Goal: Task Accomplishment & Management: Complete application form

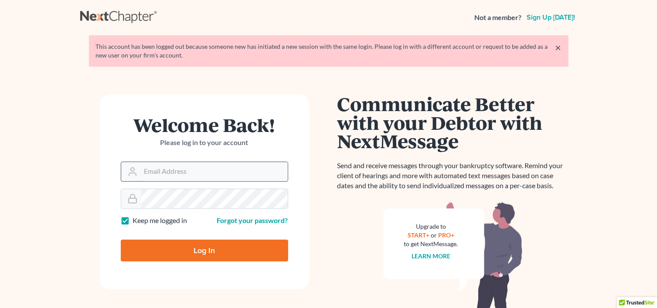
click at [217, 178] on input "Email Address" at bounding box center [214, 171] width 147 height 19
type input "[EMAIL_ADDRESS][DOMAIN_NAME]"
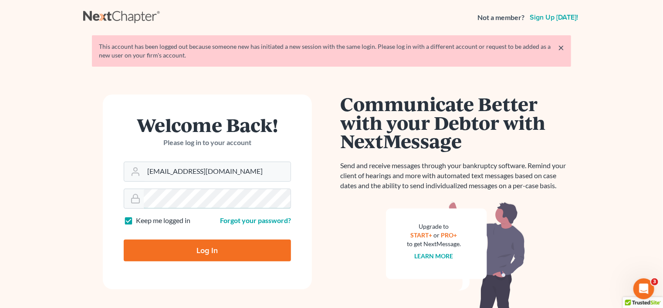
click at [89, 196] on div "Welcome Back! Please log in to your account Email Address pacer@lynnlawgroup.co…" at bounding box center [207, 224] width 248 height 259
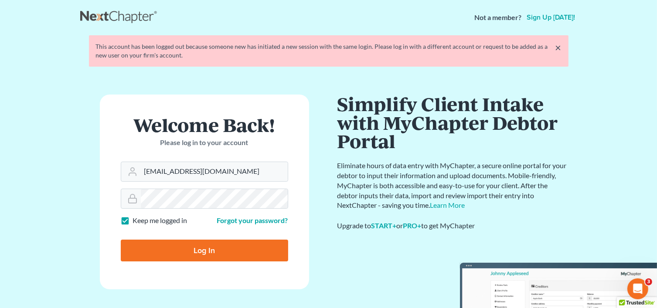
click at [168, 245] on input "Log In" at bounding box center [204, 251] width 167 height 22
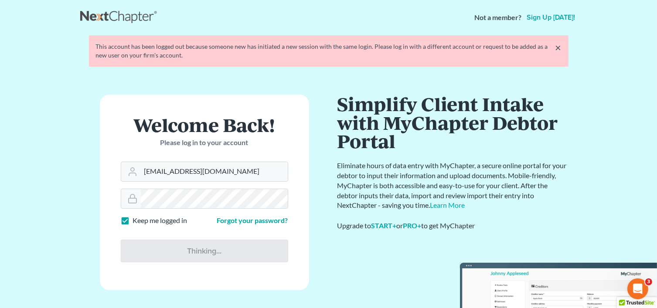
type input "Thinking..."
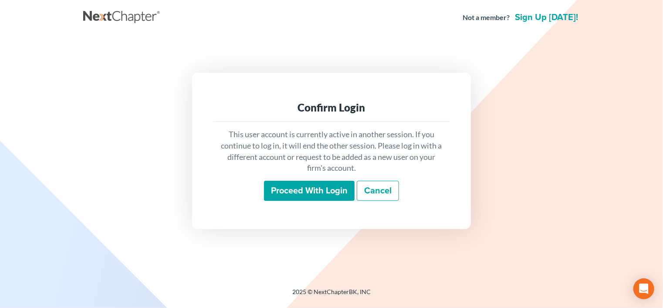
click at [292, 191] on input "Proceed with login" at bounding box center [309, 191] width 91 height 20
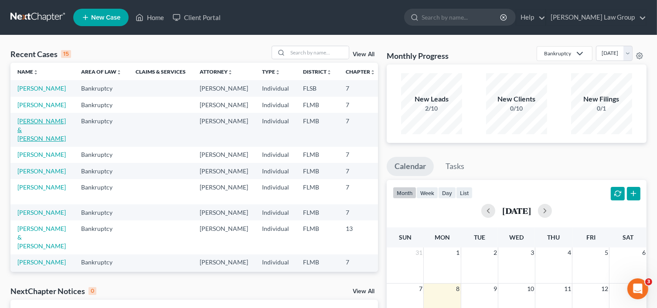
click at [31, 142] on link "[PERSON_NAME] & [PERSON_NAME]" at bounding box center [41, 129] width 48 height 25
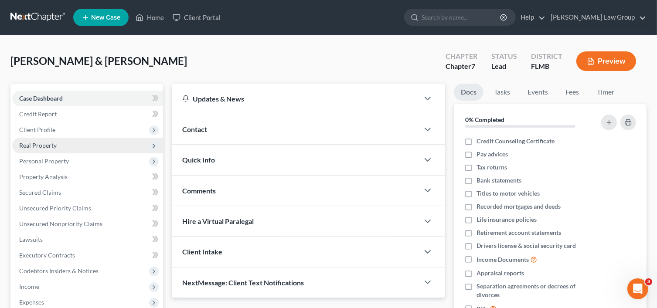
click at [47, 142] on span "Real Property" at bounding box center [37, 145] width 37 height 7
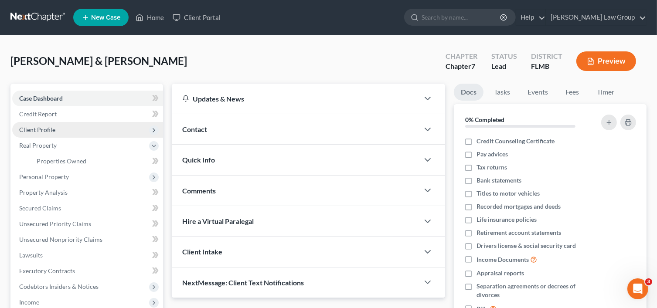
click at [51, 126] on span "Client Profile" at bounding box center [37, 129] width 36 height 7
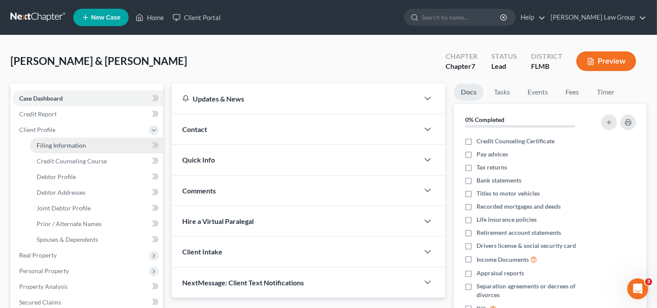
click at [85, 143] on link "Filing Information" at bounding box center [96, 146] width 133 height 16
select select "1"
select select "0"
select select "15"
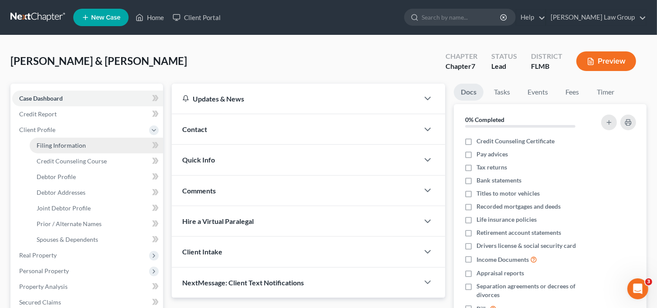
select select "0"
select select "9"
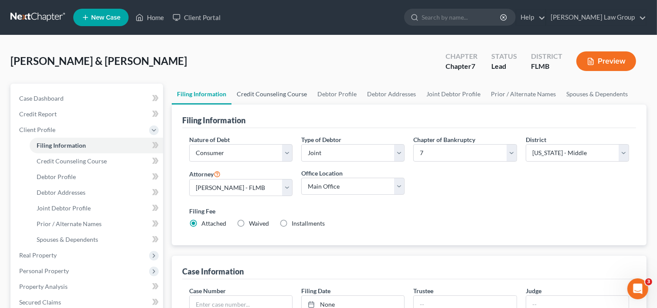
click at [258, 96] on link "Credit Counseling Course" at bounding box center [271, 94] width 81 height 21
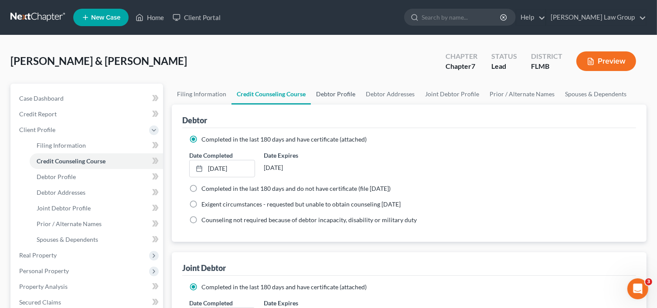
click at [335, 85] on link "Debtor Profile" at bounding box center [336, 94] width 50 height 21
select select "1"
select select "2"
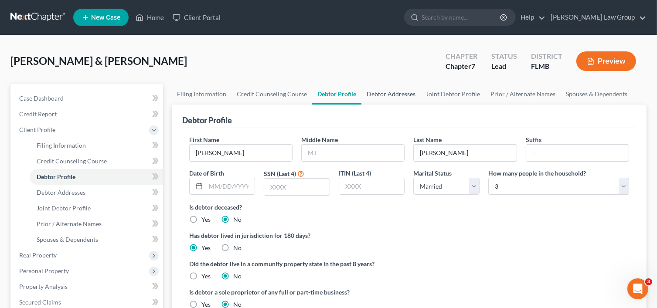
click at [376, 89] on link "Debtor Addresses" at bounding box center [390, 94] width 59 height 21
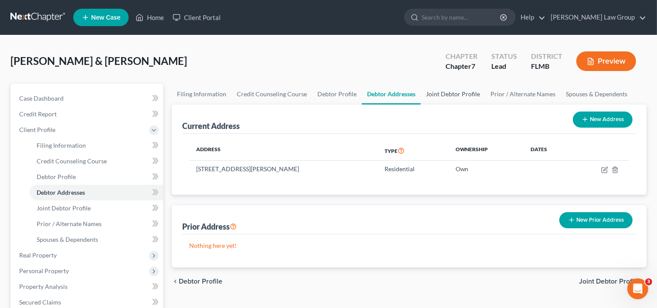
click at [424, 98] on link "Joint Debtor Profile" at bounding box center [453, 94] width 65 height 21
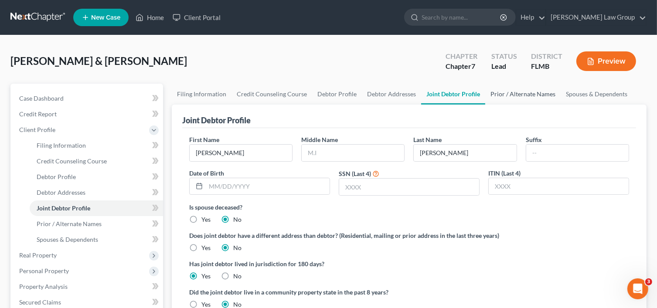
click at [524, 98] on link "Prior / Alternate Names" at bounding box center [522, 94] width 75 height 21
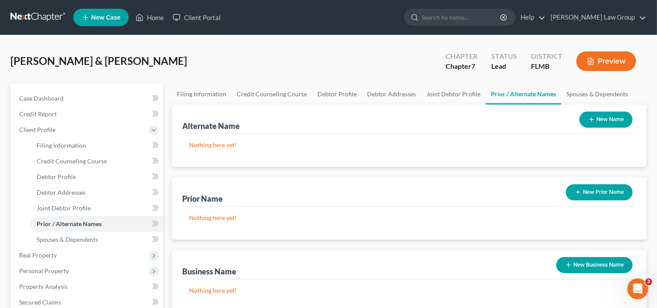
click at [593, 119] on icon "button" at bounding box center [591, 119] width 7 height 7
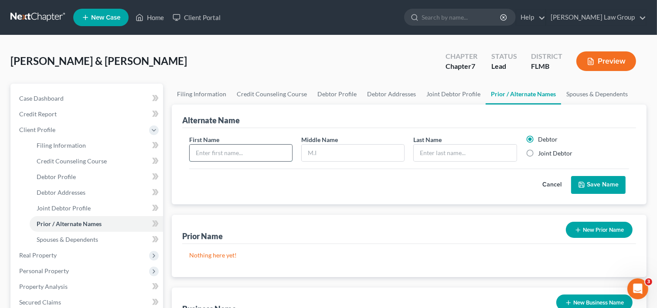
click at [266, 158] on input "text" at bounding box center [241, 153] width 102 height 17
type input "[PERSON_NAME]"
click at [442, 151] on input "text" at bounding box center [465, 153] width 102 height 17
type input "[PERSON_NAME]"
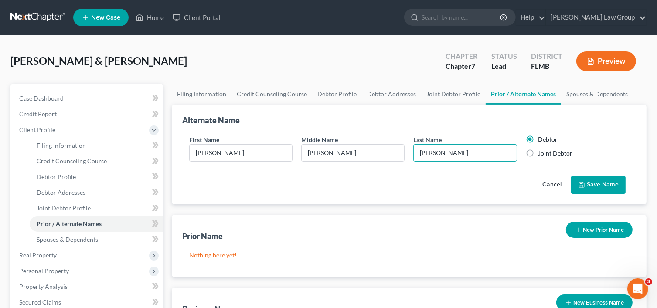
click at [555, 151] on label "Joint Debtor" at bounding box center [555, 153] width 34 height 9
click at [547, 151] on input "Joint Debtor" at bounding box center [544, 152] width 6 height 6
radio input "true"
radio input "false"
click at [592, 188] on button "Save Name" at bounding box center [598, 185] width 54 height 18
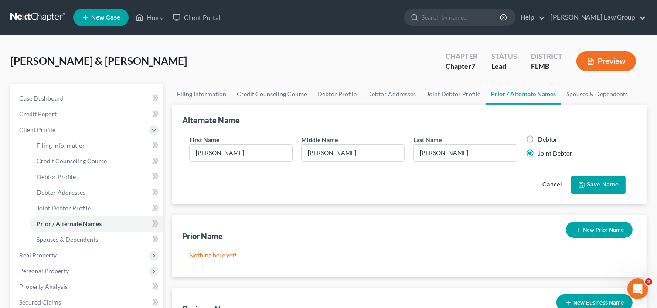
click at [606, 180] on button "Save Name" at bounding box center [598, 185] width 54 height 18
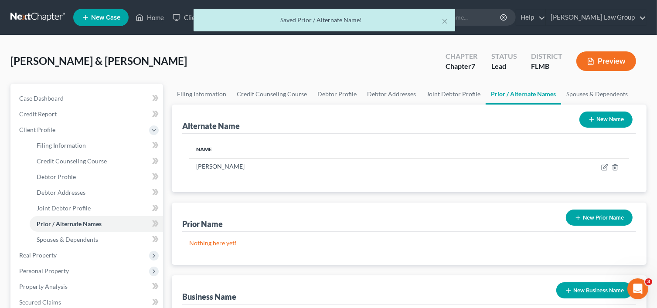
click at [600, 117] on button "New Name" at bounding box center [605, 120] width 53 height 16
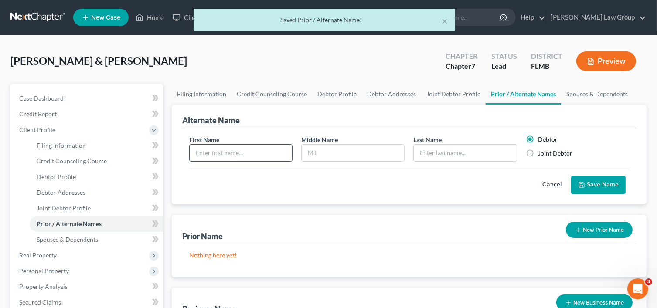
click at [260, 153] on input "text" at bounding box center [241, 153] width 102 height 17
type input "[PERSON_NAME]"
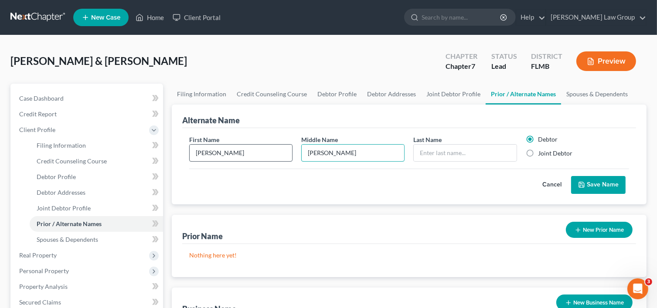
type input "[PERSON_NAME]"
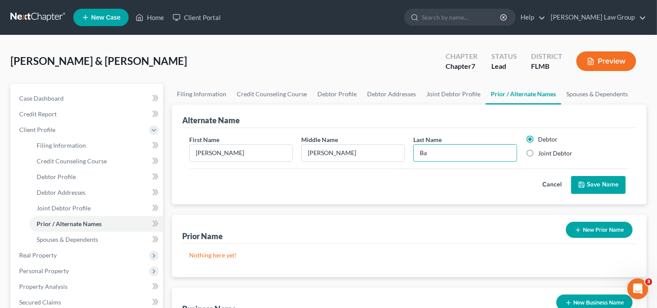
type input "[PERSON_NAME]"
click at [584, 179] on button "Save Name" at bounding box center [598, 185] width 54 height 18
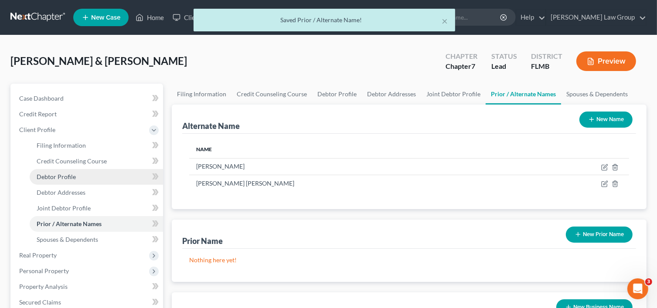
click at [73, 177] on span "Debtor Profile" at bounding box center [56, 176] width 39 height 7
select select "1"
select select "2"
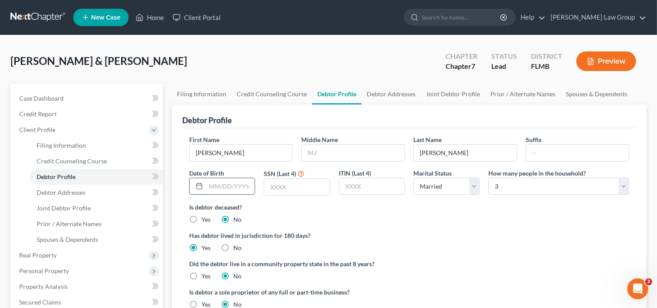
click at [214, 189] on input "text" at bounding box center [230, 186] width 49 height 17
type input "[DATE]"
click at [309, 190] on input "text" at bounding box center [296, 187] width 65 height 17
type input "6028"
click at [447, 88] on link "Joint Debtor Profile" at bounding box center [453, 94] width 65 height 21
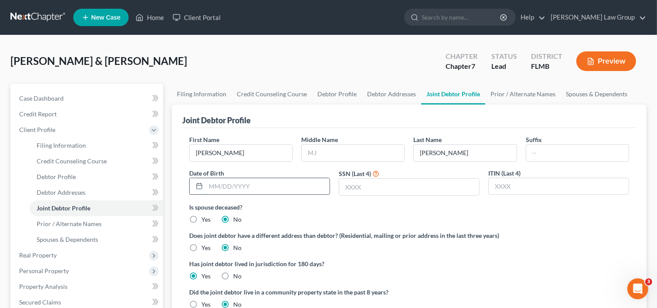
click at [236, 186] on input "text" at bounding box center [268, 186] width 124 height 17
type input "[DATE]"
click at [361, 184] on input "text" at bounding box center [409, 187] width 140 height 17
type input "6583"
click at [487, 92] on link "Prior / Alternate Names" at bounding box center [522, 94] width 75 height 21
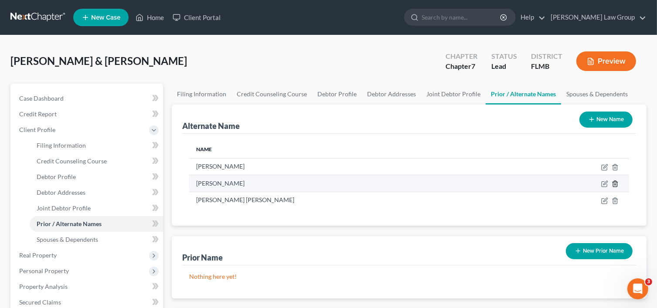
click at [616, 184] on icon at bounding box center [615, 183] width 7 height 7
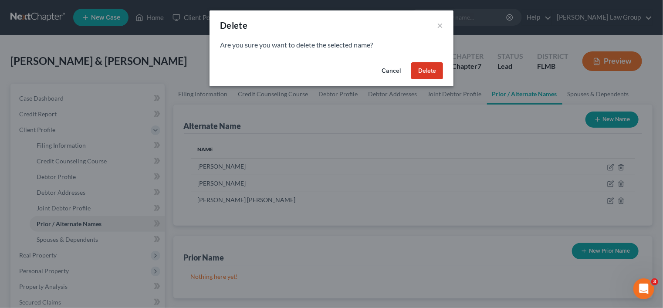
click at [434, 64] on button "Delete" at bounding box center [427, 70] width 32 height 17
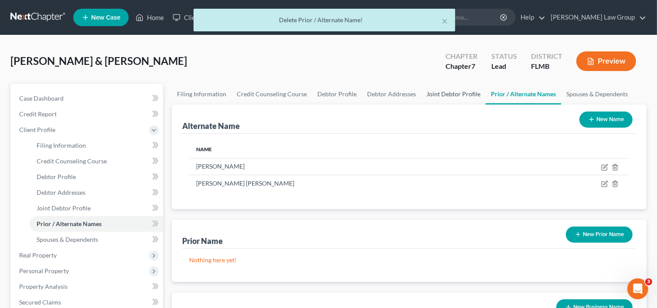
click at [448, 89] on link "Joint Debtor Profile" at bounding box center [453, 94] width 65 height 21
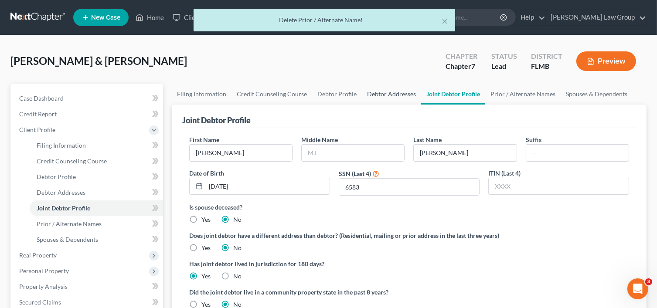
click at [370, 92] on link "Debtor Addresses" at bounding box center [391, 94] width 59 height 21
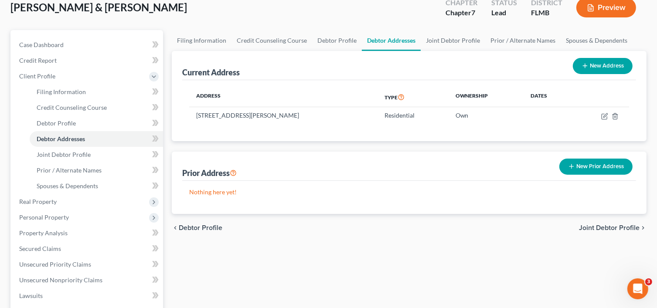
scroll to position [87, 0]
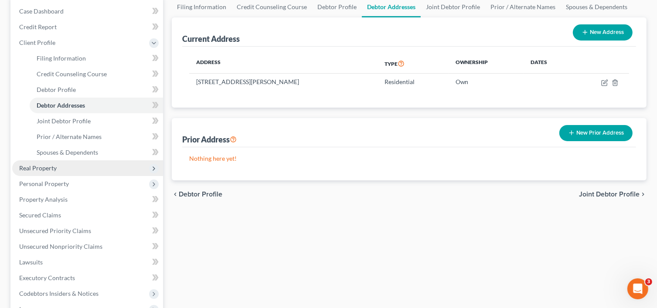
click at [71, 168] on span "Real Property" at bounding box center [87, 168] width 151 height 16
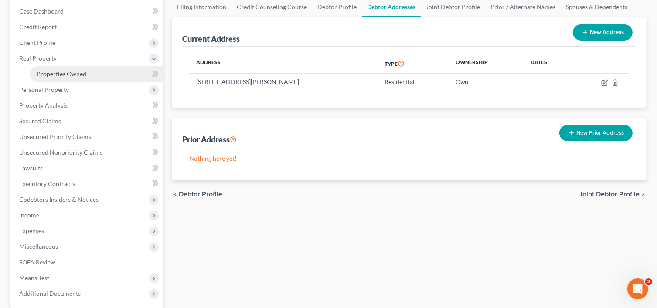
click at [72, 68] on link "Properties Owned" at bounding box center [96, 74] width 133 height 16
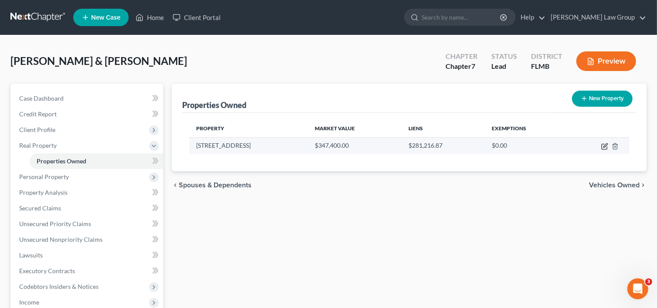
click at [604, 143] on icon "button" at bounding box center [604, 146] width 7 height 7
select select "9"
select select "2"
select select "5"
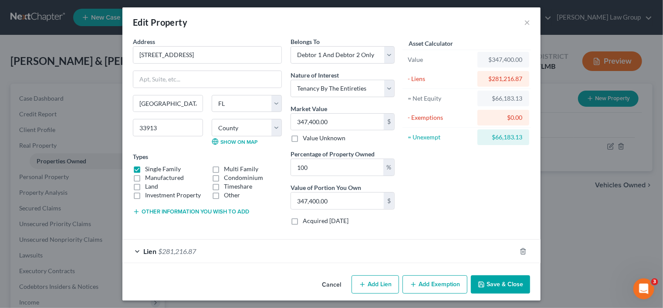
scroll to position [5, 0]
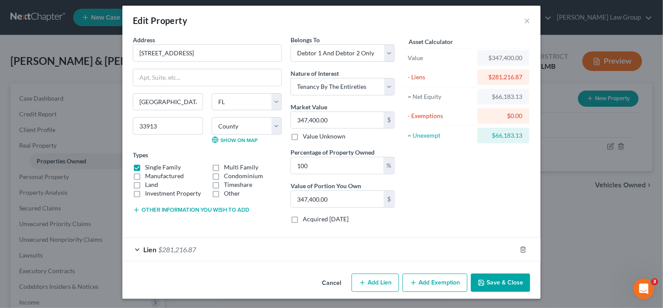
click at [218, 250] on div "Lien $281,216.87" at bounding box center [319, 249] width 394 height 23
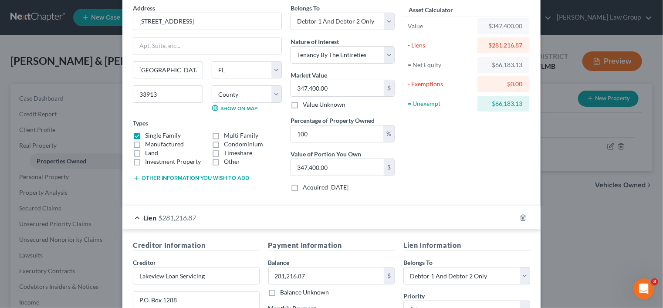
scroll to position [0, 0]
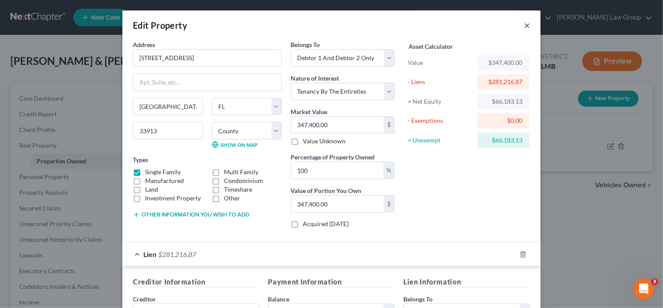
click at [526, 26] on button "×" at bounding box center [527, 25] width 6 height 10
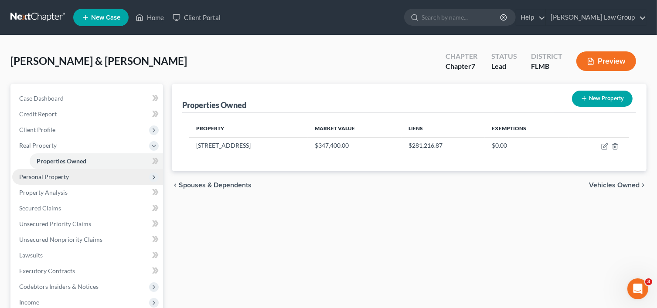
click at [71, 177] on span "Personal Property" at bounding box center [87, 177] width 151 height 16
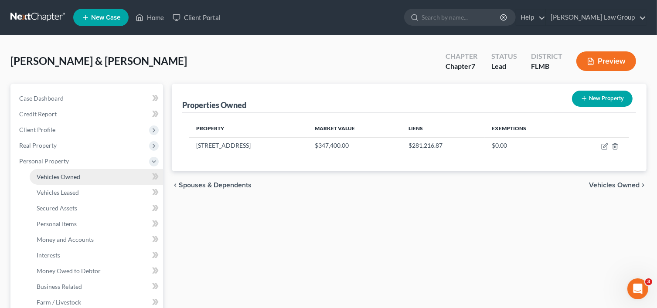
click at [71, 178] on span "Vehicles Owned" at bounding box center [59, 176] width 44 height 7
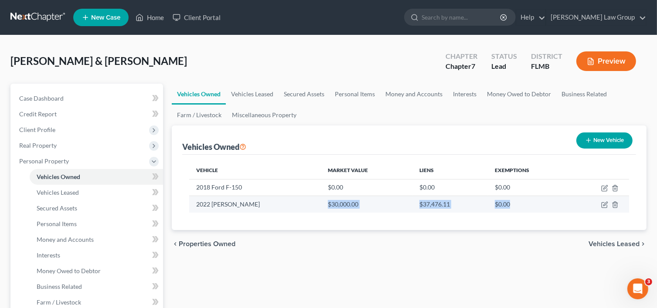
drag, startPoint x: 513, startPoint y: 204, endPoint x: 323, endPoint y: 209, distance: 190.6
click at [316, 209] on tr "2022 Jeep Wrangler $30,000.00 $37,476.11 $0.00" at bounding box center [409, 204] width 440 height 17
click at [539, 202] on td "$0.00" at bounding box center [529, 204] width 82 height 17
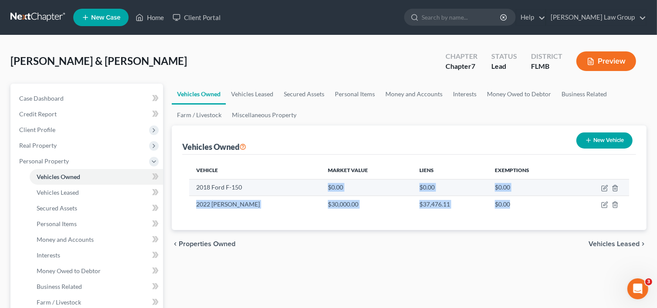
drag, startPoint x: 541, startPoint y: 207, endPoint x: 312, endPoint y: 189, distance: 229.1
click at [312, 189] on tbody "2018 Ford F-150 $0.00 $0.00 $0.00 2022 Jeep Wrangler $30,000.00 $37,476.11 $0.00" at bounding box center [409, 195] width 440 height 33
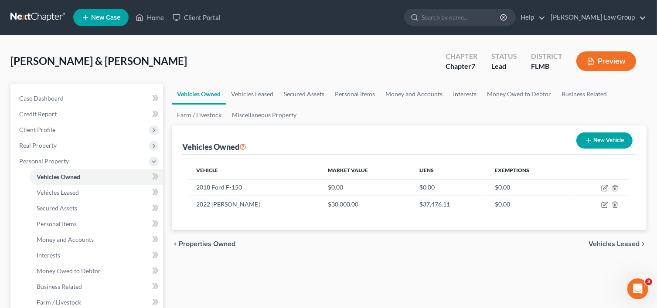
click at [322, 163] on th "Market Value" at bounding box center [367, 170] width 92 height 17
drag, startPoint x: 317, startPoint y: 169, endPoint x: 443, endPoint y: 154, distance: 126.4
click at [444, 155] on div "Vehicle Market Value Liens Exemptions 2018 Ford F-150 $0.00 $0.00 $0.00 2022 Je…" at bounding box center [409, 192] width 454 height 75
click at [408, 158] on div "Vehicle Market Value Liens Exemptions 2018 Ford F-150 $0.00 $0.00 $0.00 2022 Je…" at bounding box center [409, 192] width 454 height 75
click at [607, 186] on icon "button" at bounding box center [605, 187] width 4 height 4
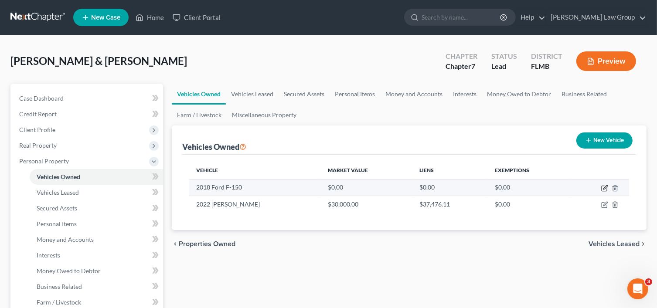
select select "0"
select select "8"
select select "2"
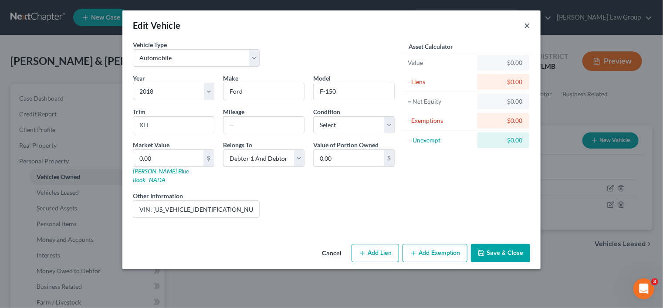
click at [530, 24] on button "×" at bounding box center [527, 25] width 6 height 10
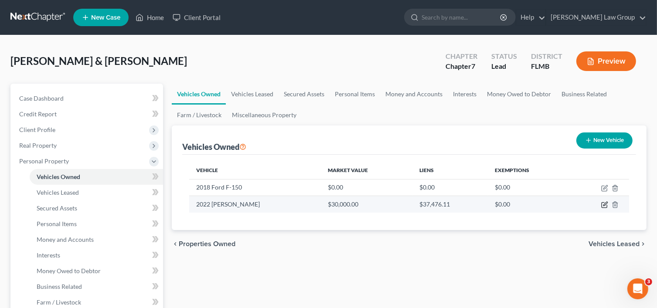
click at [607, 205] on td at bounding box center [599, 204] width 59 height 17
click at [605, 204] on icon "button" at bounding box center [604, 204] width 7 height 7
select select "0"
select select "4"
select select "2"
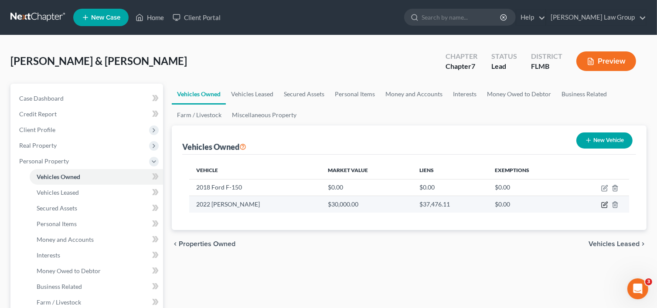
select select "2"
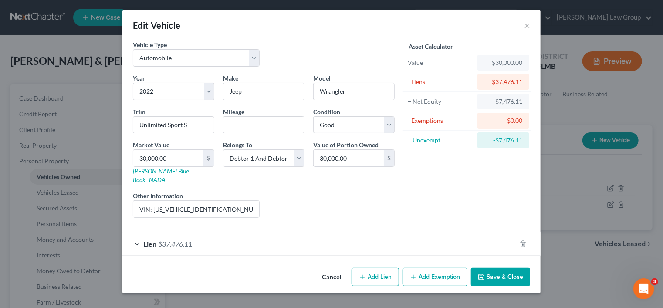
click at [249, 233] on div "Lien $37,476.11" at bounding box center [319, 243] width 394 height 23
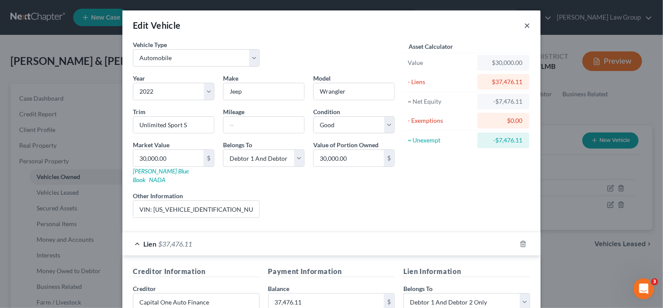
click at [526, 24] on button "×" at bounding box center [527, 25] width 6 height 10
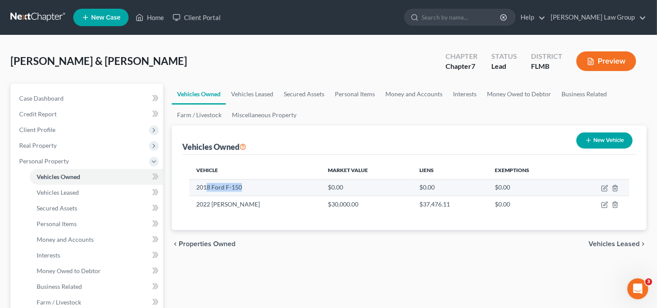
drag, startPoint x: 241, startPoint y: 188, endPoint x: 208, endPoint y: 189, distance: 33.1
click at [208, 189] on td "2018 Ford F-150" at bounding box center [255, 187] width 132 height 17
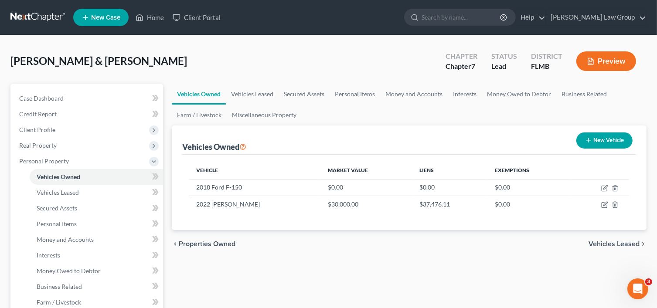
click at [617, 105] on ul "Vehicles Owned Vehicles Leased Secured Assets Personal Items Money and Accounts…" at bounding box center [409, 105] width 475 height 42
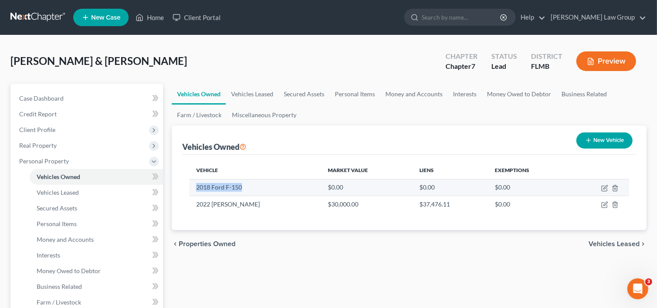
drag, startPoint x: 239, startPoint y: 188, endPoint x: 196, endPoint y: 188, distance: 43.2
click at [196, 188] on td "2018 Ford F-150" at bounding box center [255, 187] width 132 height 17
click at [602, 189] on icon "button" at bounding box center [604, 188] width 5 height 5
select select "0"
select select "8"
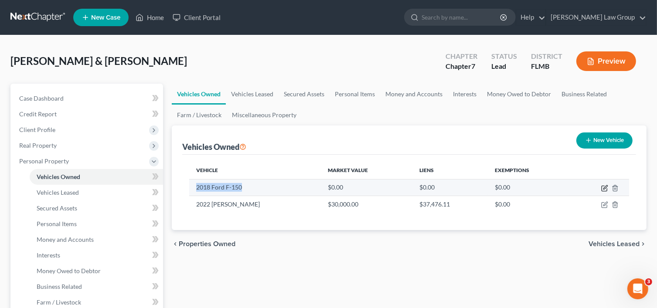
select select "2"
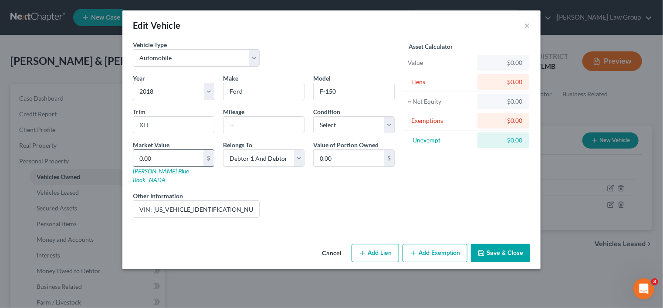
click at [176, 158] on input "0.00" at bounding box center [168, 158] width 70 height 17
type input "1"
type input "1.00"
type input "18"
type input "18.00"
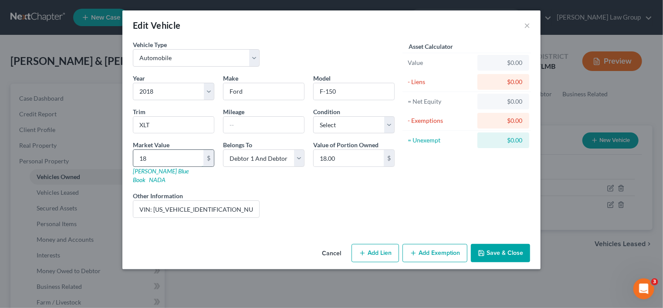
type input "180"
type input "180.00"
type input "1800"
type input "1,800.00"
type input "1,8000"
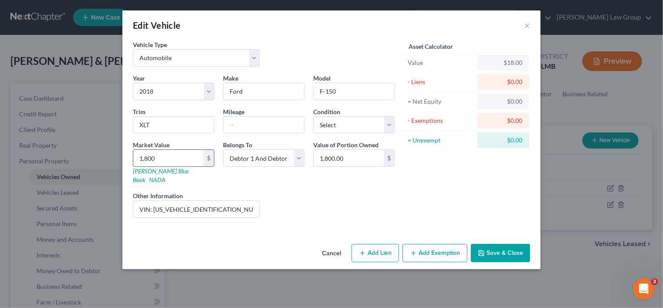
type input "18,000.00"
type input "18,000"
click at [411, 250] on icon "button" at bounding box center [413, 253] width 7 height 7
select select "2"
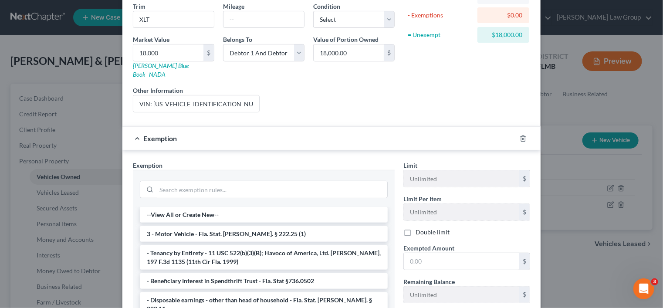
scroll to position [196, 0]
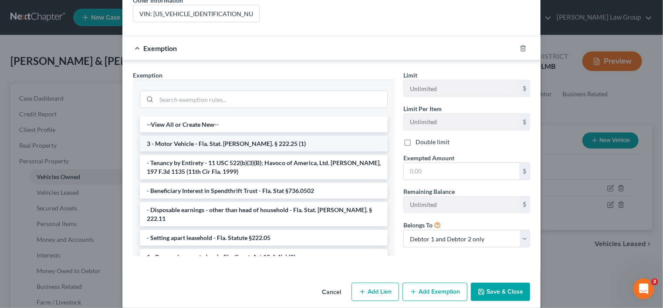
click at [206, 136] on li "3 - Motor Vehicle - Fla. Stat. [PERSON_NAME]. § 222.25 (1)" at bounding box center [264, 144] width 248 height 16
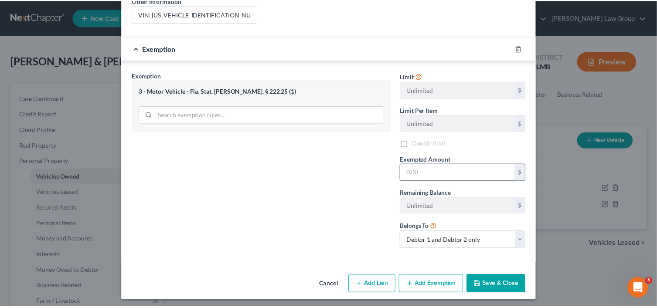
scroll to position [188, 0]
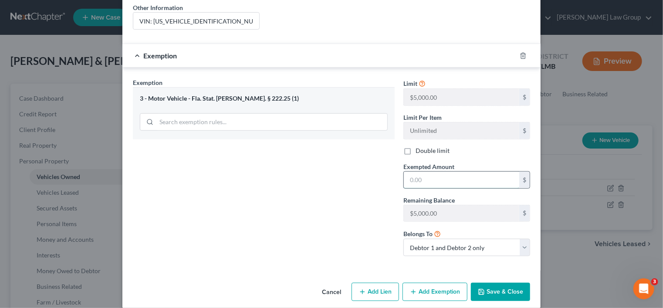
click at [432, 172] on input "text" at bounding box center [462, 180] width 116 height 17
type input "5,000"
click at [503, 283] on button "Save & Close" at bounding box center [500, 292] width 59 height 18
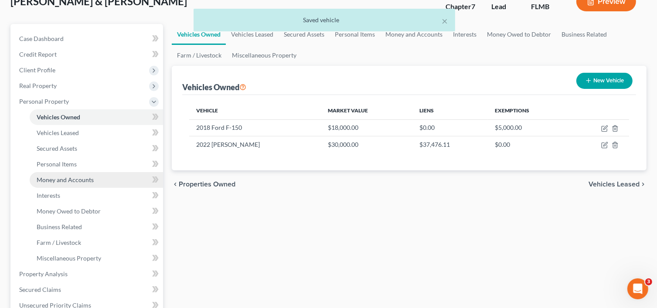
scroll to position [131, 0]
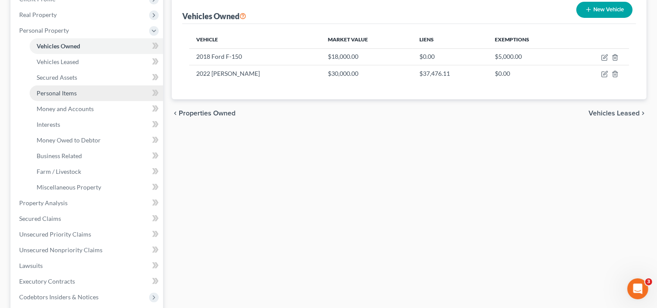
click at [59, 86] on link "Personal Items" at bounding box center [96, 93] width 133 height 16
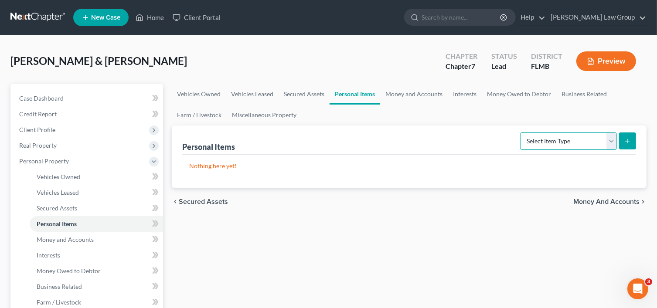
click at [573, 140] on select "Select Item Type Clothing Collectibles Of Value Electronics Firearms Household …" at bounding box center [568, 141] width 97 height 17
select select "household_goods"
click at [521, 133] on select "Select Item Type Clothing Collectibles Of Value Electronics Firearms Household …" at bounding box center [568, 141] width 97 height 17
click at [622, 141] on button "submit" at bounding box center [627, 141] width 17 height 17
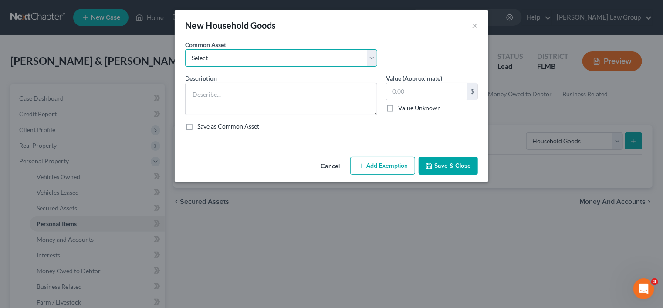
click at [239, 57] on select "Select Household goods & furnishings" at bounding box center [281, 57] width 192 height 17
select select "0"
click at [185, 49] on select "Select Household goods & furnishings" at bounding box center [281, 57] width 192 height 17
type textarea "Household goods & furnishings"
type input "2,000.00"
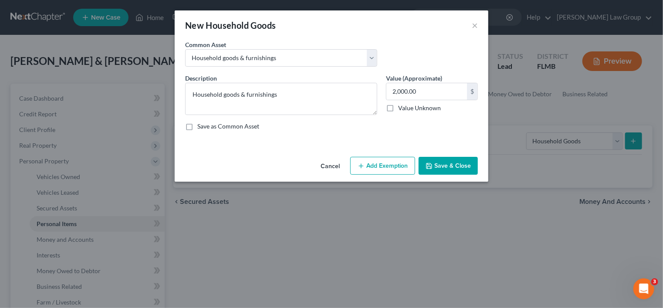
click at [400, 164] on button "Add Exemption" at bounding box center [382, 166] width 65 height 18
select select "2"
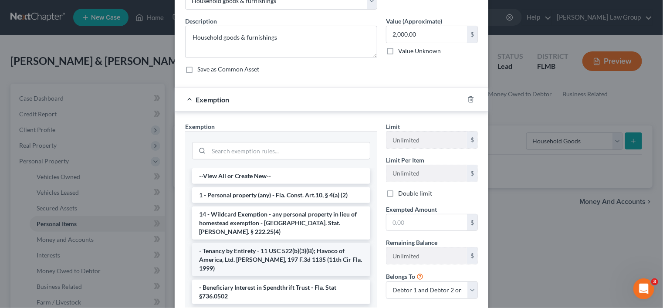
scroll to position [118, 0]
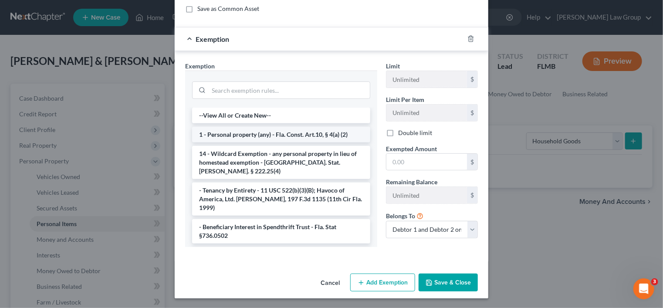
click at [272, 136] on li "1 - Personal property (any) - Fla. Const. Art.10, § 4(a) (2)" at bounding box center [281, 135] width 178 height 16
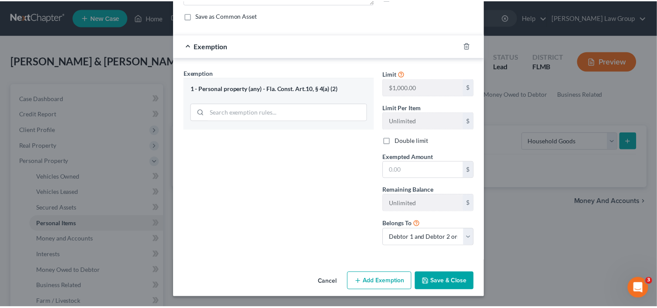
scroll to position [110, 0]
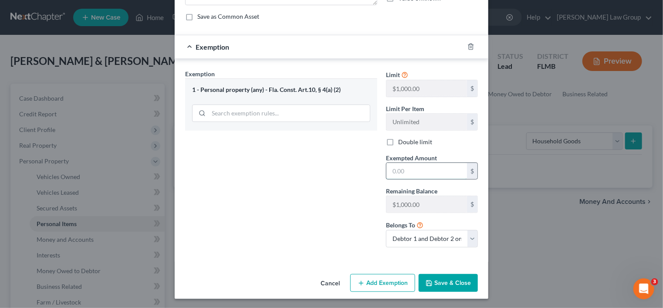
click at [418, 177] on input "text" at bounding box center [427, 171] width 81 height 17
type input "1,000"
click at [413, 139] on label "Double limit" at bounding box center [415, 142] width 34 height 9
click at [408, 139] on input "Double limit" at bounding box center [405, 141] width 6 height 6
checkbox input "true"
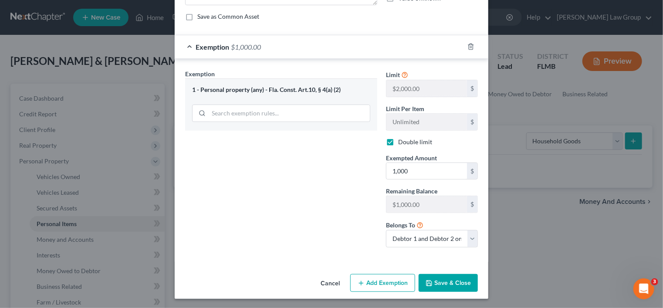
click at [447, 279] on button "Save & Close" at bounding box center [448, 283] width 59 height 18
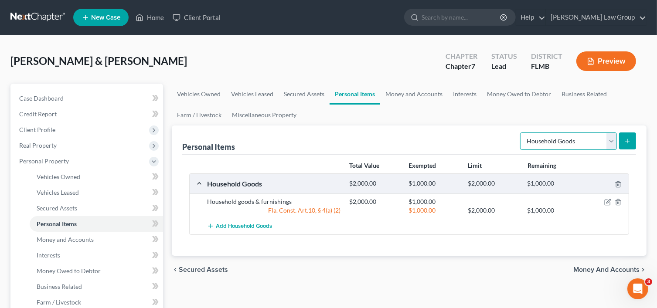
click at [604, 138] on select "Select Item Type Clothing Collectibles Of Value Electronics Firearms Household …" at bounding box center [568, 141] width 97 height 17
select select "clothing"
click at [521, 133] on select "Select Item Type Clothing Collectibles Of Value Electronics Firearms Household …" at bounding box center [568, 141] width 97 height 17
click at [639, 146] on div "Personal Items Select Item Type Clothing Collectibles Of Value Electronics Fire…" at bounding box center [409, 191] width 475 height 130
click at [629, 143] on icon "submit" at bounding box center [627, 141] width 7 height 7
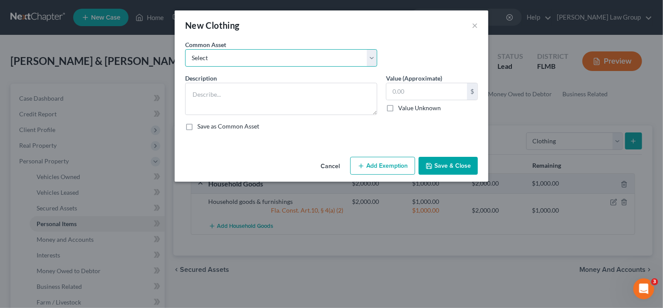
click at [301, 55] on select "Select Debtor's Wardrobe Joint debtor's wardrobe Joint Debtor's wardrobe" at bounding box center [281, 57] width 192 height 17
select select "0"
click at [185, 49] on select "Select Debtor's Wardrobe Joint debtor's wardrobe Joint Debtor's wardrobe" at bounding box center [281, 57] width 192 height 17
type textarea "Debtor's Wardrobe"
type input "30.00"
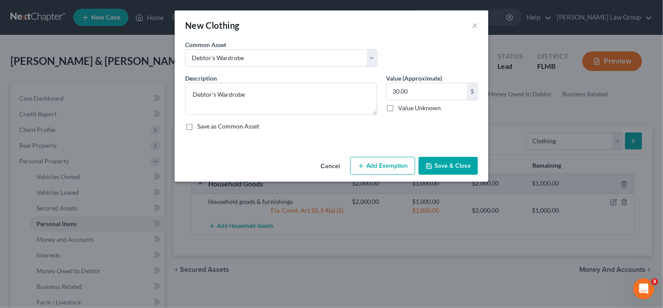
click at [451, 161] on button "Save & Close" at bounding box center [448, 166] width 59 height 18
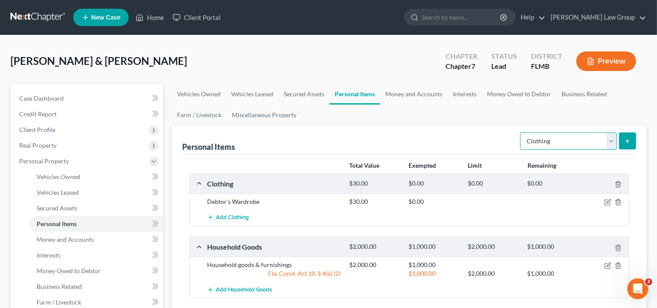
click at [584, 138] on select "Select Item Type Clothing Collectibles Of Value Electronics Firearms Household …" at bounding box center [568, 141] width 97 height 17
click at [610, 139] on select "Select Item Type Clothing Collectibles Of Value Electronics Firearms Household …" at bounding box center [568, 141] width 97 height 17
click at [621, 141] on button "submit" at bounding box center [627, 141] width 17 height 17
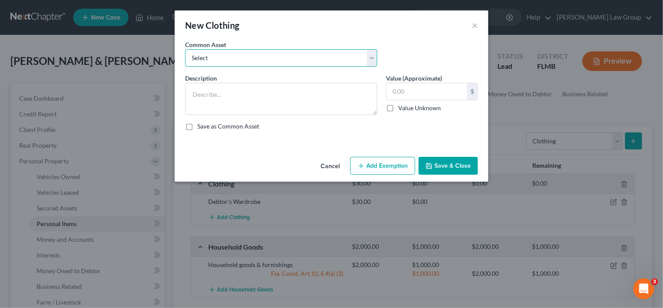
click at [267, 63] on select "Select Debtor's Wardrobe Joint debtor's wardrobe Joint Debtor's wardrobe" at bounding box center [281, 57] width 192 height 17
select select "1"
click at [185, 49] on select "Select Debtor's Wardrobe Joint debtor's wardrobe Joint Debtor's wardrobe" at bounding box center [281, 57] width 192 height 17
type textarea "Joint debtor's wardrobe"
type input "30.00"
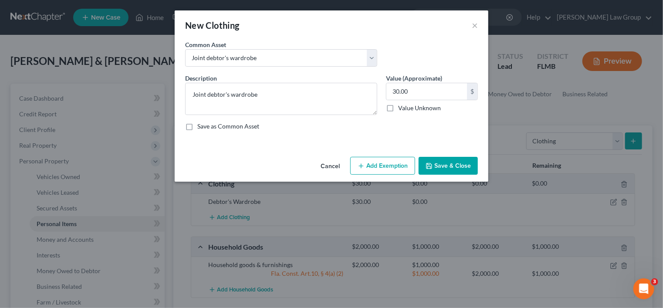
click at [450, 167] on button "Save & Close" at bounding box center [448, 166] width 59 height 18
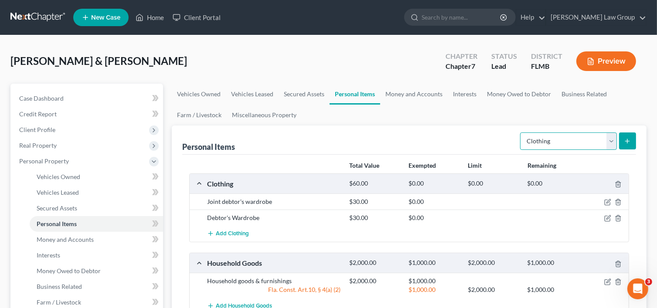
click at [585, 146] on select "Select Item Type Clothing Collectibles Of Value Electronics Firearms Household …" at bounding box center [568, 141] width 97 height 17
click at [521, 106] on ul "Vehicles Owned Vehicles Leased Secured Assets Personal Items Money and Accounts…" at bounding box center [409, 105] width 475 height 42
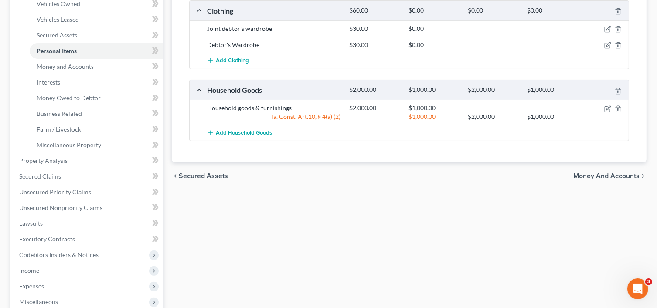
scroll to position [174, 0]
click at [77, 62] on span "Money and Accounts" at bounding box center [65, 64] width 57 height 7
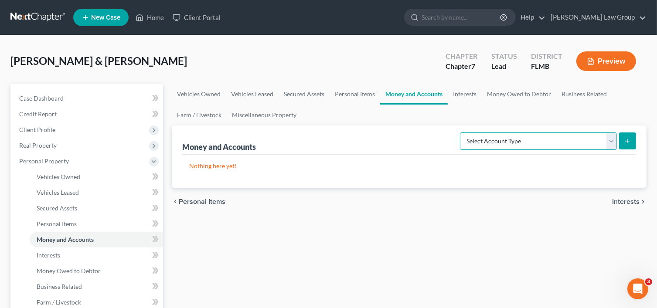
click at [532, 143] on select "Select Account Type Brokerage Cash on Hand Certificates of Deposit Checking Acc…" at bounding box center [538, 141] width 157 height 17
select select "checking"
click at [462, 133] on select "Select Account Type Brokerage Cash on Hand Certificates of Deposit Checking Acc…" at bounding box center [538, 141] width 157 height 17
click at [621, 137] on button "submit" at bounding box center [627, 141] width 17 height 17
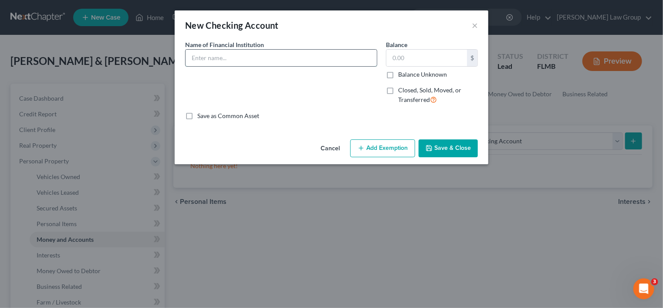
click at [223, 54] on input "text" at bounding box center [281, 58] width 191 height 17
type input "Chase Bank x"
click at [432, 56] on input "text" at bounding box center [427, 58] width 81 height 17
type input "100"
click at [467, 150] on button "Save & Close" at bounding box center [448, 148] width 59 height 18
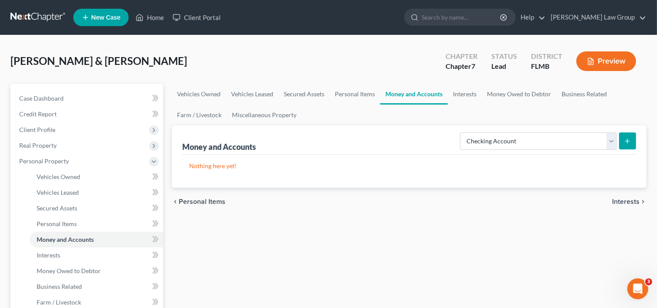
click at [629, 140] on icon "submit" at bounding box center [627, 141] width 7 height 7
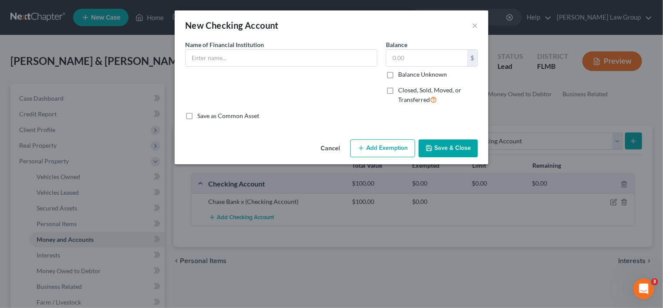
click at [305, 47] on div "Name of Financial Institution *" at bounding box center [281, 53] width 192 height 27
click at [296, 54] on input "text" at bounding box center [281, 58] width 191 height 17
click at [244, 59] on input "Chase Bank" at bounding box center [281, 58] width 191 height 17
type input "Chase Bank x"
click at [407, 58] on input "text" at bounding box center [427, 58] width 81 height 17
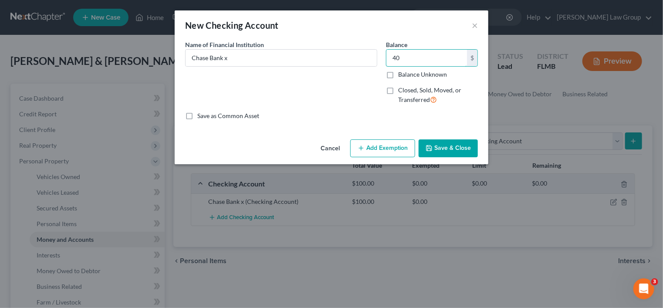
type input "40"
click at [437, 146] on button "Save & Close" at bounding box center [448, 148] width 59 height 18
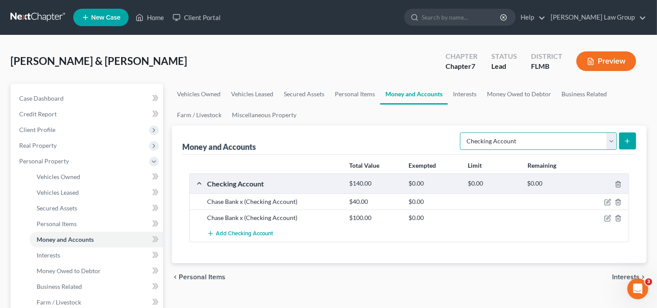
click at [578, 144] on select "Select Account Type Brokerage Cash on Hand Certificates of Deposit Checking Acc…" at bounding box center [538, 141] width 157 height 17
drag, startPoint x: 586, startPoint y: 126, endPoint x: 585, endPoint y: 119, distance: 7.4
click at [585, 119] on ui-view "Vehicles Owned Vehicles Leased Secured Assets Personal Items Money and Accounts…" at bounding box center [409, 187] width 475 height 207
click at [609, 137] on select "Select Account Type Brokerage Cash on Hand Certificates of Deposit Checking Acc…" at bounding box center [538, 141] width 157 height 17
select select "savings"
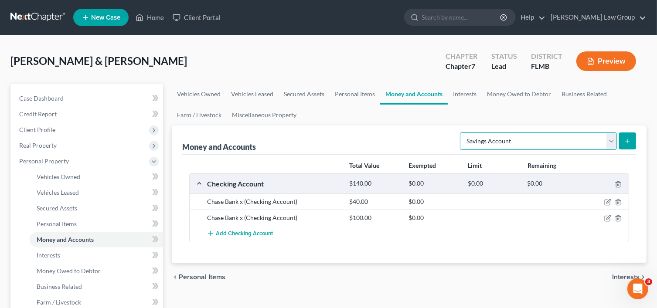
click at [462, 133] on select "Select Account Type Brokerage Cash on Hand Certificates of Deposit Checking Acc…" at bounding box center [538, 141] width 157 height 17
click at [628, 139] on icon "submit" at bounding box center [627, 141] width 7 height 7
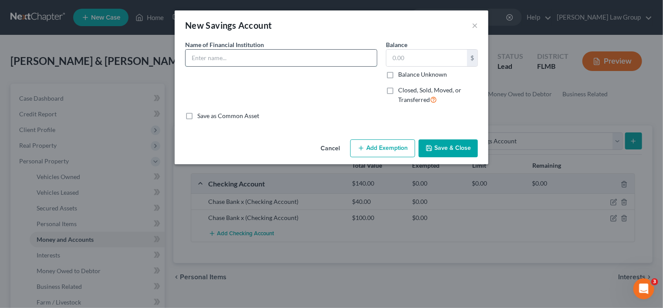
click at [237, 53] on input "text" at bounding box center [281, 58] width 191 height 17
type input "Chase Bank x"
click at [411, 54] on input "text" at bounding box center [427, 58] width 81 height 17
type input "10"
click at [467, 155] on button "Save & Close" at bounding box center [448, 148] width 59 height 18
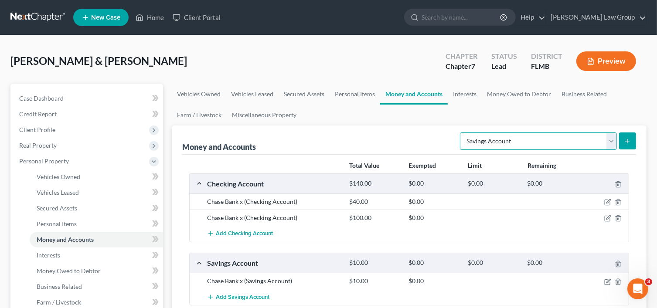
click at [592, 137] on select "Select Account Type Brokerage Cash on Hand Certificates of Deposit Checking Acc…" at bounding box center [538, 141] width 157 height 17
select select "checking"
click at [462, 133] on select "Select Account Type Brokerage Cash on Hand Certificates of Deposit Checking Acc…" at bounding box center [538, 141] width 157 height 17
click at [626, 139] on icon "submit" at bounding box center [627, 141] width 7 height 7
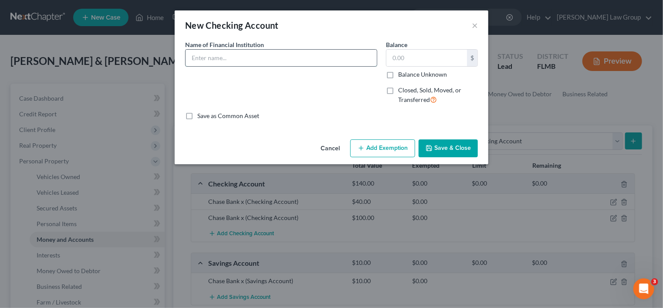
click at [274, 59] on input "text" at bounding box center [281, 58] width 191 height 17
type input "Suncoast Credit Union x"
type input "0"
click at [446, 150] on button "Save & Close" at bounding box center [448, 148] width 59 height 18
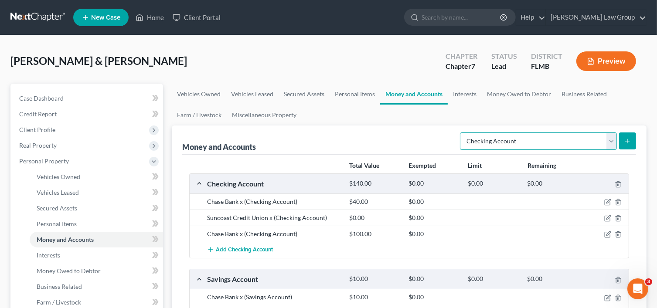
click at [580, 139] on select "Select Account Type Brokerage Cash on Hand Certificates of Deposit Checking Acc…" at bounding box center [538, 141] width 157 height 17
select select "savings"
click at [462, 133] on select "Select Account Type Brokerage Cash on Hand Certificates of Deposit Checking Acc…" at bounding box center [538, 141] width 157 height 17
click at [631, 138] on button "submit" at bounding box center [627, 141] width 17 height 17
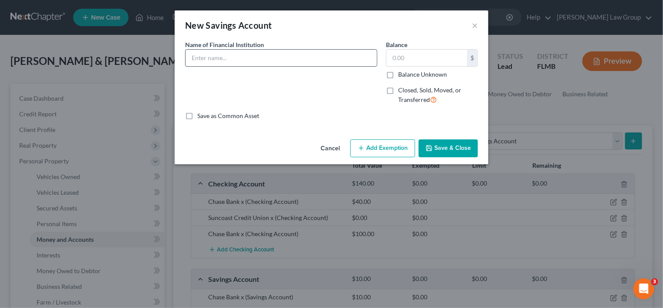
click at [254, 57] on input "text" at bounding box center [281, 58] width 191 height 17
type input "Suncoast Credit Union x"
type input "5"
click at [445, 148] on button "Save & Close" at bounding box center [448, 148] width 59 height 18
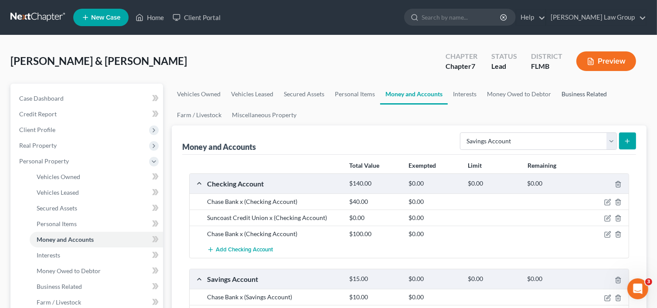
click at [575, 89] on link "Business Related" at bounding box center [584, 94] width 56 height 21
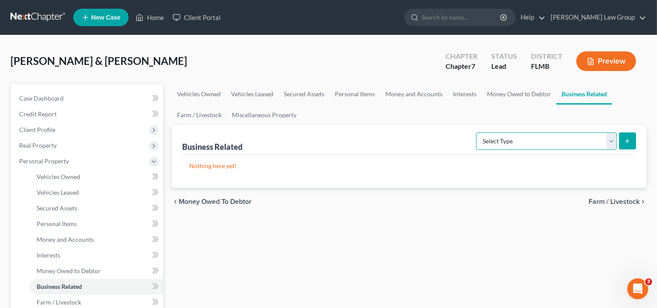
click at [561, 140] on select "Select Type Customer Lists Franchises Inventory Licenses Machinery Office Equip…" at bounding box center [546, 141] width 141 height 17
click at [452, 95] on link "Interests" at bounding box center [465, 94] width 34 height 21
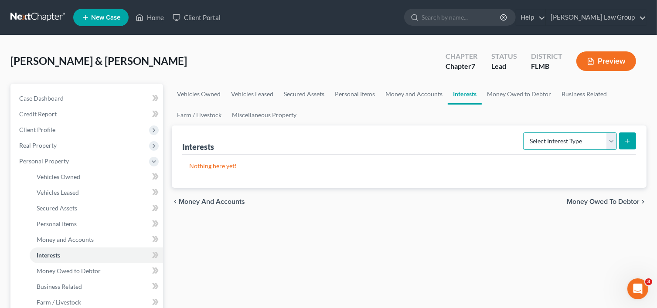
click at [544, 139] on select "Select Interest Type 401K Annuity Bond Education IRA Government Bond Government…" at bounding box center [570, 141] width 94 height 17
select select "incorporated_business"
click at [524, 133] on select "Select Interest Type 401K Annuity Bond Education IRA Government Bond Government…" at bounding box center [570, 141] width 94 height 17
click at [636, 141] on div "Interests Select Interest Type 401K Annuity Bond Education IRA Government Bond …" at bounding box center [409, 157] width 475 height 62
click at [629, 138] on button "submit" at bounding box center [627, 141] width 17 height 17
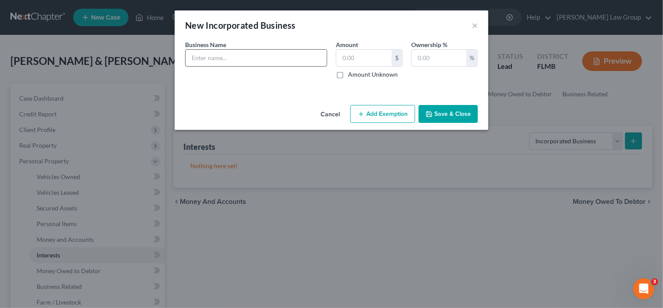
click at [208, 57] on input "text" at bounding box center [256, 58] width 141 height 17
type input "S"
type input "[PERSON_NAME] Team PA"
type input "0"
click at [444, 53] on input "text" at bounding box center [439, 58] width 55 height 17
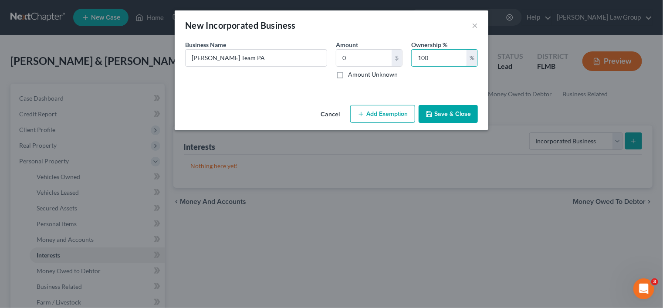
type input "100"
click at [434, 115] on button "Save & Close" at bounding box center [448, 114] width 59 height 18
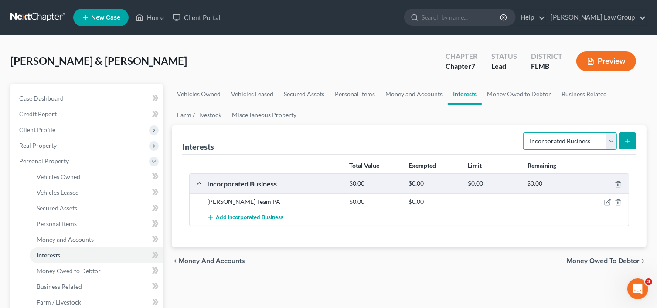
click at [608, 137] on select "Select Interest Type 401K Annuity Bond Education IRA Government Bond Government…" at bounding box center [570, 141] width 94 height 17
click at [628, 139] on icon "submit" at bounding box center [627, 141] width 7 height 7
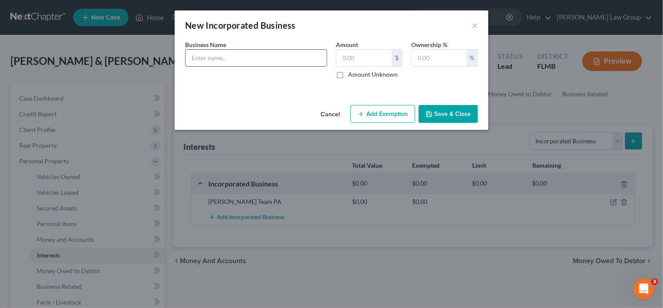
click at [305, 60] on input "text" at bounding box center [256, 58] width 141 height 17
drag, startPoint x: 310, startPoint y: 58, endPoint x: 48, endPoint y: 58, distance: 262.0
click at [48, 58] on div "New Incorporated Business × An exemption set must first be selected from the Fi…" at bounding box center [331, 154] width 663 height 308
drag, startPoint x: 303, startPoint y: 61, endPoint x: 119, endPoint y: 56, distance: 184.9
click at [119, 56] on div "New Incorporated Business × An exemption set must first be selected from the Fi…" at bounding box center [331, 154] width 663 height 308
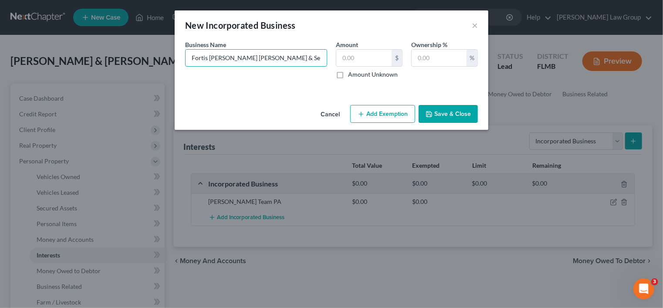
paste input "kwondo & Self"
type input "Fortis Taekwondo & Self Defense LLC"
click at [443, 50] on input "text" at bounding box center [439, 58] width 55 height 17
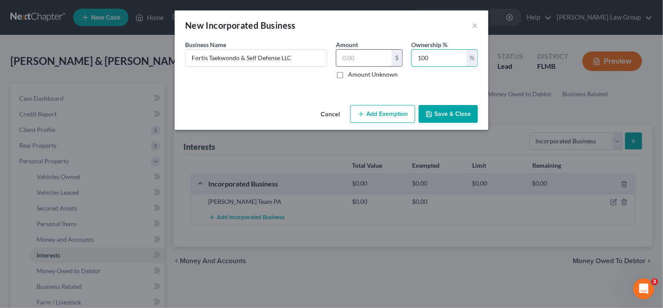
type input "100"
click at [379, 52] on input "text" at bounding box center [364, 58] width 55 height 17
click at [377, 54] on input "text" at bounding box center [364, 58] width 55 height 17
type input "0"
click at [286, 83] on div "Business Name * Fortis Taekwondo & Self Defense LLC Amount 0 $ Amount Unknown O…" at bounding box center [332, 63] width 302 height 46
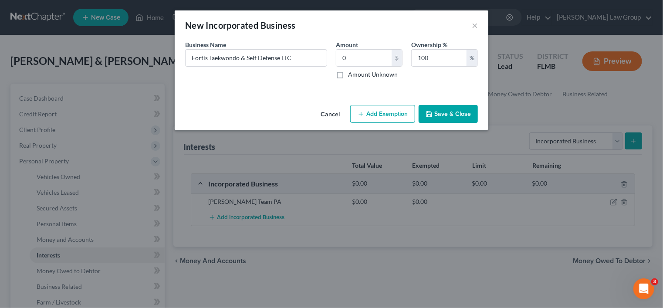
click at [459, 118] on button "Save & Close" at bounding box center [448, 114] width 59 height 18
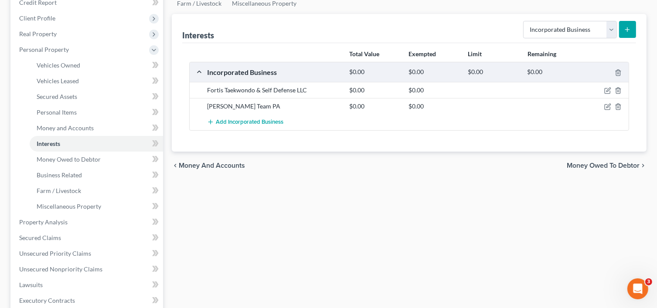
scroll to position [131, 0]
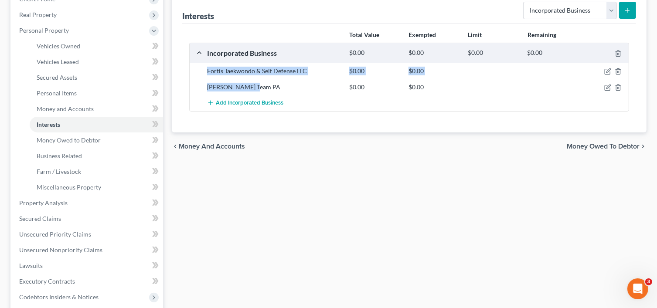
drag, startPoint x: 205, startPoint y: 66, endPoint x: 249, endPoint y: 85, distance: 48.2
click at [249, 85] on div "Fortis Taekwondo & Self Defense LLC $0.00 $0.00 [PERSON_NAME] Team PA $0.00 $0.…" at bounding box center [409, 87] width 439 height 48
copy div "Fortis Taekwondo & Self Defense LLC $0.00 $0.00 [PERSON_NAME] Team PA"
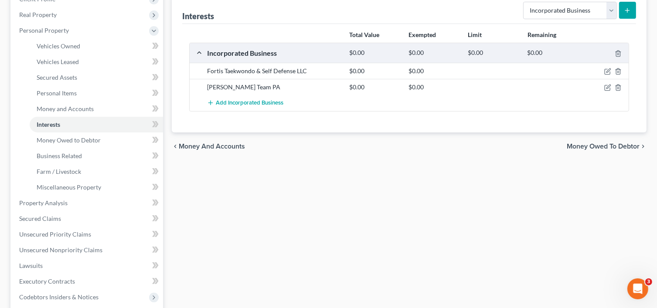
click at [8, 141] on div "Case Dashboard Payments Invoices Payments Payments Credit Report Client Profile" at bounding box center [86, 204] width 161 height 503
click at [88, 192] on link "Miscellaneous Property" at bounding box center [96, 188] width 133 height 16
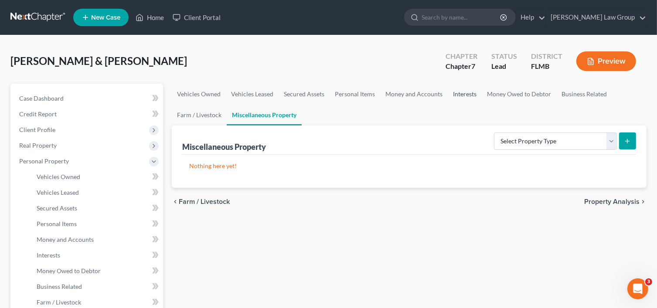
click at [460, 89] on link "Interests" at bounding box center [465, 94] width 34 height 21
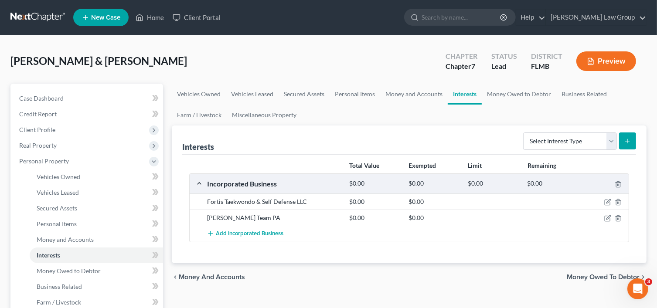
click at [546, 130] on div "Select Interest Type 401K Annuity Bond Education IRA Government Bond Government…" at bounding box center [578, 140] width 116 height 23
click at [552, 139] on select "Select Interest Type 401K Annuity Bond Education IRA Government Bond Government…" at bounding box center [570, 141] width 94 height 17
select select "401k"
click at [524, 133] on select "Select Interest Type 401K Annuity Bond Education IRA Government Bond Government…" at bounding box center [570, 141] width 94 height 17
click at [631, 139] on button "submit" at bounding box center [627, 141] width 17 height 17
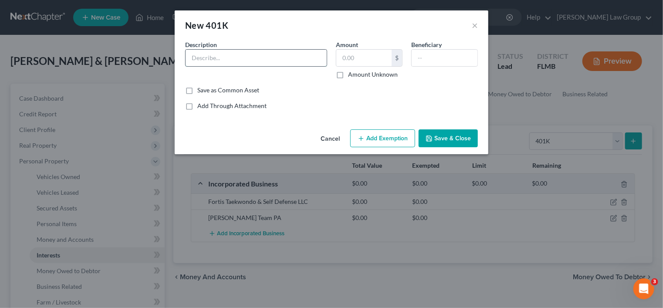
click at [291, 59] on input "text" at bounding box center [256, 58] width 141 height 17
type input "Fidelity 401(k)"
type input "8,000"
click at [367, 137] on button "Add Exemption" at bounding box center [382, 138] width 65 height 18
select select "2"
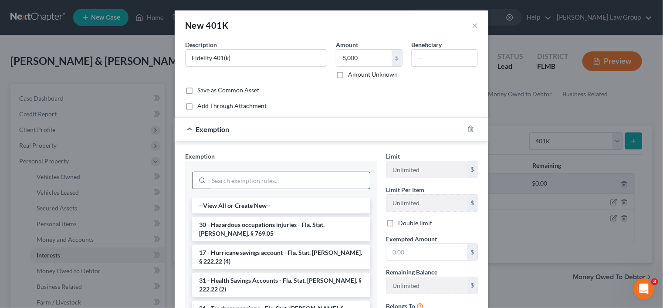
click at [244, 179] on input "search" at bounding box center [289, 180] width 161 height 17
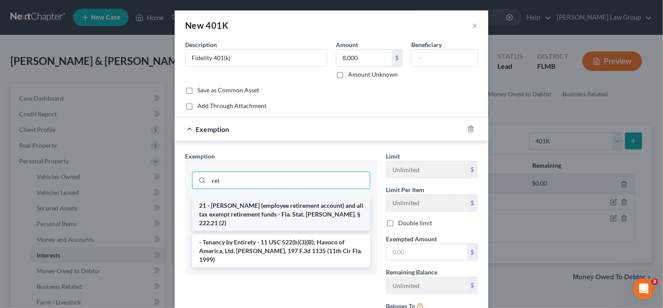
type input "ret"
click at [244, 209] on li "21 - [PERSON_NAME] (employee retirement account) and all tax exempt retirement …" at bounding box center [281, 214] width 178 height 33
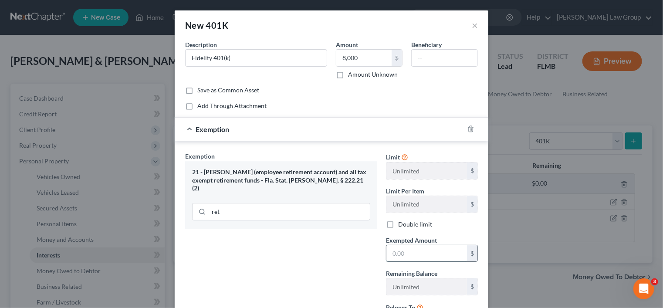
click at [398, 249] on input "text" at bounding box center [427, 253] width 81 height 17
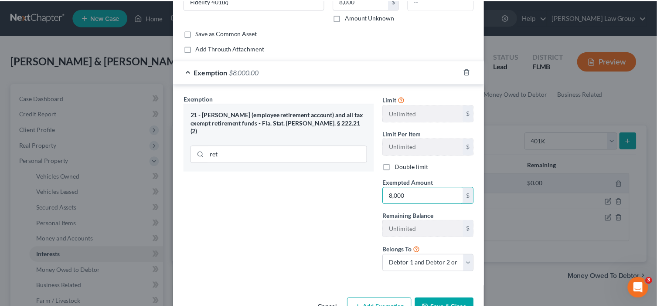
scroll to position [83, 0]
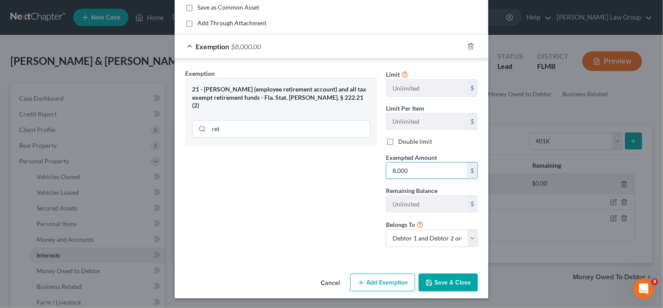
type input "8,000"
click at [441, 290] on button "Save & Close" at bounding box center [448, 283] width 59 height 18
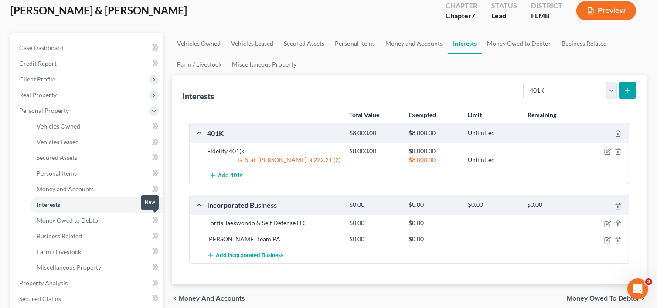
scroll to position [131, 0]
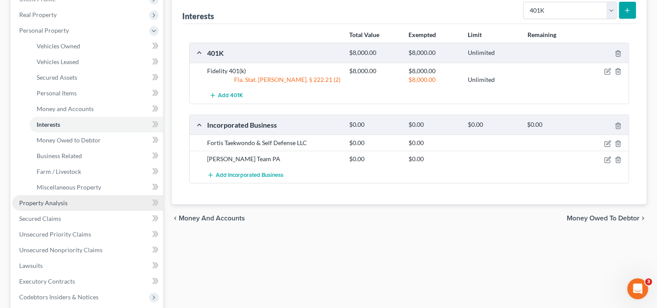
click at [52, 202] on span "Property Analysis" at bounding box center [43, 202] width 48 height 7
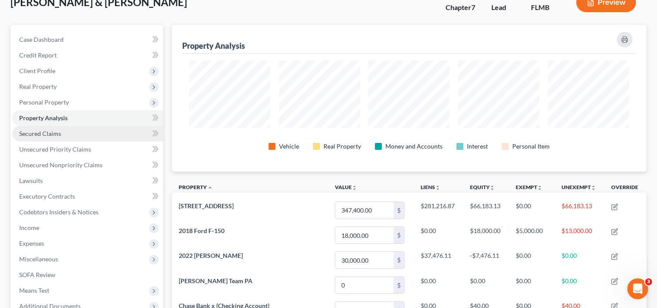
scroll to position [44, 0]
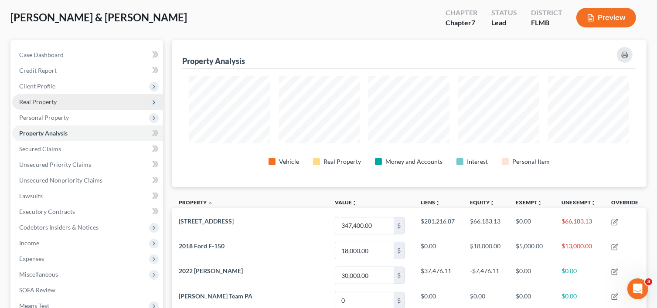
click at [64, 101] on span "Real Property" at bounding box center [87, 102] width 151 height 16
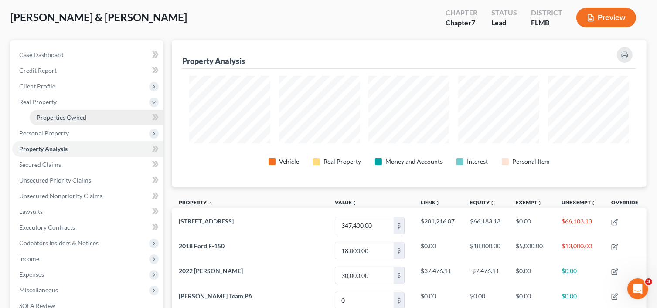
click at [92, 112] on link "Properties Owned" at bounding box center [96, 118] width 133 height 16
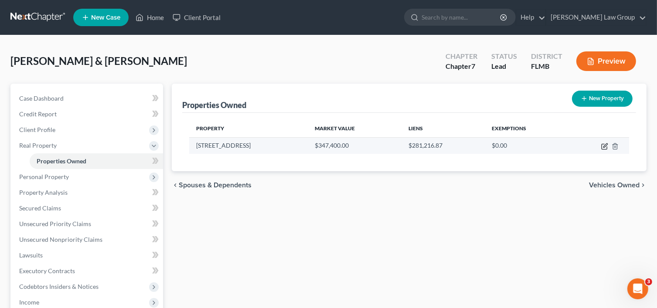
click at [602, 147] on icon "button" at bounding box center [604, 146] width 5 height 5
select select "9"
select select "34"
select select "2"
select select "5"
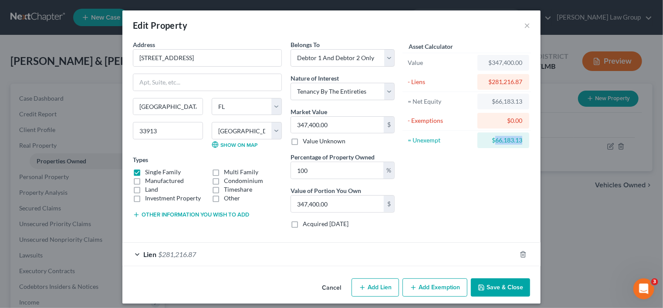
drag, startPoint x: 493, startPoint y: 139, endPoint x: 519, endPoint y: 137, distance: 26.2
click at [519, 137] on div "$66,183.13" at bounding box center [504, 140] width 38 height 9
copy div "66,183.13"
click at [410, 282] on button "Add Exemption" at bounding box center [435, 288] width 65 height 18
select select "2"
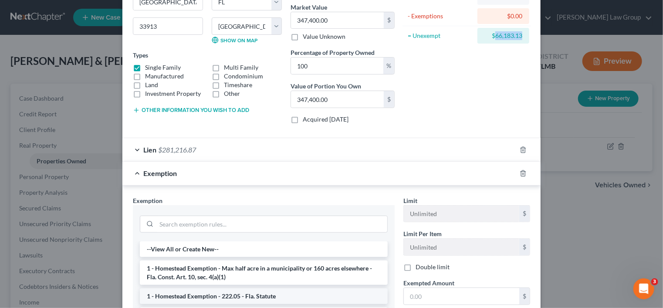
scroll to position [238, 0]
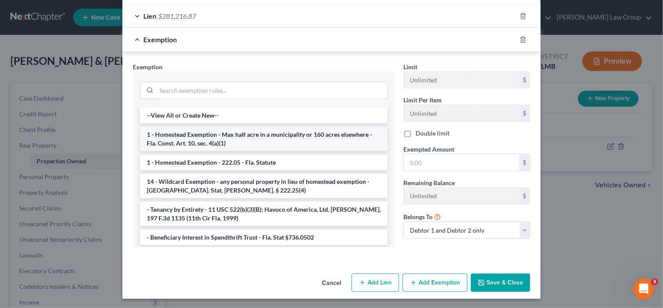
click at [202, 132] on li "1 - Homestead Exemption - Max half acre in a municipality or 160 acres elsewher…" at bounding box center [264, 139] width 248 height 24
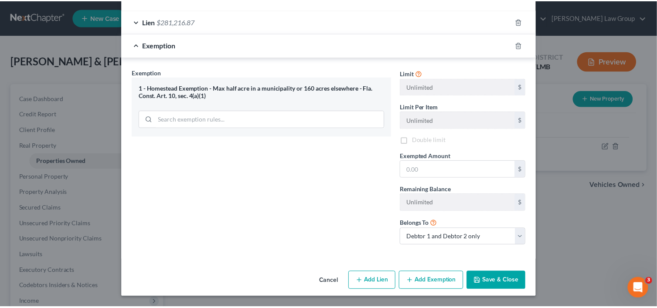
scroll to position [231, 0]
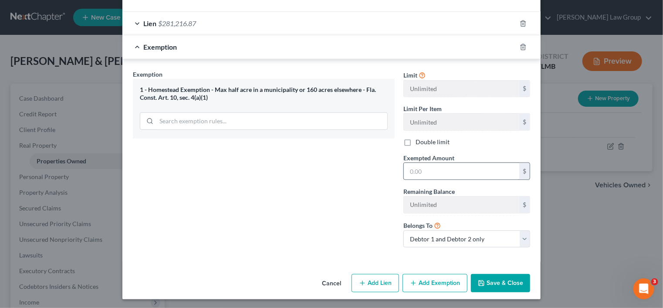
click at [426, 178] on div "$" at bounding box center [467, 171] width 127 height 17
click at [425, 170] on input "text" at bounding box center [462, 171] width 116 height 17
paste input "66,183.13"
type input "66,183.13"
click at [499, 280] on button "Save & Close" at bounding box center [500, 283] width 59 height 18
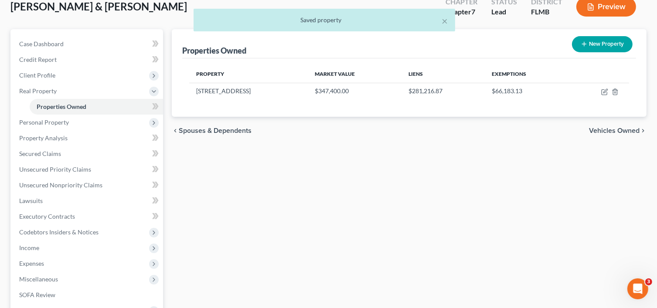
scroll to position [131, 0]
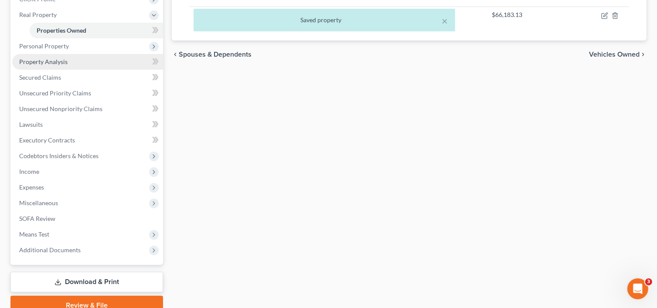
click at [77, 59] on link "Property Analysis" at bounding box center [87, 62] width 151 height 16
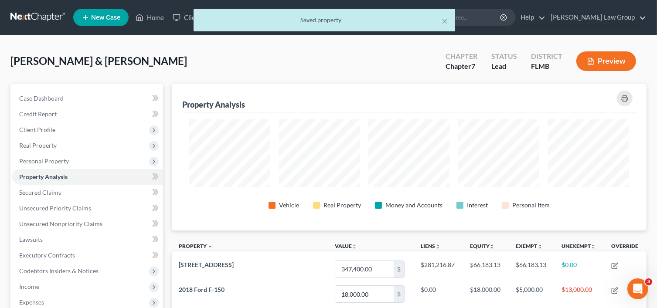
scroll to position [435761, 435433]
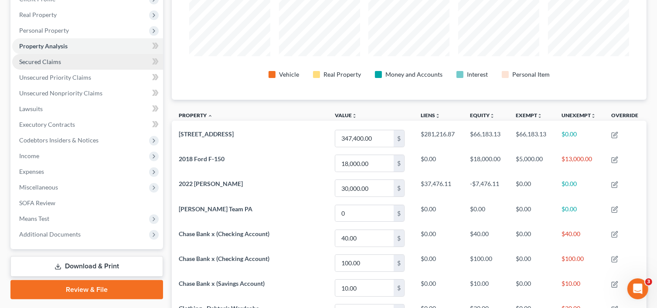
click at [63, 63] on link "Secured Claims" at bounding box center [87, 62] width 151 height 16
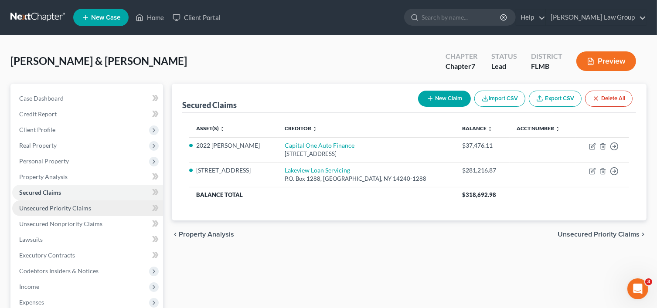
click at [77, 208] on span "Unsecured Priority Claims" at bounding box center [55, 207] width 72 height 7
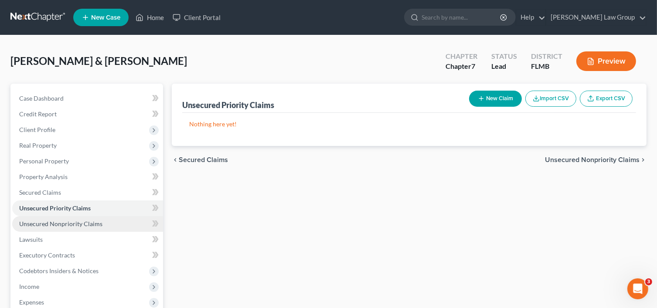
click at [84, 225] on span "Unsecured Nonpriority Claims" at bounding box center [60, 223] width 83 height 7
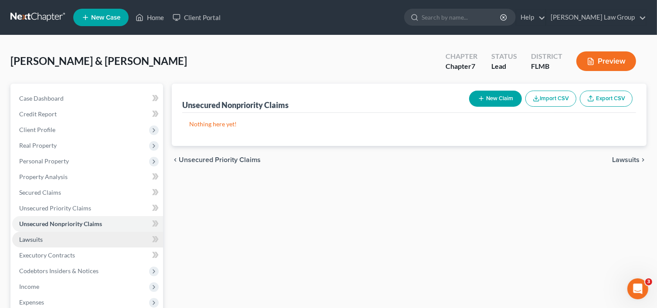
click at [45, 239] on link "Lawsuits" at bounding box center [87, 240] width 151 height 16
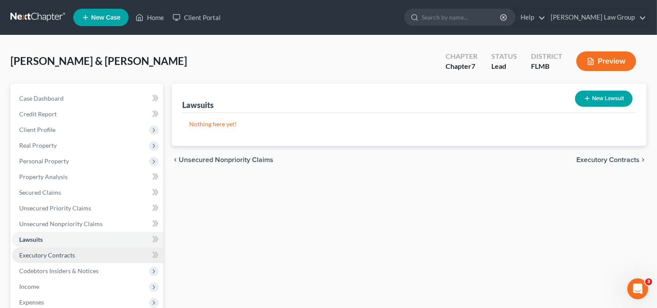
click at [84, 258] on link "Executory Contracts" at bounding box center [87, 256] width 151 height 16
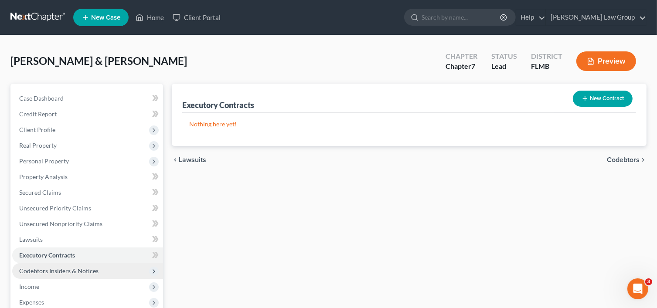
click at [79, 275] on span "Codebtors Insiders & Notices" at bounding box center [87, 271] width 151 height 16
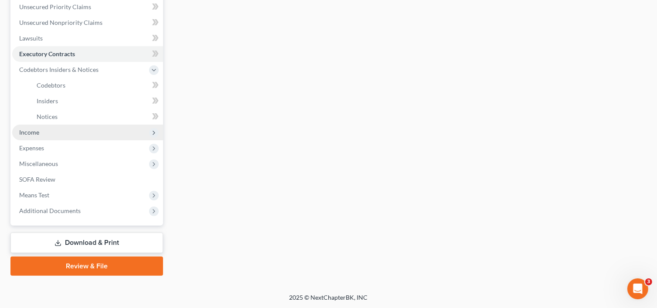
click at [58, 133] on span "Income" at bounding box center [87, 133] width 151 height 16
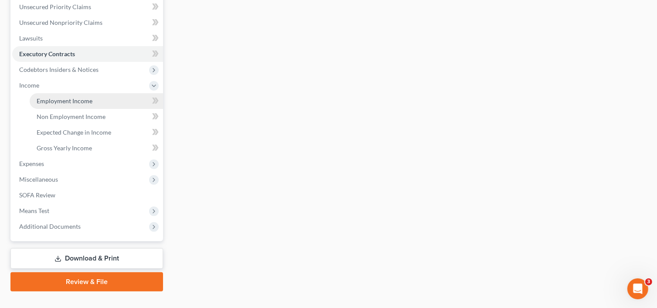
click at [75, 97] on span "Employment Income" at bounding box center [65, 100] width 56 height 7
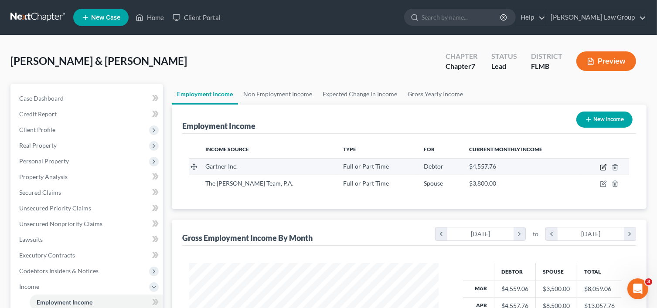
click at [606, 166] on icon "button" at bounding box center [603, 167] width 7 height 7
select select "0"
select select "9"
select select "1"
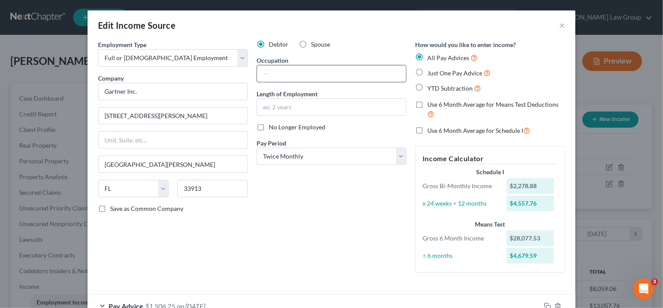
click at [369, 71] on input "text" at bounding box center [331, 73] width 149 height 17
click at [375, 70] on input "text" at bounding box center [331, 73] width 149 height 17
type input "Senior Federal Portal Specialist"
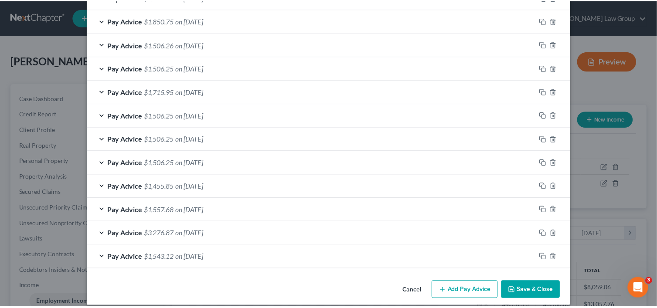
scroll to position [364, 0]
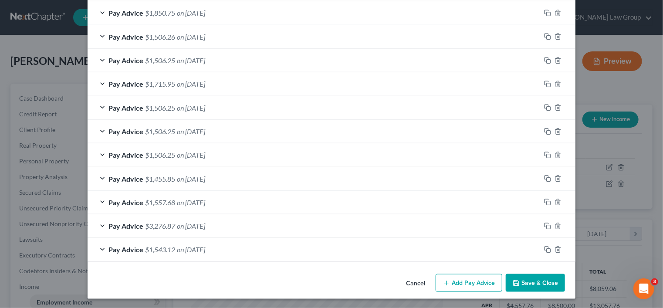
type input "8 years"
click at [530, 283] on button "Save & Close" at bounding box center [535, 283] width 59 height 18
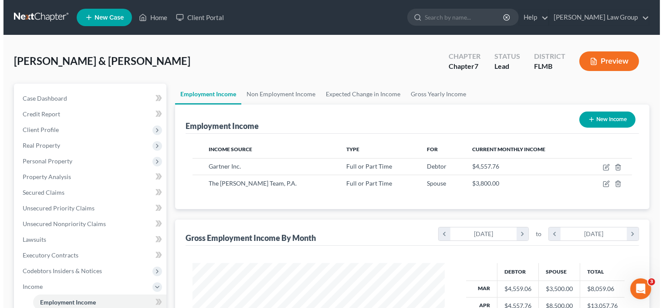
scroll to position [435752, 435641]
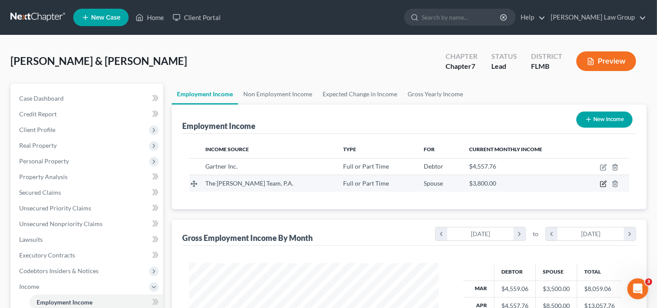
click at [600, 183] on icon "button" at bounding box center [602, 184] width 5 height 5
select select "0"
select select "9"
select select "0"
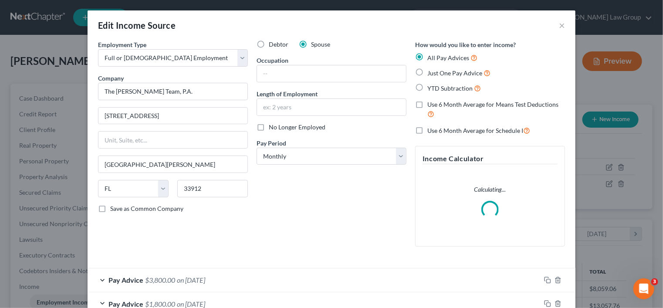
scroll to position [155, 269]
click at [276, 71] on input "text" at bounding box center [331, 73] width 149 height 17
type input "Realtor"
click at [298, 102] on input "text" at bounding box center [331, 107] width 149 height 17
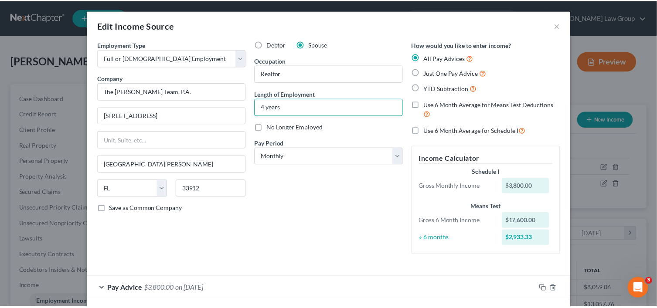
scroll to position [134, 0]
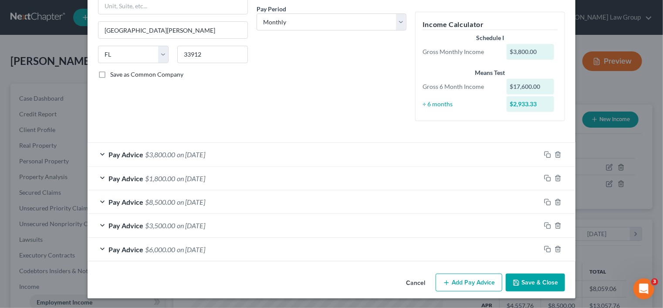
type input "4 years"
click at [551, 277] on button "Save & Close" at bounding box center [535, 283] width 59 height 18
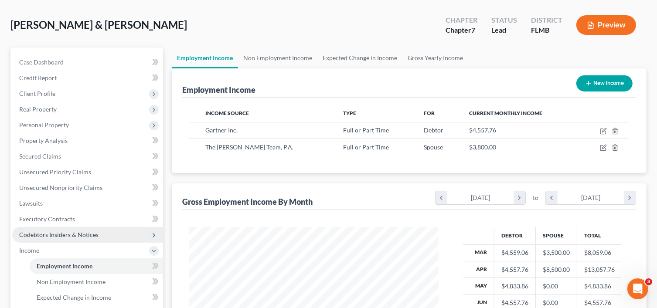
scroll to position [131, 0]
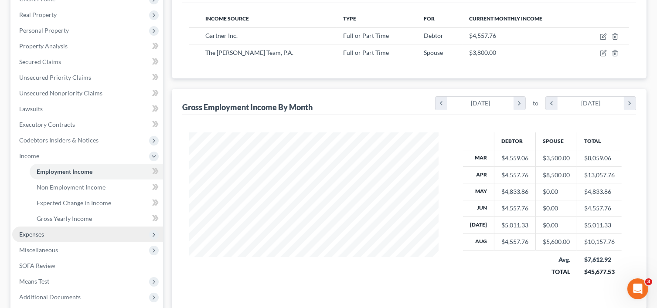
click at [58, 231] on span "Expenses" at bounding box center [87, 235] width 151 height 16
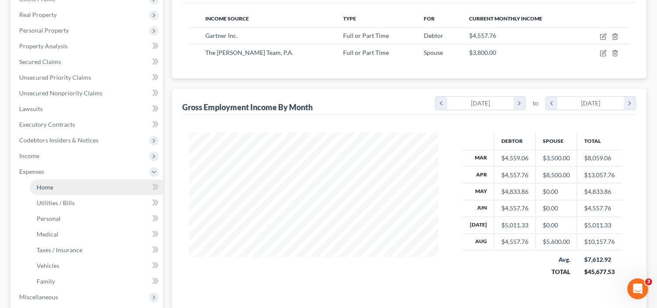
click at [83, 189] on link "Home" at bounding box center [96, 188] width 133 height 16
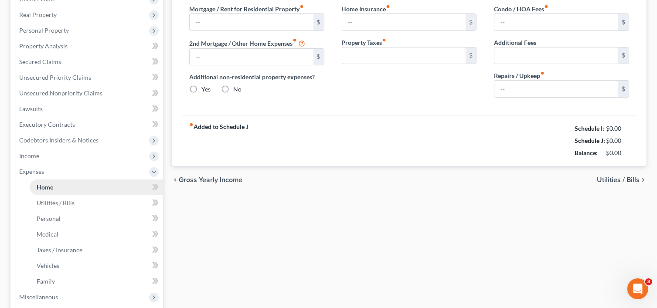
scroll to position [38, 0]
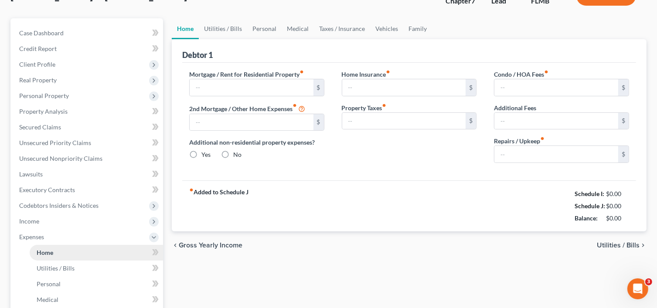
type input "0.00"
radio input "true"
type input "0.00"
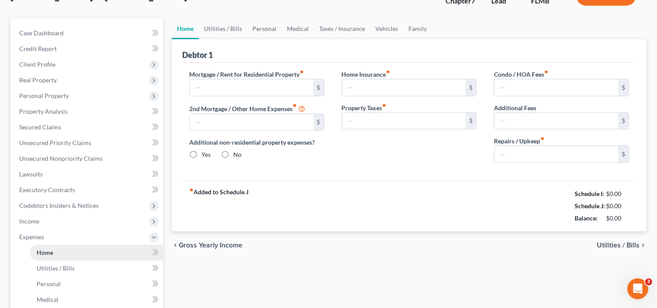
type input "0.00"
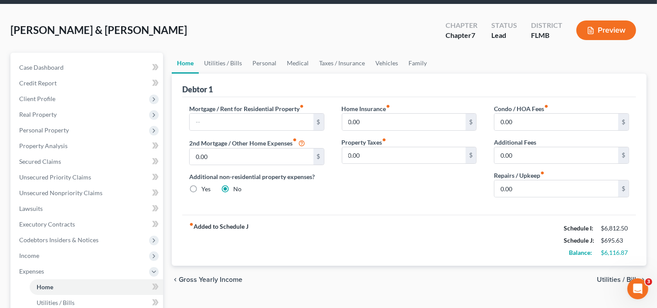
scroll to position [44, 0]
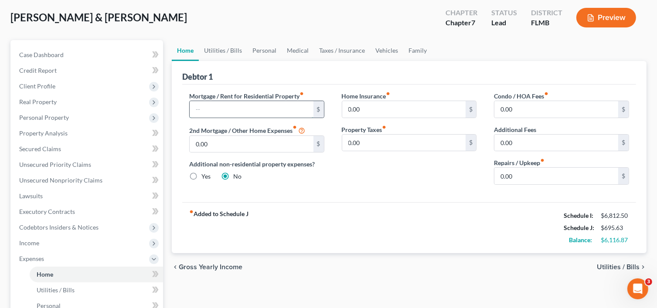
click at [269, 102] on input "text" at bounding box center [252, 109] width 124 height 17
type input "1,695"
type input "90"
click at [572, 125] on div "Additional Fees 0.00 $" at bounding box center [561, 138] width 135 height 27
click at [571, 112] on input "0.00" at bounding box center [556, 109] width 124 height 17
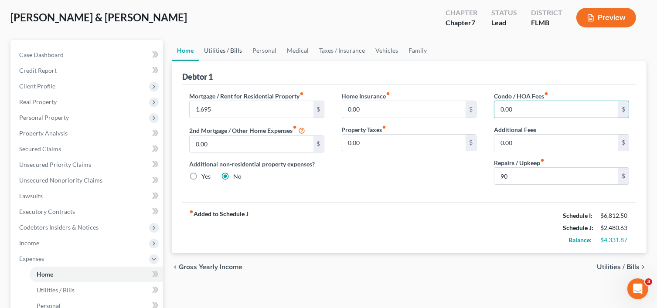
click at [226, 51] on link "Utilities / Bills" at bounding box center [223, 50] width 48 height 21
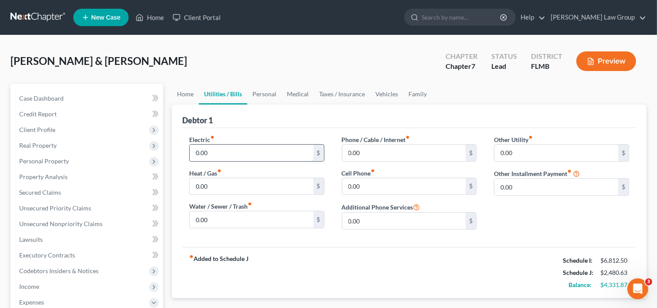
click at [219, 148] on input "0.00" at bounding box center [252, 153] width 124 height 17
type input "275"
click at [392, 156] on input "0.00" at bounding box center [404, 153] width 124 height 17
type input "280"
click at [523, 150] on input "0.00" at bounding box center [556, 153] width 124 height 17
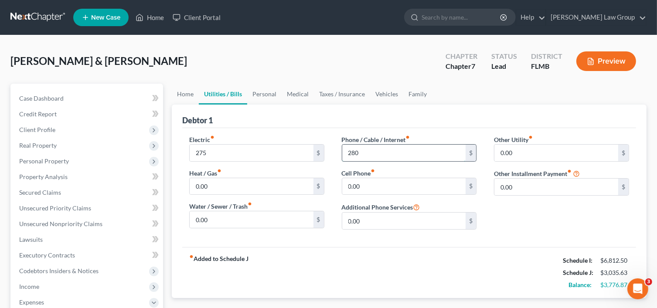
click at [444, 147] on input "280" at bounding box center [404, 153] width 124 height 17
click at [405, 185] on input "0.00" at bounding box center [404, 186] width 124 height 17
type input "280"
click at [374, 153] on input "280" at bounding box center [404, 153] width 124 height 17
type input "45"
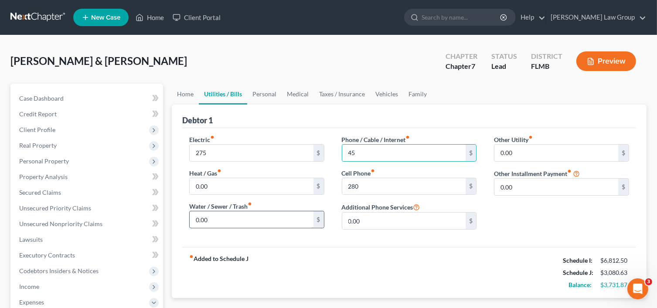
click at [237, 216] on input "0.00" at bounding box center [252, 219] width 124 height 17
type input "50"
click at [449, 115] on div "Debtor 1" at bounding box center [409, 117] width 454 height 24
click at [256, 92] on link "Personal" at bounding box center [264, 94] width 34 height 21
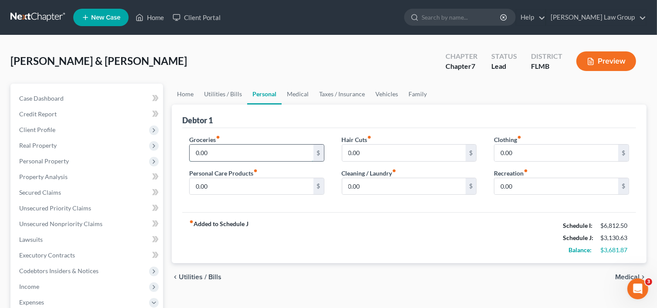
click at [219, 151] on input "0.00" at bounding box center [252, 153] width 124 height 17
paste input "1068"
type input "1,068"
click at [530, 149] on input "0.00" at bounding box center [556, 153] width 124 height 17
type input "188"
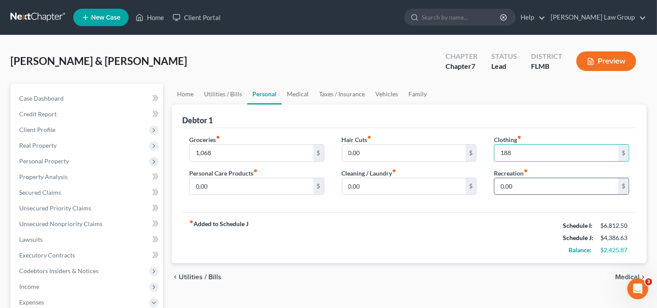
click at [514, 192] on input "0.00" at bounding box center [556, 186] width 124 height 17
type input "90"
click at [378, 191] on input "0.00" at bounding box center [404, 186] width 124 height 17
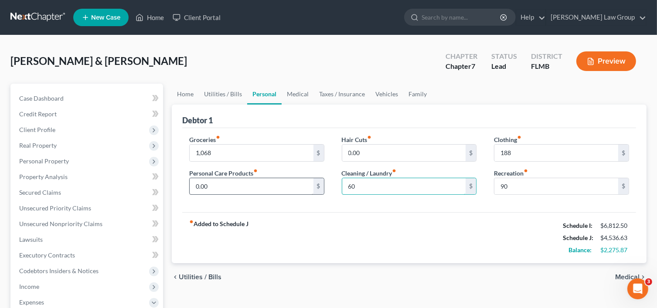
type input "60"
click at [236, 178] on input "0.00" at bounding box center [252, 186] width 124 height 17
type input "94"
click at [298, 95] on link "Medical" at bounding box center [298, 94] width 32 height 21
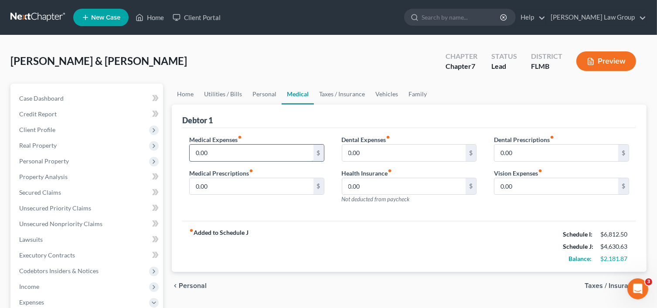
click at [262, 153] on input "0.00" at bounding box center [252, 153] width 124 height 17
type input "300"
click at [402, 154] on input "0.00" at bounding box center [404, 153] width 124 height 17
click at [511, 184] on input "0.00" at bounding box center [556, 186] width 124 height 17
click at [220, 150] on input "300" at bounding box center [252, 153] width 124 height 17
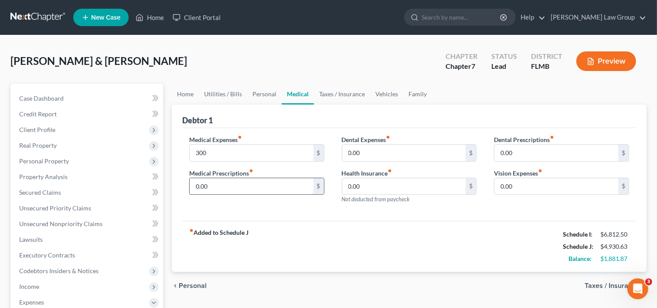
click at [222, 188] on input "0.00" at bounding box center [252, 186] width 124 height 17
click at [342, 93] on link "Taxes / Insurance" at bounding box center [342, 94] width 56 height 21
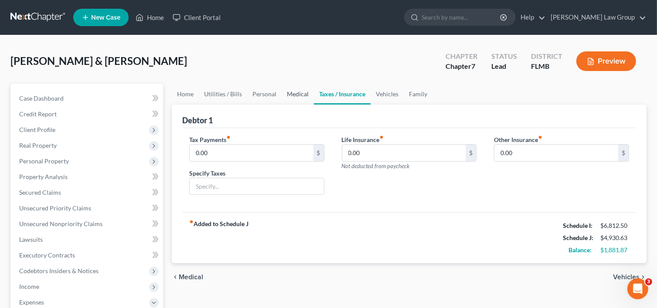
click at [303, 94] on link "Medical" at bounding box center [298, 94] width 32 height 21
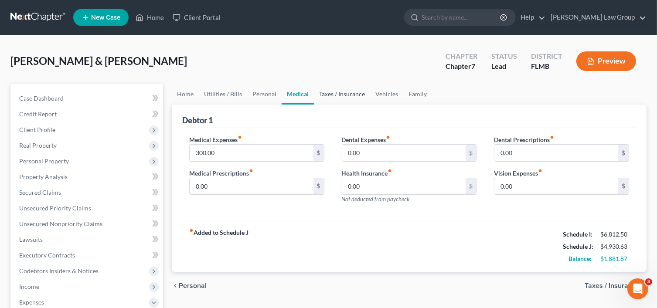
click at [337, 90] on link "Taxes / Insurance" at bounding box center [342, 94] width 56 height 21
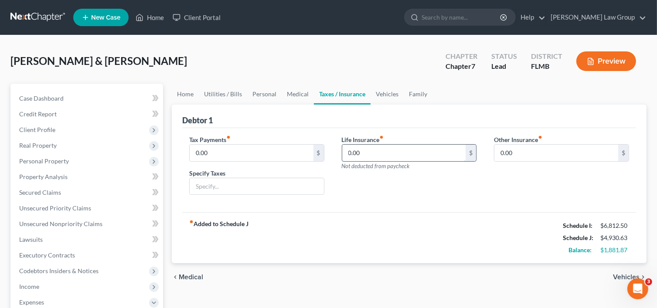
click at [357, 147] on input "0.00" at bounding box center [404, 153] width 124 height 17
type input "90"
click at [243, 151] on input "0.00" at bounding box center [252, 153] width 124 height 17
click at [531, 152] on input "0.00" at bounding box center [556, 153] width 124 height 17
click at [389, 101] on link "Vehicles" at bounding box center [387, 94] width 33 height 21
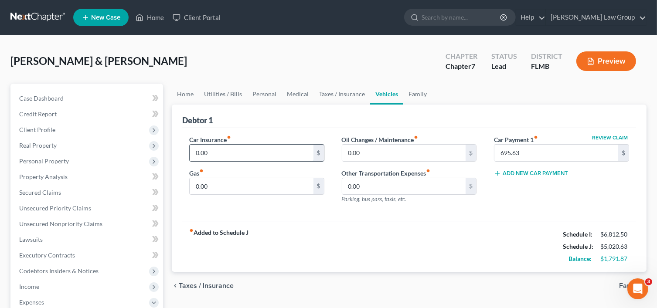
click at [293, 151] on input "0.00" at bounding box center [252, 153] width 124 height 17
click at [218, 189] on input "0.00" at bounding box center [252, 186] width 124 height 17
type input "400"
click at [245, 151] on input "0.00" at bounding box center [252, 153] width 124 height 17
click at [245, 152] on input "0.00" at bounding box center [252, 153] width 124 height 17
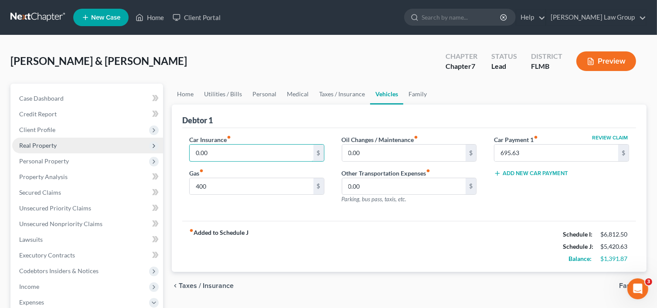
drag, startPoint x: 248, startPoint y: 152, endPoint x: 124, endPoint y: 140, distance: 124.3
click at [124, 140] on div "Petition Navigation Case Dashboard Payments Invoices Payments Payments Credit R…" at bounding box center [328, 312] width 645 height 456
type input "167"
click at [292, 199] on div "Car Insurance fiber_manual_record 167 $ Gas fiber_manual_record 400 $" at bounding box center [256, 173] width 153 height 76
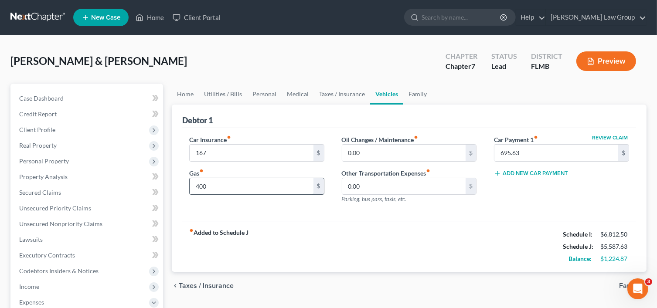
click at [305, 191] on input "400" at bounding box center [252, 186] width 124 height 17
type input "500"
click at [390, 145] on input "0.00" at bounding box center [404, 153] width 124 height 17
type input "50"
click at [345, 121] on div "Debtor 1" at bounding box center [409, 117] width 454 height 24
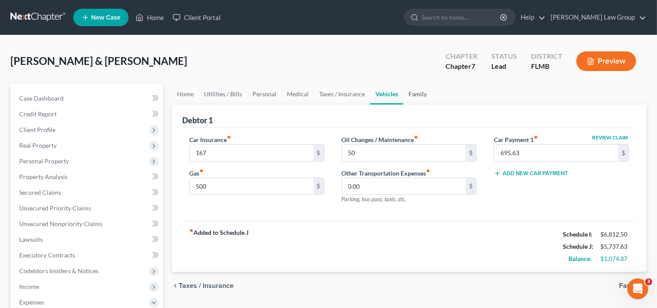
click at [415, 95] on link "Family" at bounding box center [417, 94] width 29 height 21
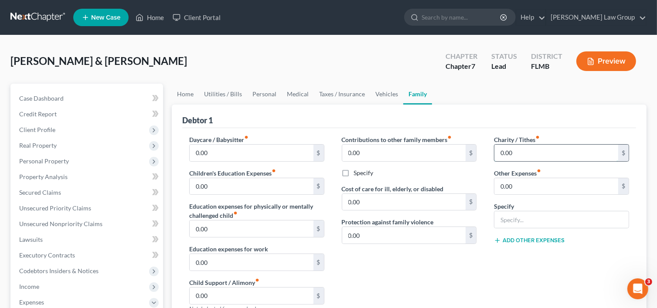
click at [537, 150] on input "0.00" at bounding box center [556, 153] width 124 height 17
click at [441, 207] on input "0.00" at bounding box center [404, 202] width 124 height 17
click at [525, 148] on input "0.00" at bounding box center [556, 153] width 124 height 17
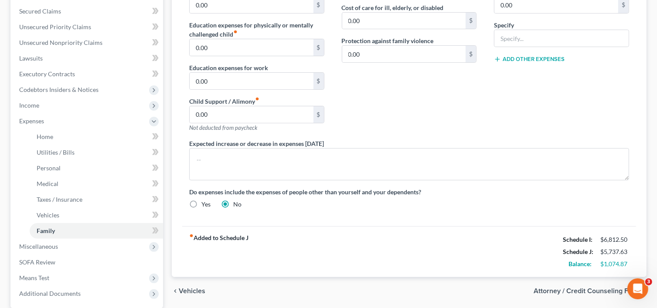
scroll to position [218, 0]
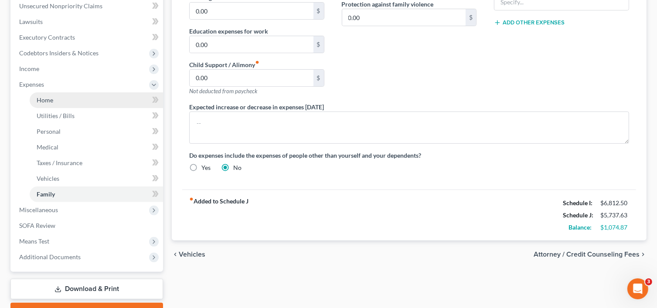
click at [56, 99] on link "Home" at bounding box center [96, 100] width 133 height 16
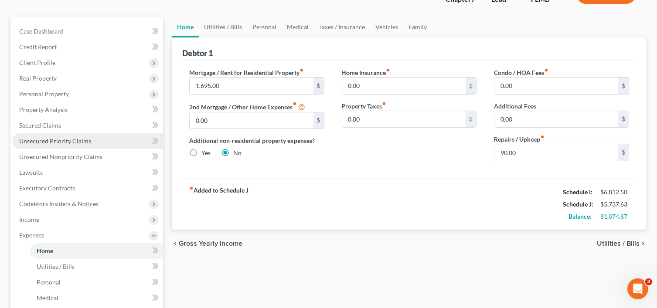
scroll to position [131, 0]
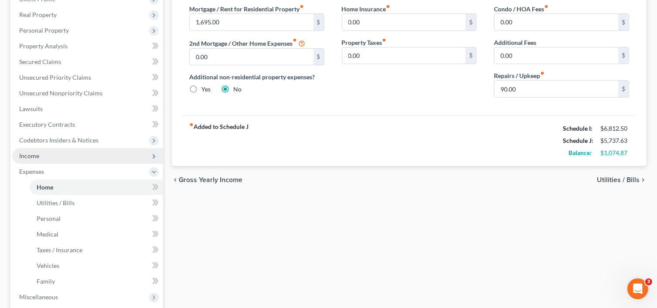
click at [60, 157] on span "Income" at bounding box center [87, 156] width 151 height 16
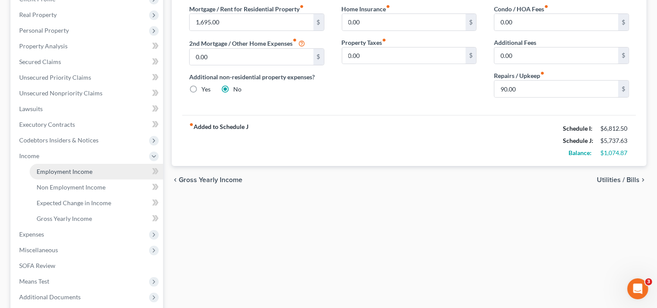
click at [85, 170] on span "Employment Income" at bounding box center [65, 171] width 56 height 7
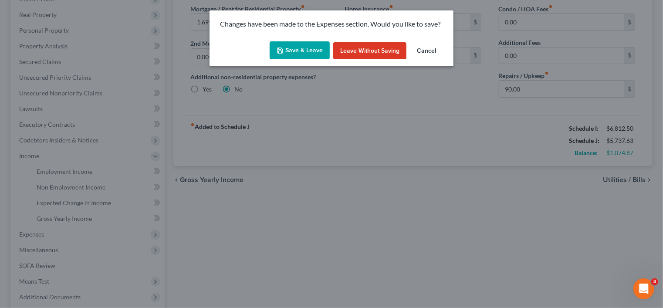
click at [313, 51] on button "Save & Leave" at bounding box center [300, 50] width 60 height 18
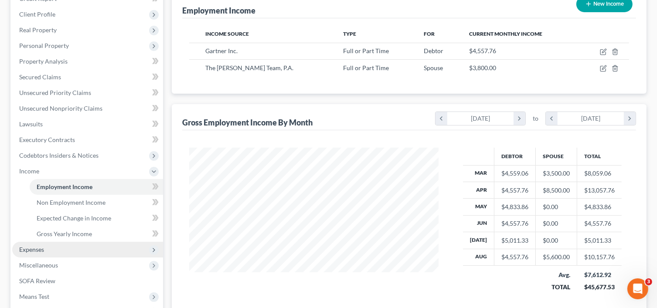
scroll to position [131, 0]
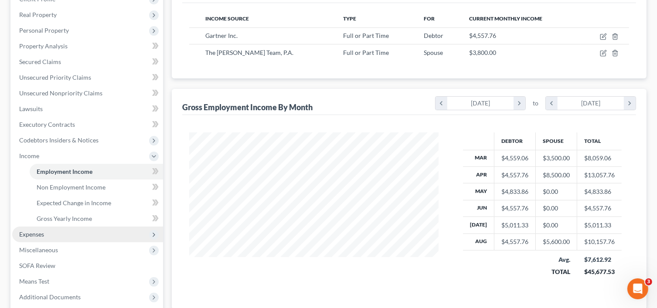
click at [58, 235] on span "Expenses" at bounding box center [87, 235] width 151 height 16
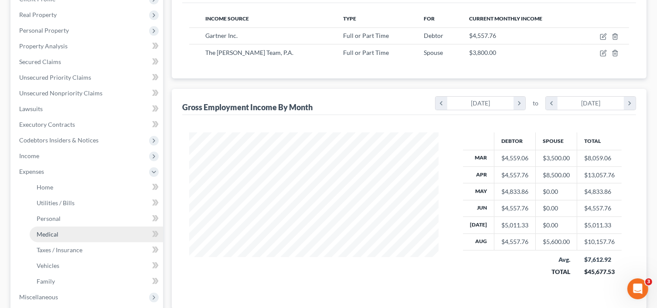
click at [80, 231] on link "Medical" at bounding box center [96, 235] width 133 height 16
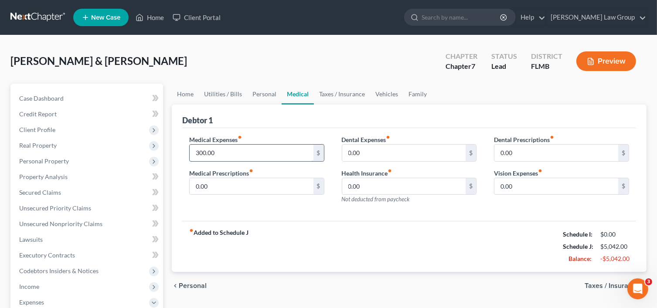
click at [265, 152] on input "300.00" at bounding box center [252, 153] width 124 height 17
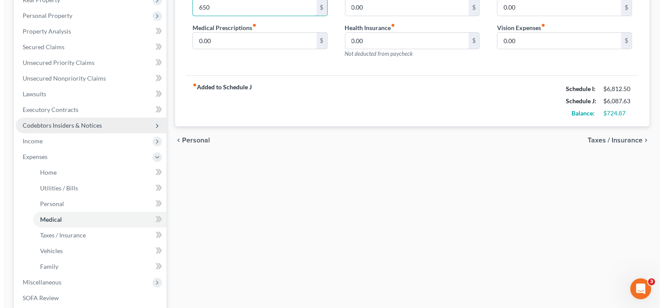
scroll to position [131, 0]
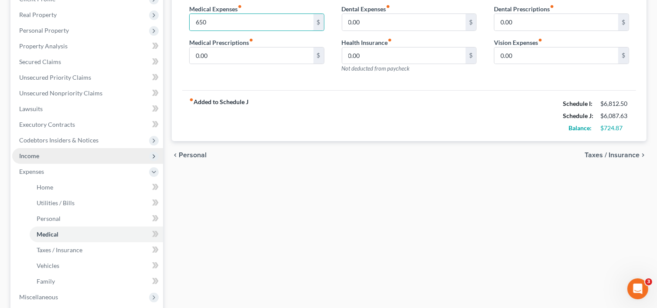
click at [53, 153] on span "Income" at bounding box center [87, 156] width 151 height 16
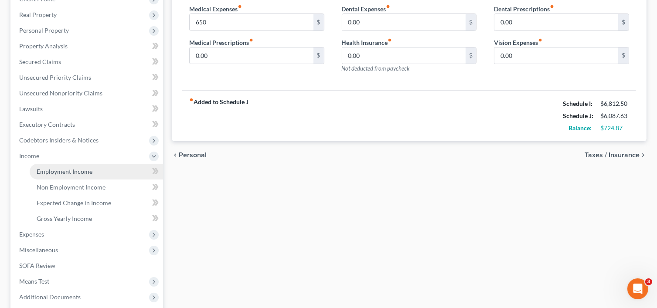
click at [82, 174] on span "Employment Income" at bounding box center [65, 171] width 56 height 7
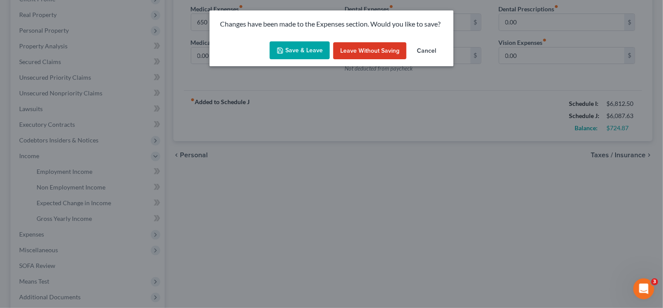
click at [295, 56] on button "Save & Leave" at bounding box center [300, 50] width 60 height 18
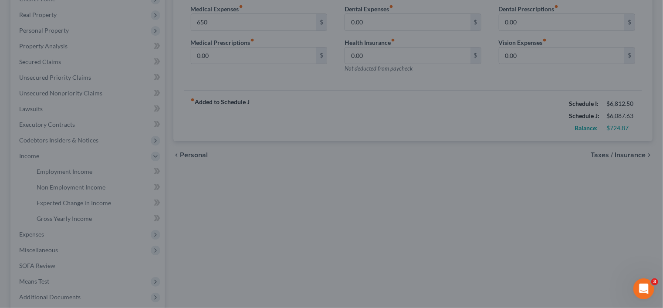
type input "650.00"
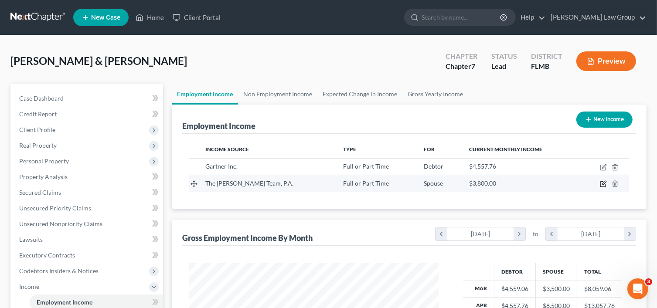
click at [602, 185] on icon "button" at bounding box center [603, 183] width 7 height 7
select select "0"
select select "9"
select select "0"
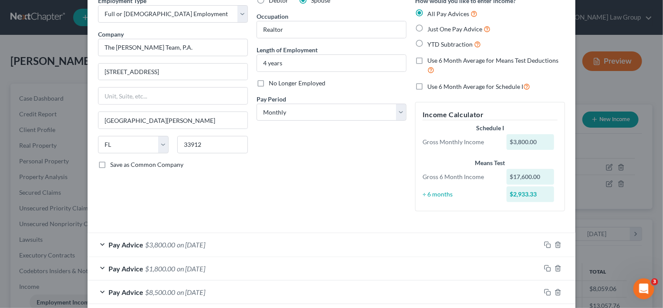
scroll to position [38, 0]
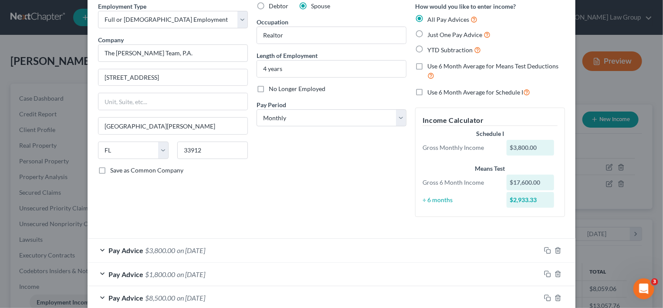
click at [428, 90] on label "Use 6 Month Average for Schedule I" at bounding box center [479, 92] width 103 height 10
click at [431, 90] on input "Use 6 Month Average for Schedule I" at bounding box center [434, 90] width 6 height 6
checkbox input "true"
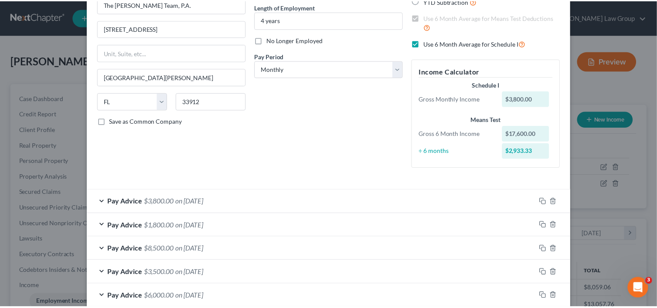
scroll to position [134, 0]
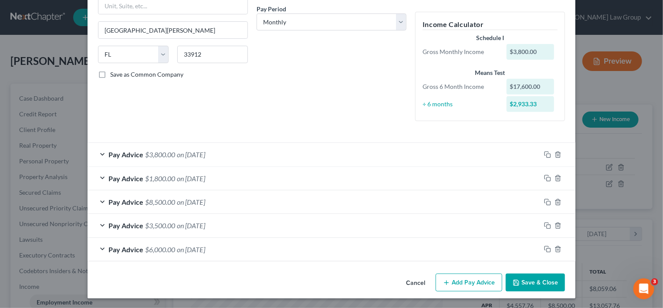
click at [549, 280] on button "Save & Close" at bounding box center [535, 283] width 59 height 18
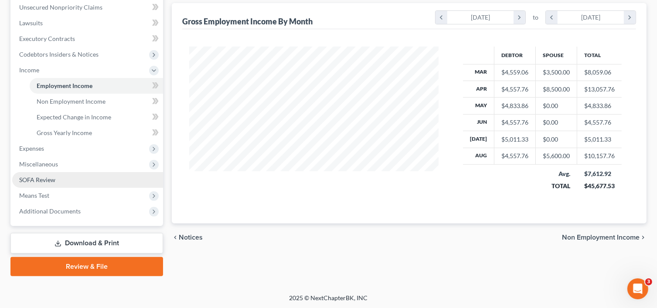
scroll to position [217, 0]
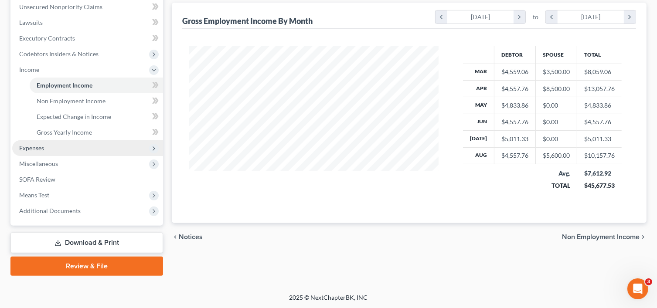
click at [75, 146] on span "Expenses" at bounding box center [87, 148] width 151 height 16
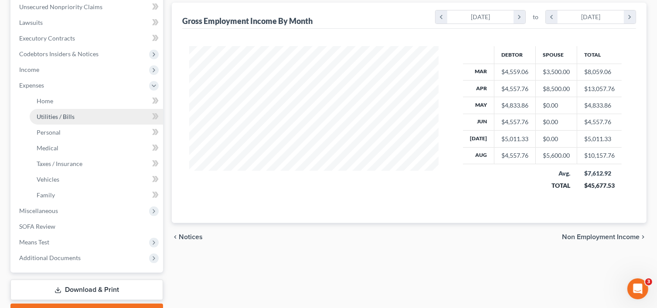
click at [68, 109] on link "Utilities / Bills" at bounding box center [96, 117] width 133 height 16
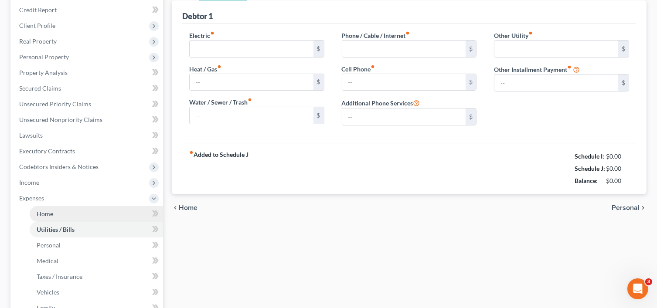
type input "275.00"
type input "0.00"
type input "50.00"
type input "45.00"
type input "280.00"
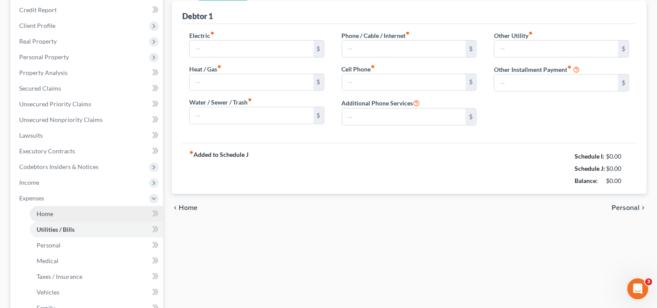
type input "0.00"
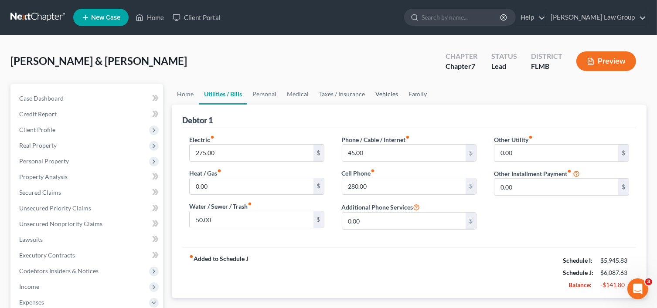
click at [389, 95] on link "Vehicles" at bounding box center [386, 94] width 33 height 21
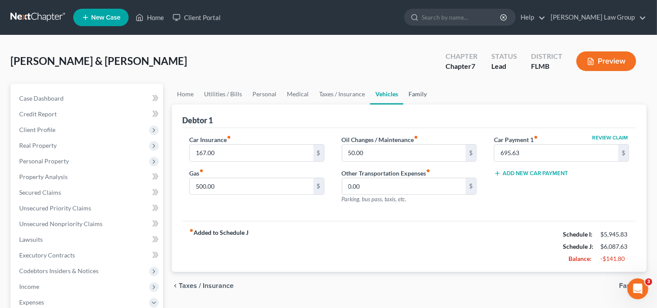
click at [417, 95] on link "Family" at bounding box center [417, 94] width 29 height 21
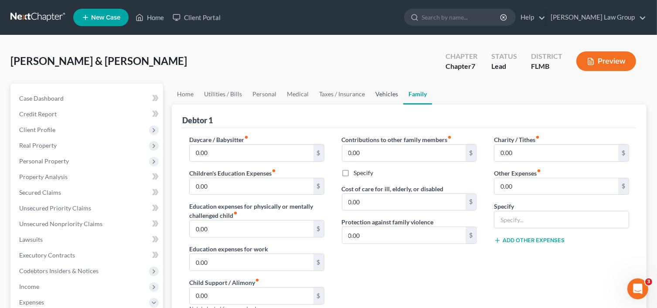
click at [384, 95] on link "Vehicles" at bounding box center [386, 94] width 33 height 21
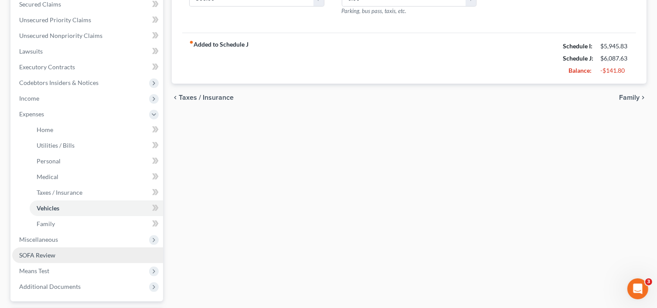
scroll to position [264, 0]
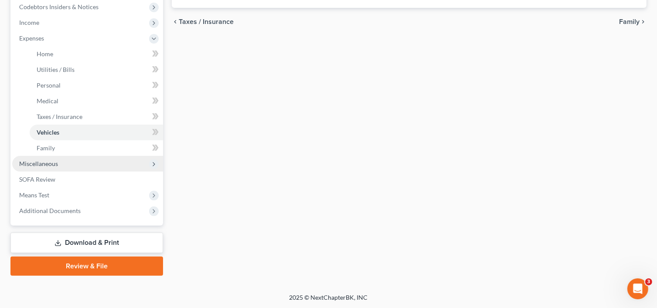
click at [54, 159] on span "Miscellaneous" at bounding box center [87, 164] width 151 height 16
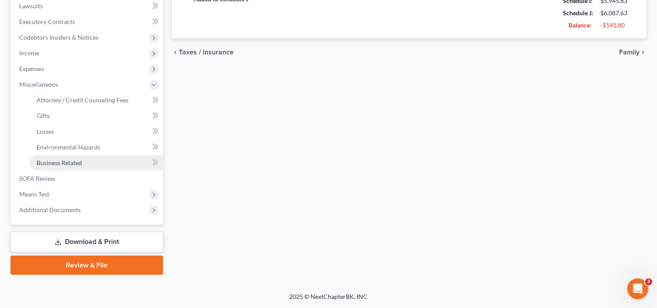
scroll to position [233, 0]
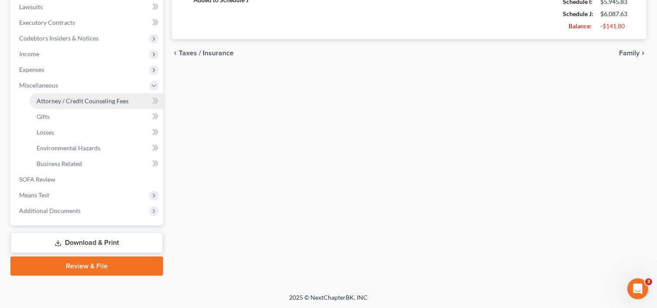
click at [76, 102] on span "Attorney / Credit Counseling Fees" at bounding box center [83, 100] width 92 height 7
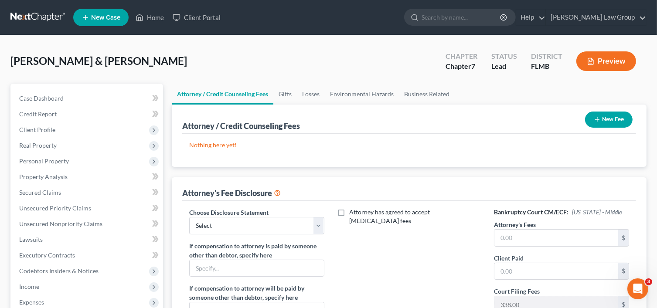
click at [621, 120] on button "New Fee" at bounding box center [609, 120] width 48 height 16
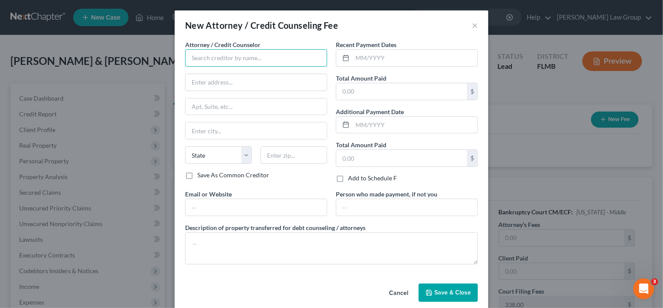
click at [224, 61] on input "text" at bounding box center [256, 57] width 142 height 17
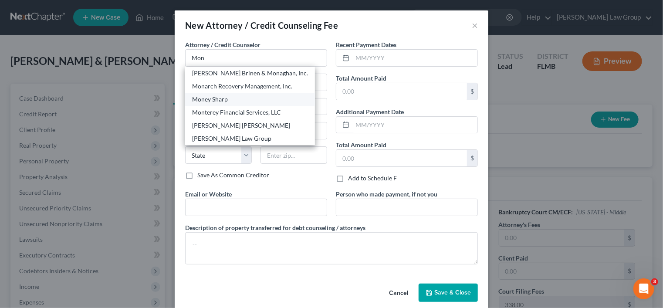
click at [235, 99] on div "Money Sharp" at bounding box center [250, 99] width 116 height 9
type input "Money Sharp"
type input "[STREET_ADDRESS][PERSON_NAME]"
type input "[GEOGRAPHIC_DATA]"
select select "14"
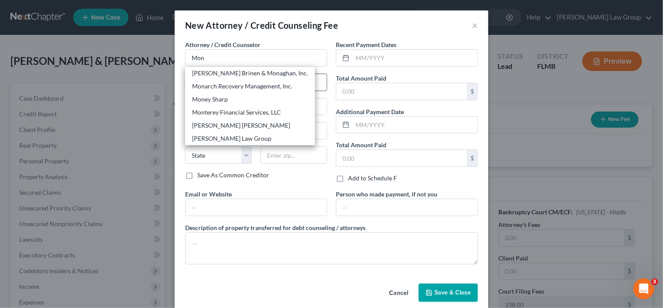
type input "60601"
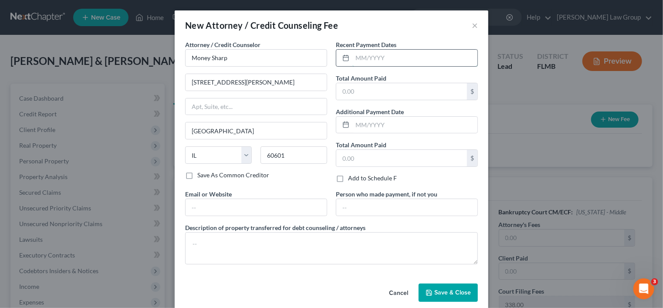
click at [399, 54] on input "text" at bounding box center [415, 58] width 125 height 17
type input "[DATE]"
click at [411, 86] on input "text" at bounding box center [402, 91] width 131 height 17
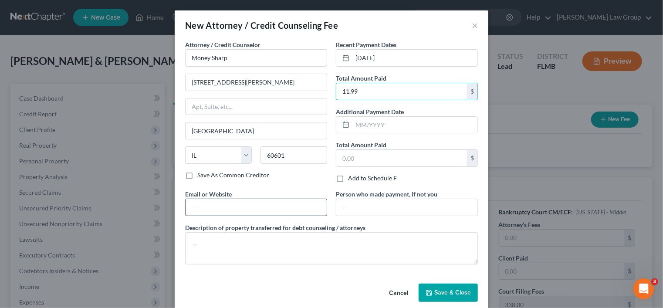
type input "11.99"
click at [218, 212] on input "text" at bounding box center [256, 207] width 141 height 17
type input "[DOMAIN_NAME]"
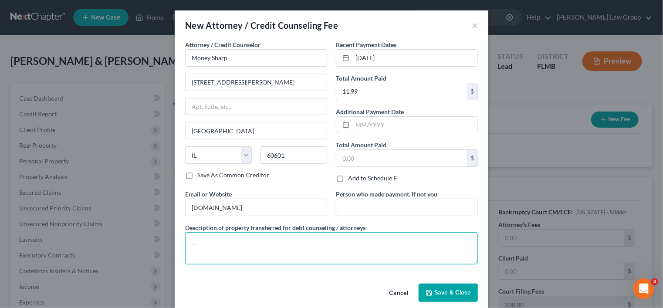
click at [213, 249] on textarea at bounding box center [331, 248] width 293 height 32
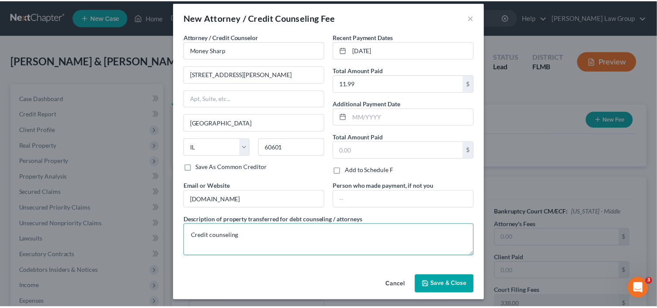
scroll to position [10, 0]
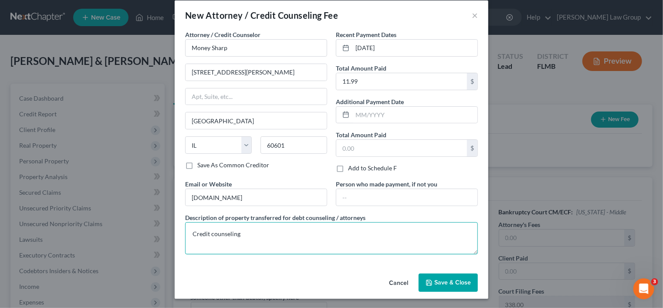
type textarea "Credit counseling"
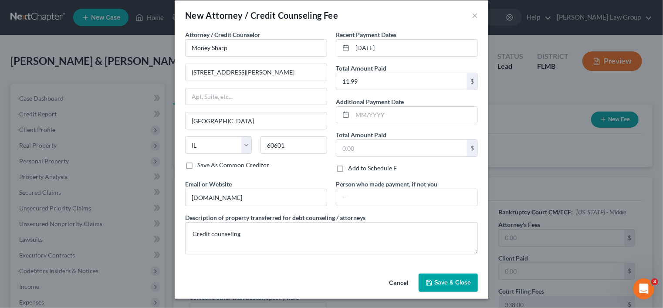
click at [447, 282] on span "Save & Close" at bounding box center [453, 282] width 37 height 7
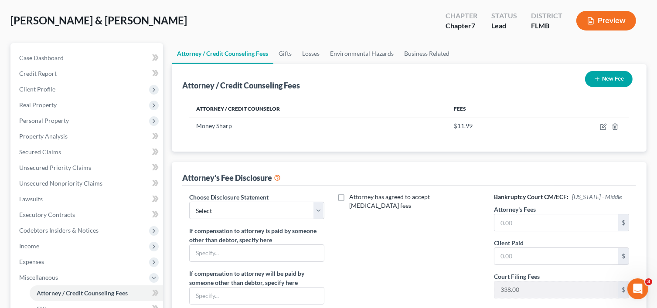
scroll to position [87, 0]
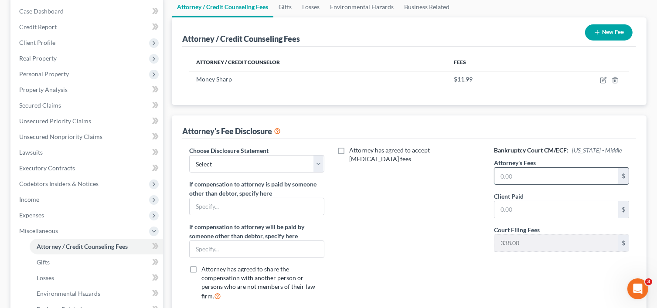
click at [551, 178] on input "text" at bounding box center [556, 176] width 124 height 17
click at [606, 146] on span "[US_STATE] - Middle" at bounding box center [597, 149] width 50 height 7
click at [565, 174] on input "text" at bounding box center [556, 176] width 124 height 17
type input "1,500"
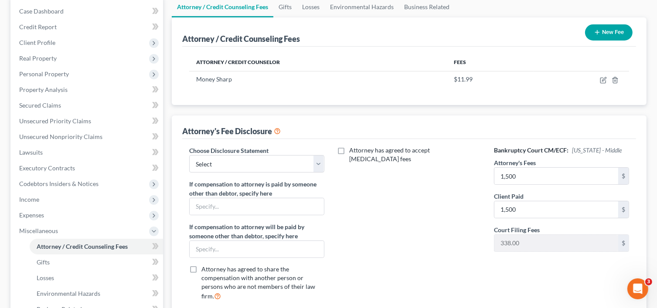
click at [609, 29] on button "New Fee" at bounding box center [609, 32] width 48 height 16
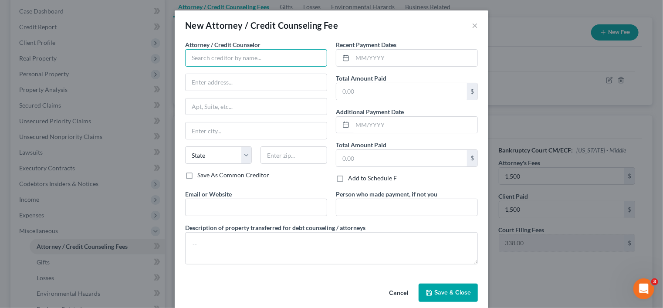
click at [241, 64] on input "text" at bounding box center [256, 57] width 142 height 17
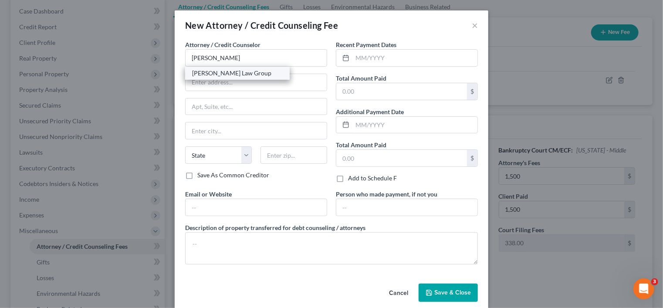
click at [228, 73] on div "[PERSON_NAME] Law Group" at bounding box center [237, 73] width 91 height 9
type input "[PERSON_NAME] Law Group"
type input "P.O. Box 309"
type input "Estero"
select select "9"
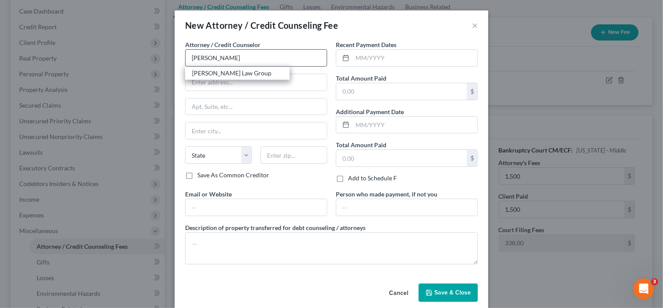
type input "33929-0000"
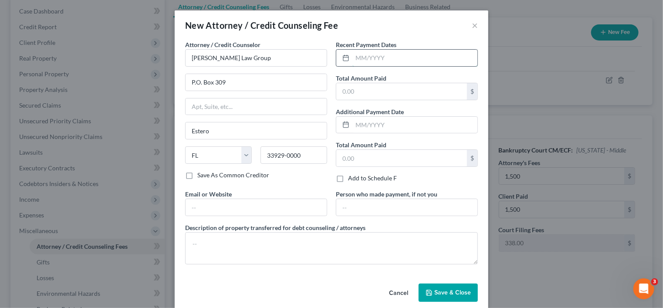
click at [375, 51] on input "text" at bounding box center [415, 58] width 125 height 17
drag, startPoint x: 427, startPoint y: 54, endPoint x: 263, endPoint y: 70, distance: 164.3
click at [263, 70] on div "Attorney / Credit Counselor * [PERSON_NAME] Law Group P.O. [GEOGRAPHIC_DATA][US…" at bounding box center [332, 155] width 302 height 231
type input "[DATE]"
click at [371, 122] on input "text" at bounding box center [415, 125] width 125 height 17
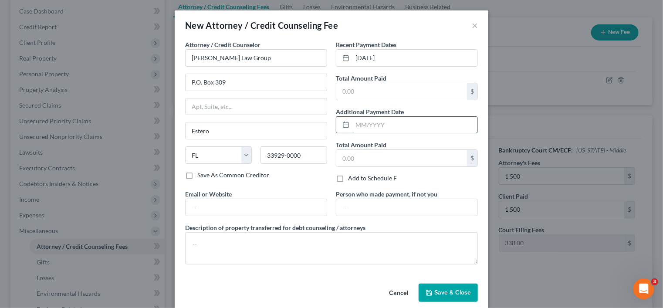
paste input "[DATE]"
type input "[DATE]"
click at [367, 156] on input "text" at bounding box center [402, 158] width 131 height 17
type input "1,838"
click at [224, 204] on input "text" at bounding box center [256, 207] width 141 height 17
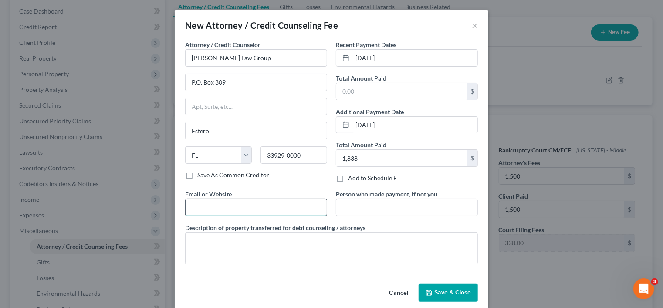
type input "[DOMAIN_NAME]"
click at [202, 242] on textarea at bounding box center [331, 248] width 293 height 32
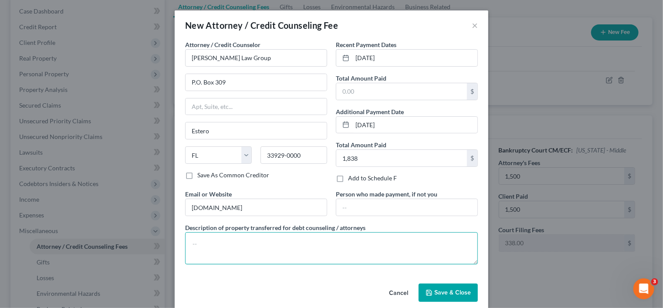
type textarea "%"
type textarea "$1500 + $338 filing fee"
click at [446, 294] on span "Save & Close" at bounding box center [453, 292] width 37 height 7
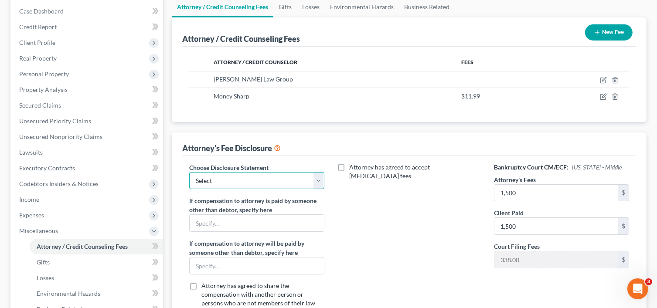
click at [282, 179] on select "Select Disclosure" at bounding box center [256, 180] width 135 height 17
select select "0"
click at [189, 172] on select "Select Disclosure" at bounding box center [256, 180] width 135 height 17
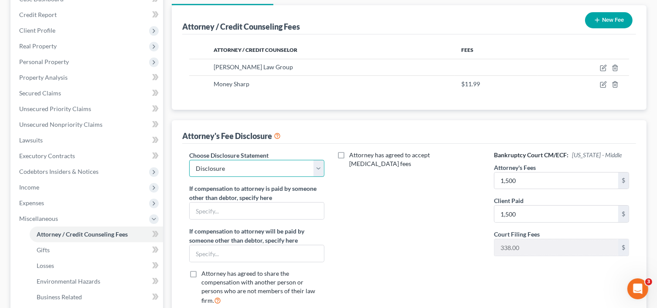
scroll to position [233, 0]
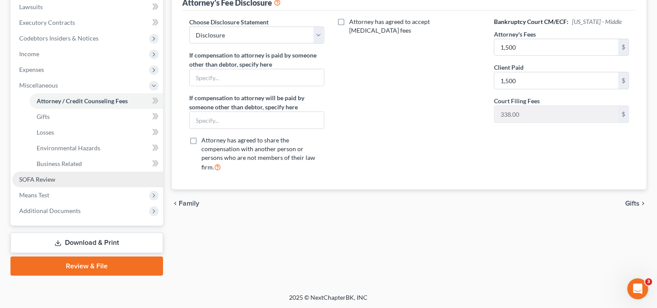
click at [50, 180] on span "SOFA Review" at bounding box center [37, 179] width 36 height 7
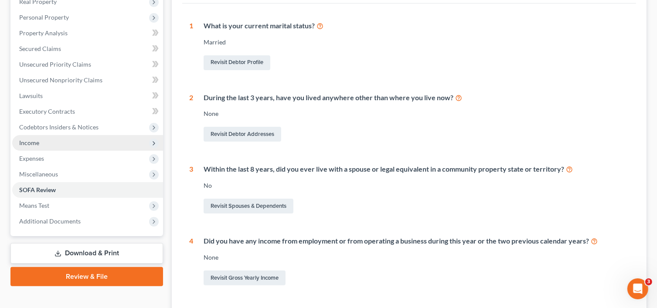
scroll to position [174, 0]
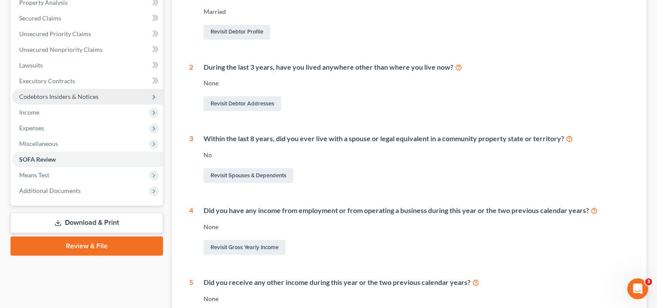
click at [88, 94] on span "Codebtors Insiders & Notices" at bounding box center [58, 96] width 79 height 7
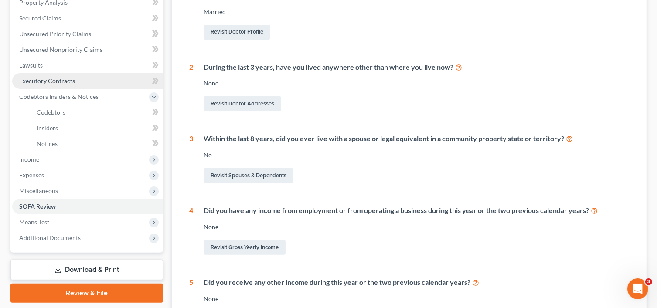
click at [71, 87] on link "Executory Contracts" at bounding box center [87, 81] width 151 height 16
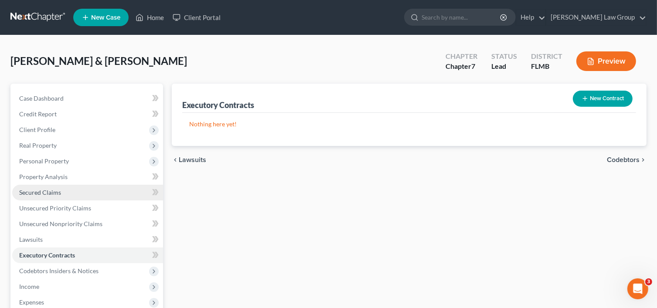
click at [31, 190] on span "Secured Claims" at bounding box center [40, 192] width 42 height 7
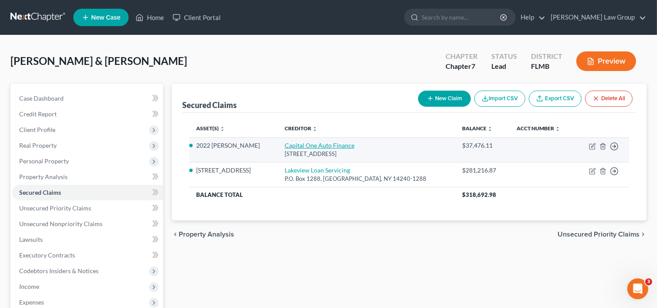
click at [319, 144] on link "Capital One Auto Finance" at bounding box center [320, 145] width 70 height 7
select select "45"
select select "2"
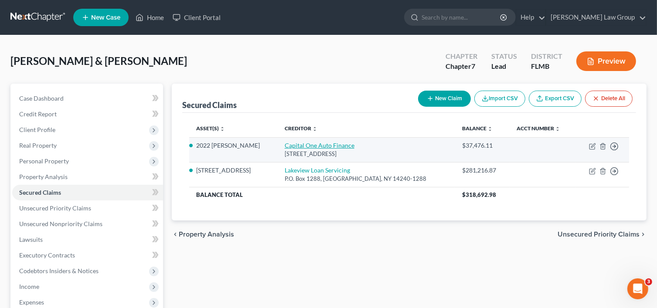
select select "0"
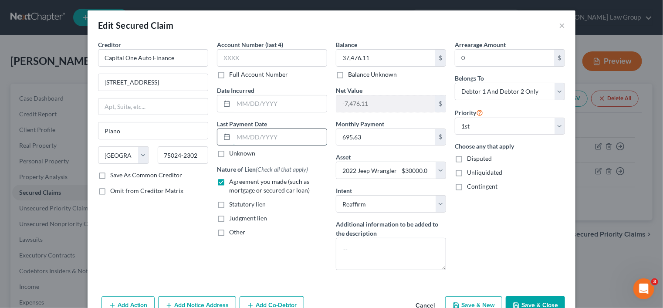
click at [275, 132] on input "text" at bounding box center [280, 137] width 93 height 17
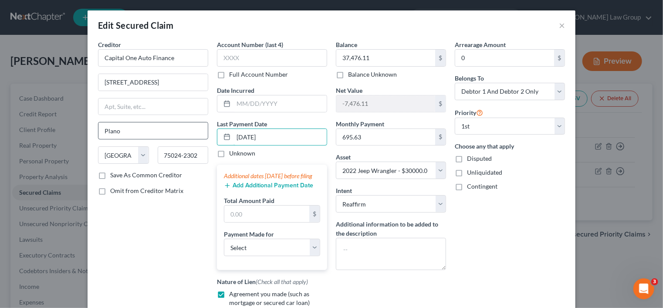
drag, startPoint x: 299, startPoint y: 133, endPoint x: 201, endPoint y: 127, distance: 98.7
click at [201, 127] on div "Creditor * Capital One Auto Finance [STREET_ADDRESS] [GEOGRAPHIC_DATA][US_STATE…" at bounding box center [332, 198] width 476 height 316
type input "[DATE]"
click at [258, 189] on button "Add Additional Payment Date" at bounding box center [268, 185] width 89 height 7
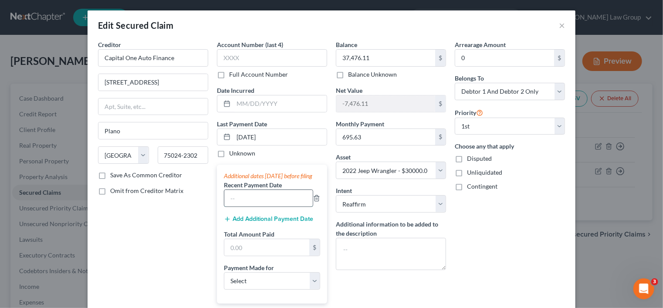
click at [254, 204] on input "text" at bounding box center [268, 198] width 88 height 17
paste input "[DATE]"
type input "[DATE]"
click at [251, 223] on button "Add Additional Payment Date" at bounding box center [268, 219] width 89 height 7
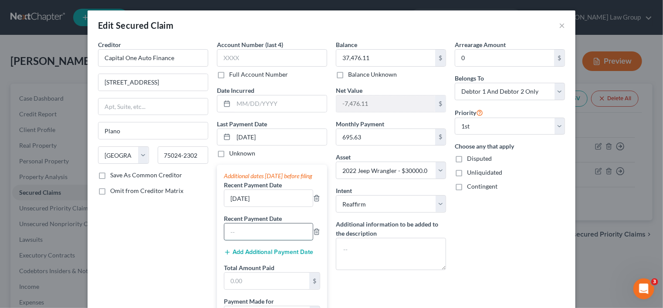
click at [260, 239] on input "text" at bounding box center [268, 232] width 88 height 17
paste input "[DATE]"
click at [230, 240] on input "[DATE]" at bounding box center [268, 232] width 88 height 17
type input "[DATE]"
click at [235, 207] on input "[DATE]" at bounding box center [268, 198] width 88 height 17
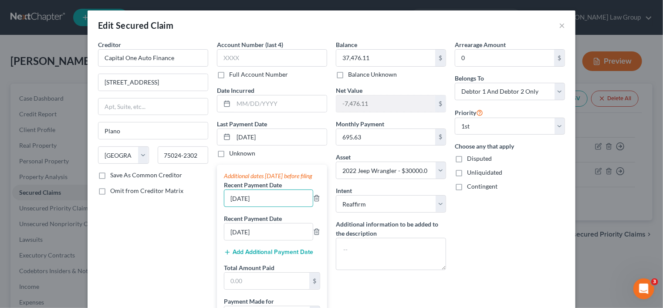
type input "[DATE]"
click at [251, 287] on input "text" at bounding box center [266, 281] width 85 height 17
paste input "2,086.89"
type input "2,086.89"
click at [190, 263] on div "Creditor * Capital One Auto Finance [STREET_ADDRESS] [GEOGRAPHIC_DATA][US_STATE…" at bounding box center [153, 231] width 119 height 383
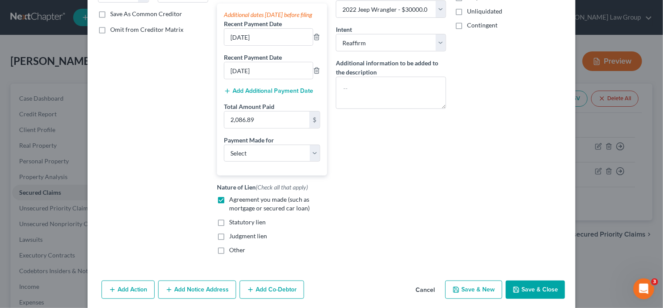
scroll to position [174, 0]
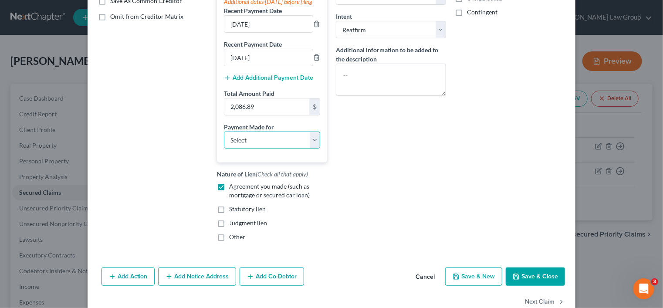
click at [265, 143] on select "Select Car Credit Card Loan Repayment Mortgage Other Suppliers Or Vendors" at bounding box center [272, 140] width 96 height 17
select select "0"
click at [224, 139] on select "Select Car Credit Card Loan Repayment Mortgage Other Suppliers Or Vendors" at bounding box center [272, 140] width 96 height 17
click at [523, 284] on button "Save & Close" at bounding box center [535, 277] width 59 height 18
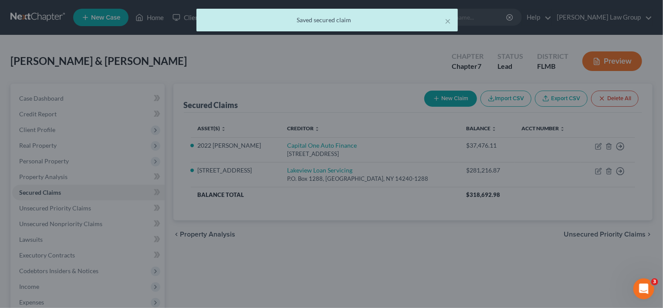
select select "2"
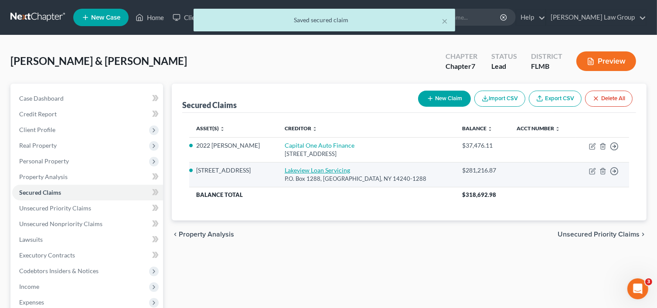
click at [309, 170] on link "Lakeview Loan Servicing" at bounding box center [317, 170] width 65 height 7
select select "35"
select select "3"
select select "4"
select select "2"
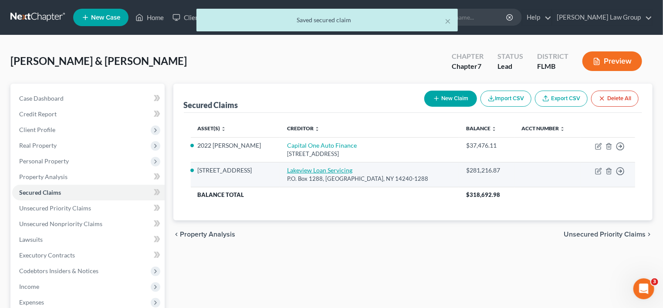
select select "0"
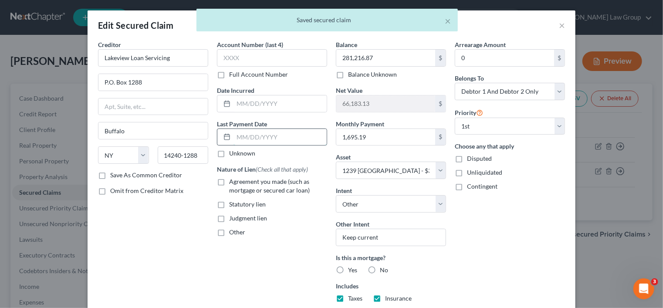
click at [262, 136] on input "text" at bounding box center [280, 137] width 93 height 17
paste input "2,086.89"
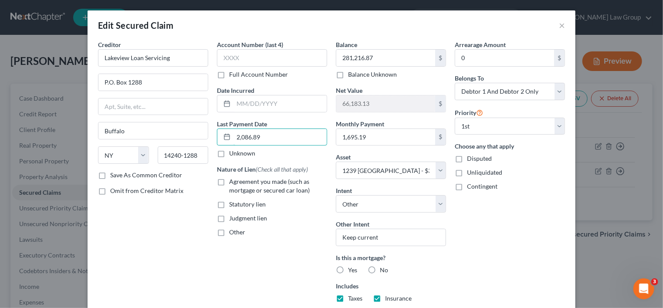
type input "2,086.89"
drag, startPoint x: 275, startPoint y: 114, endPoint x: 272, endPoint y: 107, distance: 7.4
click at [275, 113] on div "Account Number (last 4) Full Account Number Date Incurred Last Payment Date 2,0…" at bounding box center [272, 203] width 119 height 327
click at [272, 106] on input "text" at bounding box center [280, 103] width 93 height 17
type input "0"
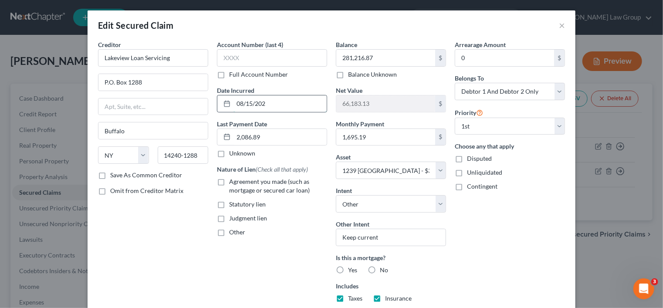
type input "[DATE]"
drag, startPoint x: 218, startPoint y: 103, endPoint x: 206, endPoint y: 102, distance: 12.2
click at [206, 102] on div "Creditor * Lakeview Loan Servicing P.O. Box 1288 Buffalo State [US_STATE] AK AR…" at bounding box center [332, 203] width 476 height 327
drag, startPoint x: 289, startPoint y: 134, endPoint x: 213, endPoint y: 135, distance: 75.9
click at [213, 135] on div "Account Number (last 4) Full Account Number Date Incurred Last Payment Date 2,0…" at bounding box center [272, 203] width 119 height 327
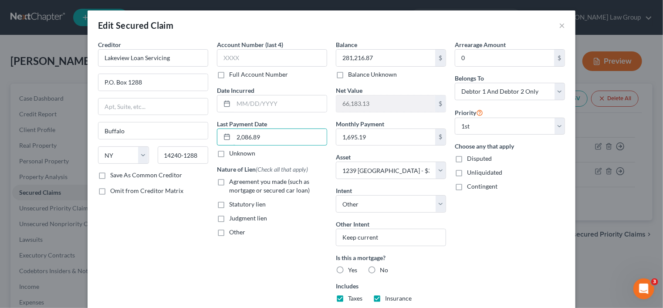
paste input "[DATE]"
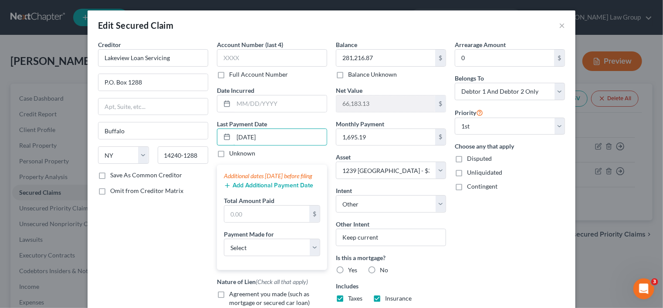
type input "[DATE]"
click at [245, 189] on button "Add Additional Payment Date" at bounding box center [268, 185] width 89 height 7
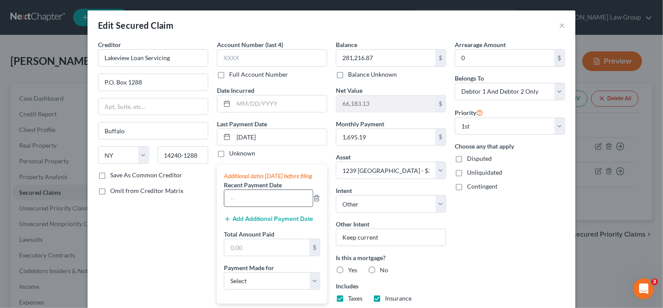
click at [253, 207] on input "text" at bounding box center [268, 198] width 88 height 17
paste input "[DATE]"
type input "[DATE]"
click at [258, 223] on button "Add Additional Payment Date" at bounding box center [268, 219] width 89 height 7
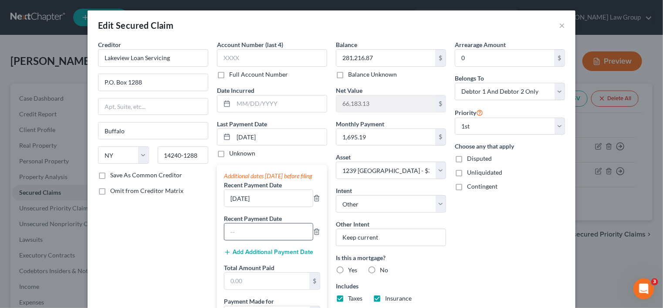
click at [253, 240] on input "text" at bounding box center [268, 232] width 88 height 17
paste input "[DATE]"
drag, startPoint x: 229, startPoint y: 240, endPoint x: 234, endPoint y: 239, distance: 5.4
click at [234, 239] on input "[DATE]" at bounding box center [268, 232] width 88 height 17
type input "[DATE]"
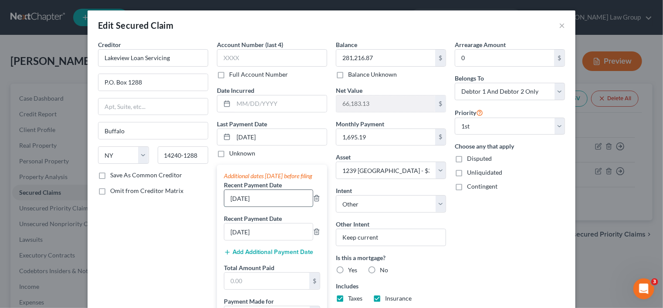
click at [234, 205] on input "[DATE]" at bounding box center [268, 198] width 88 height 17
type input "[DATE]"
click at [267, 288] on input "text" at bounding box center [266, 281] width 85 height 17
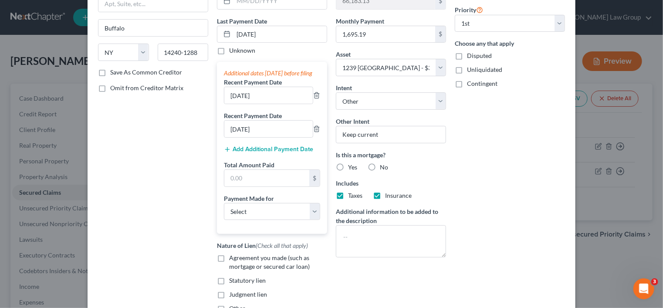
scroll to position [131, 0]
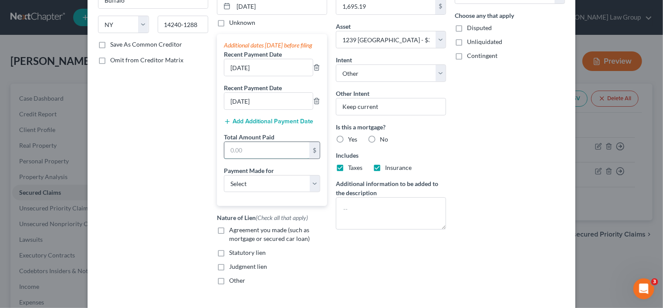
click at [276, 154] on input "text" at bounding box center [266, 150] width 85 height 17
paste input "5,085.57"
type input "5,085.57"
click at [253, 186] on select "Select Car Credit Card Loan Repayment Mortgage Other Suppliers Or Vendors" at bounding box center [272, 183] width 96 height 17
select select "3"
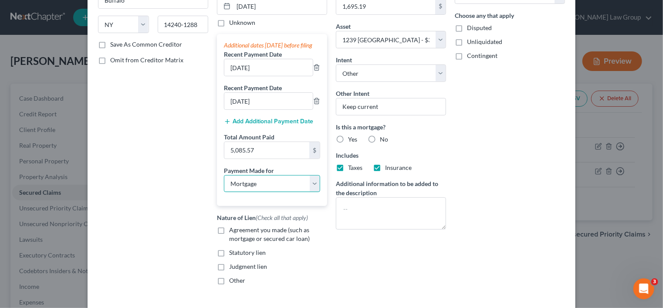
click at [224, 183] on select "Select Car Credit Card Loan Repayment Mortgage Other Suppliers Or Vendors" at bounding box center [272, 183] width 96 height 17
click at [241, 237] on span "Agreement you made (such as mortgage or secured car loan)" at bounding box center [269, 234] width 81 height 16
click at [238, 231] on input "Agreement you made (such as mortgage or secured car loan)" at bounding box center [236, 229] width 6 height 6
checkbox input "true"
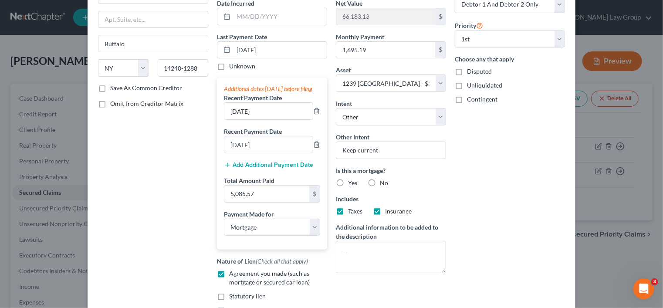
scroll to position [87, 0]
click at [343, 176] on div "Is this a mortgage? Yes No" at bounding box center [391, 176] width 110 height 21
click at [348, 181] on label "Yes" at bounding box center [352, 183] width 9 height 9
click at [352, 181] on input "Yes" at bounding box center [355, 182] width 6 height 6
radio input "true"
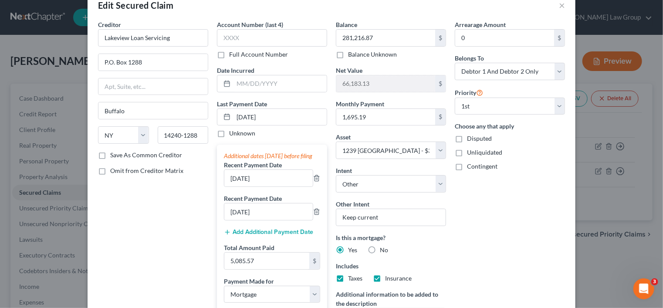
scroll to position [0, 0]
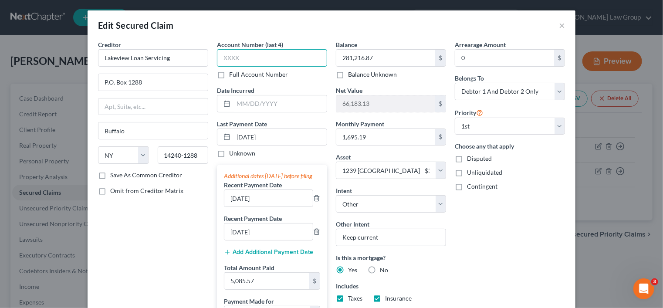
click at [319, 55] on input "text" at bounding box center [272, 57] width 110 height 17
click at [255, 61] on input "text" at bounding box center [272, 57] width 110 height 17
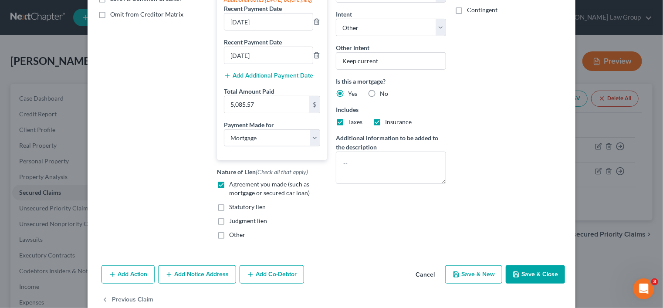
scroll to position [202, 0]
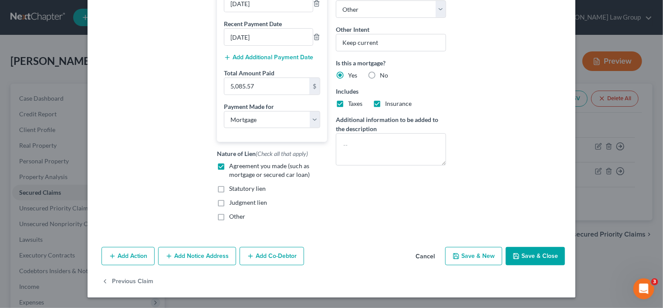
type input "0963"
click at [533, 252] on button "Save & Close" at bounding box center [535, 256] width 59 height 18
select select
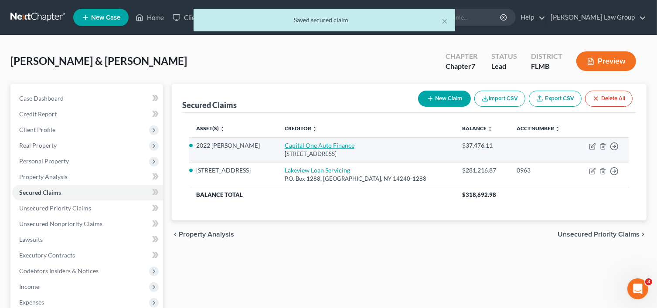
click at [335, 148] on link "Capital One Auto Finance" at bounding box center [320, 145] width 70 height 7
select select "45"
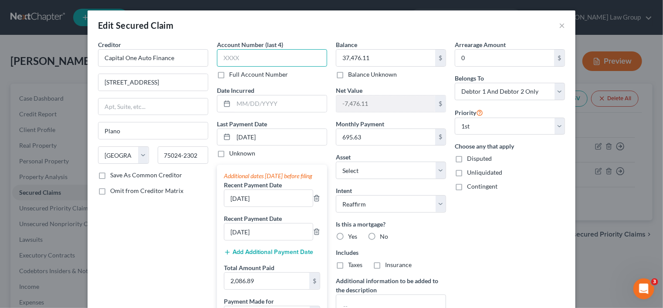
click at [280, 57] on input "text" at bounding box center [272, 57] width 110 height 17
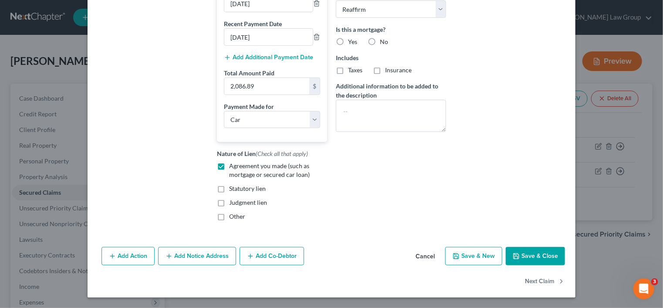
click at [380, 37] on label "No" at bounding box center [384, 41] width 8 height 9
click at [384, 37] on input "No" at bounding box center [387, 40] width 6 height 6
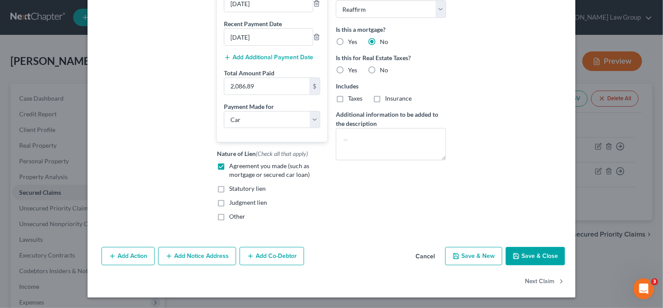
click at [380, 66] on label "No" at bounding box center [384, 70] width 8 height 9
click at [384, 66] on input "No" at bounding box center [387, 69] width 6 height 6
click at [532, 259] on button "Save & Close" at bounding box center [535, 256] width 59 height 18
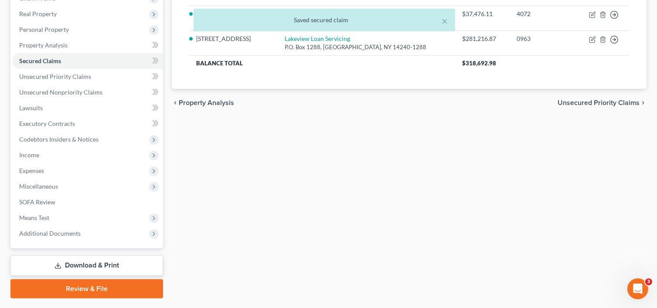
scroll to position [154, 0]
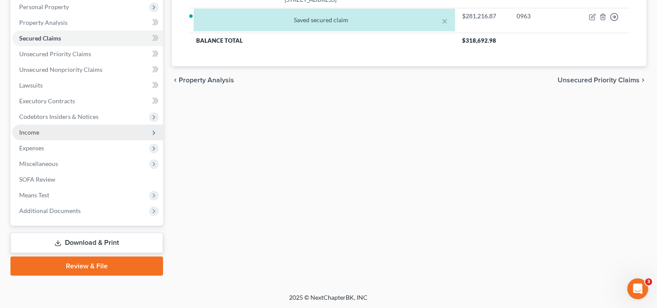
click at [58, 130] on span "Income" at bounding box center [87, 133] width 151 height 16
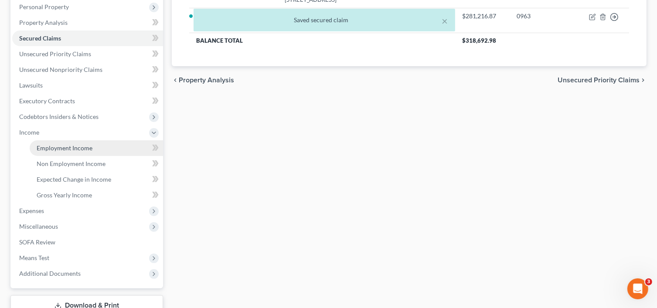
click at [65, 152] on link "Employment Income" at bounding box center [96, 148] width 133 height 16
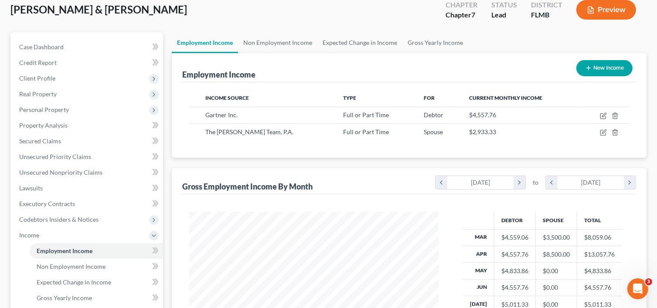
scroll to position [217, 0]
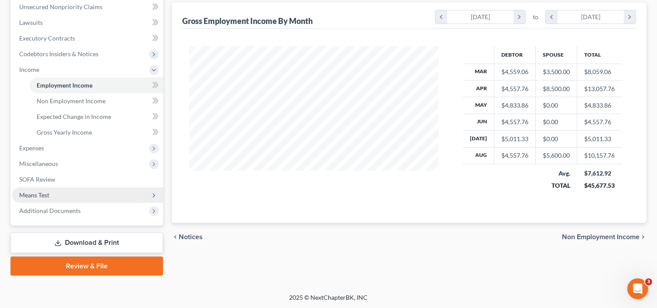
click at [77, 190] on span "Means Test" at bounding box center [87, 195] width 151 height 16
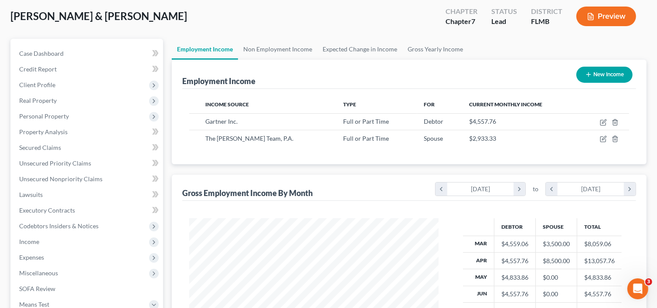
scroll to position [43, 0]
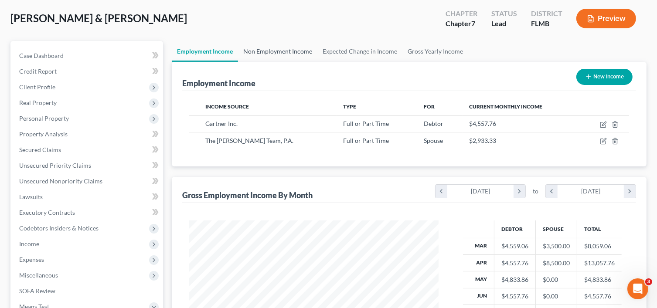
click at [293, 51] on link "Non Employment Income" at bounding box center [277, 51] width 79 height 21
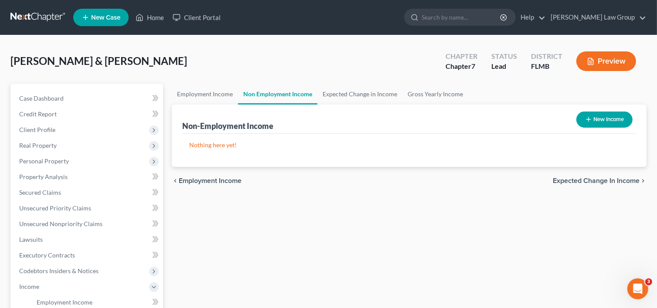
click at [602, 116] on button "New Income" at bounding box center [604, 120] width 56 height 16
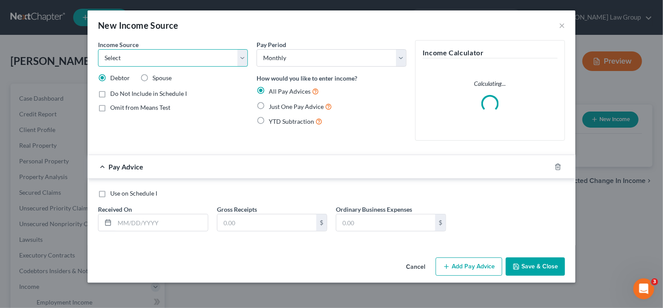
click at [162, 54] on select "Select Unemployment Disability (from employer) Pension Retirement Social Securi…" at bounding box center [173, 57] width 150 height 17
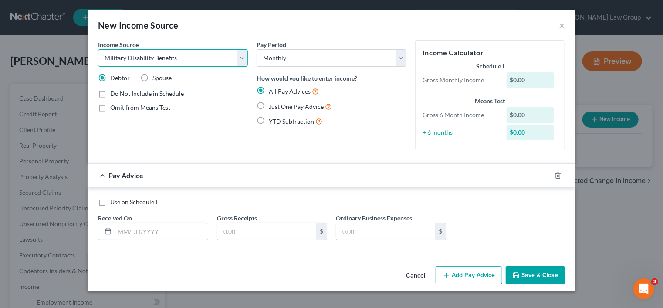
click at [98, 49] on select "Select Unemployment Disability (from employer) Pension Retirement Social Securi…" at bounding box center [173, 57] width 150 height 17
click at [150, 228] on input "text" at bounding box center [161, 231] width 93 height 17
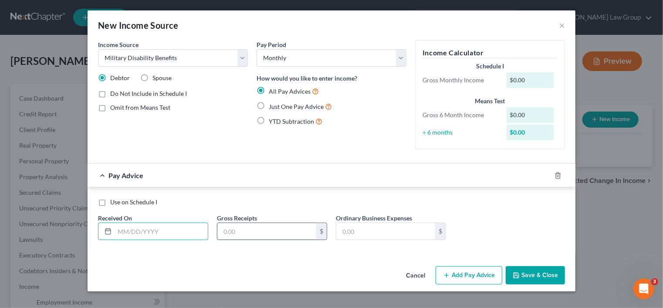
click at [282, 228] on input "text" at bounding box center [267, 231] width 99 height 17
click at [282, 106] on span "Just One Pay Advice" at bounding box center [296, 106] width 55 height 7
click at [278, 106] on input "Just One Pay Advice" at bounding box center [275, 105] width 6 height 6
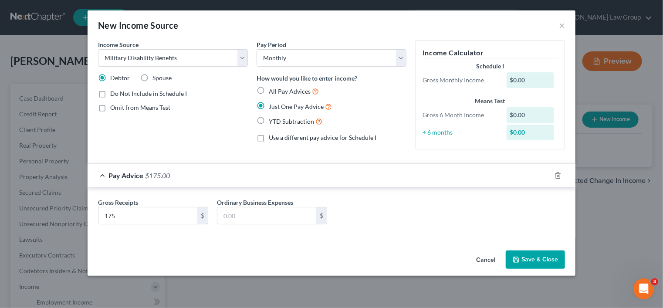
click at [541, 258] on button "Save & Close" at bounding box center [535, 260] width 59 height 18
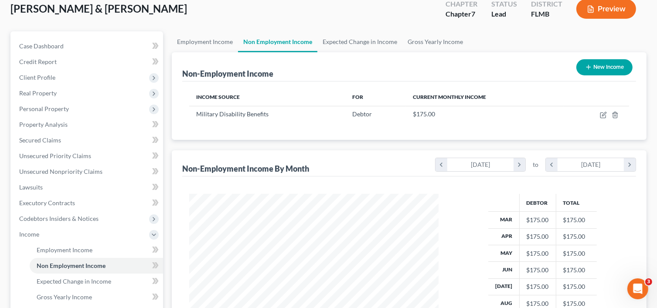
scroll to position [174, 0]
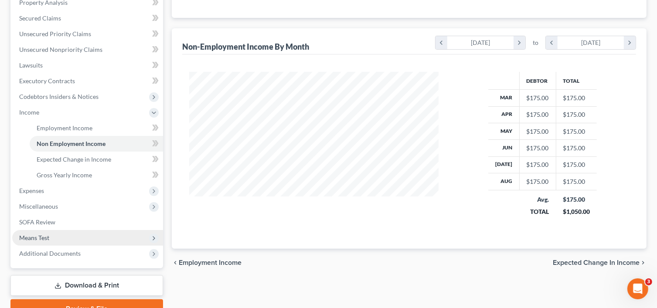
click at [52, 239] on span "Means Test" at bounding box center [87, 238] width 151 height 16
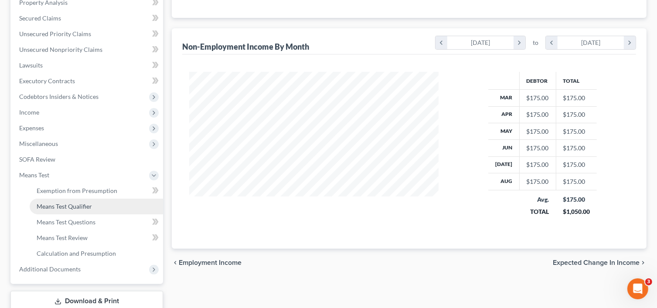
click at [86, 207] on span "Means Test Qualifier" at bounding box center [64, 206] width 55 height 7
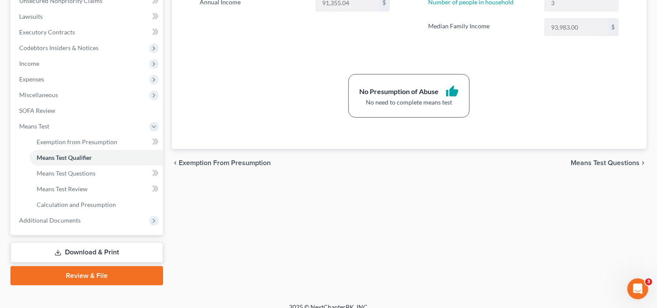
scroll to position [233, 0]
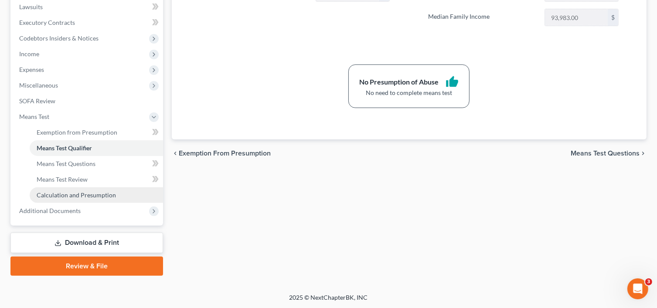
click at [75, 193] on span "Calculation and Presumption" at bounding box center [76, 194] width 79 height 7
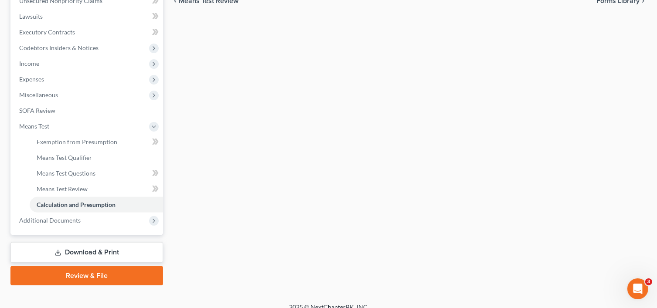
scroll to position [233, 0]
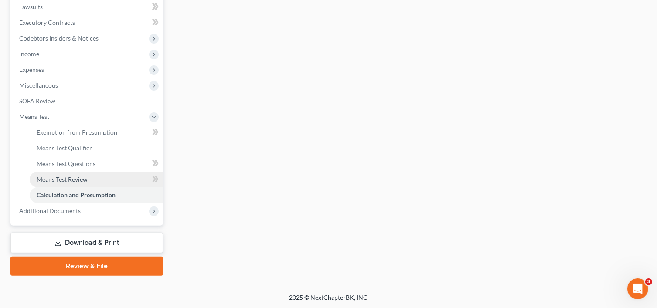
click at [70, 183] on link "Means Test Review" at bounding box center [96, 180] width 133 height 16
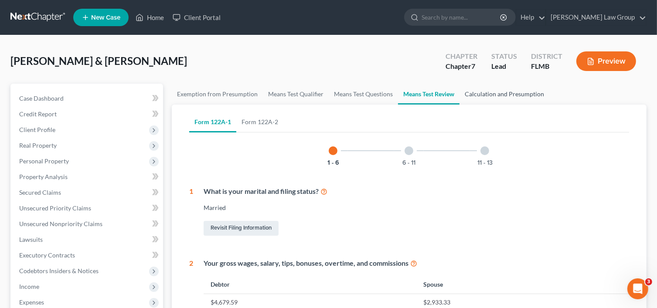
click at [476, 98] on link "Calculation and Presumption" at bounding box center [504, 94] width 90 height 21
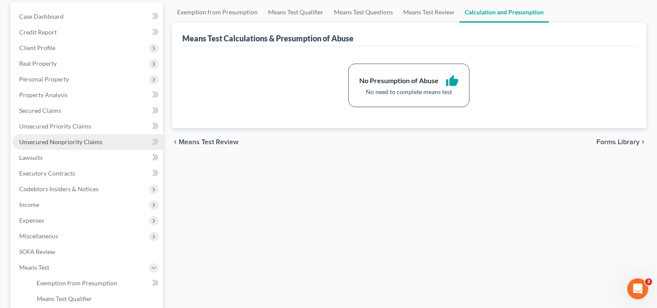
scroll to position [87, 0]
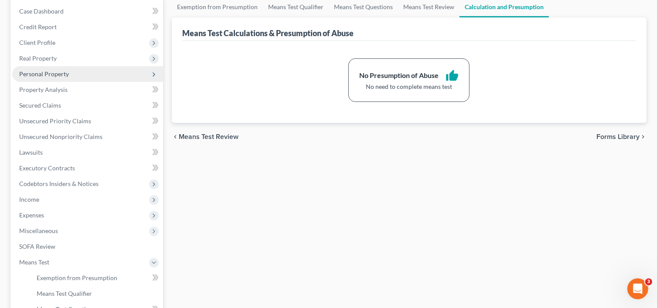
click at [65, 73] on span "Personal Property" at bounding box center [44, 73] width 50 height 7
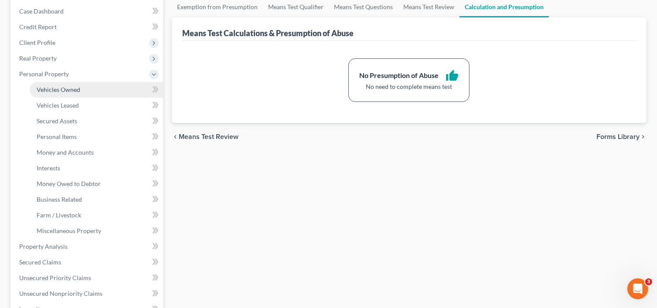
click at [73, 88] on span "Vehicles Owned" at bounding box center [59, 89] width 44 height 7
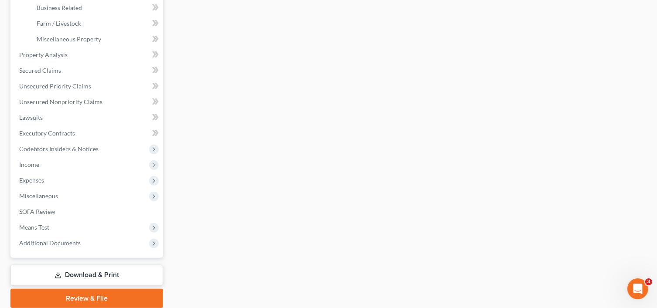
scroll to position [311, 0]
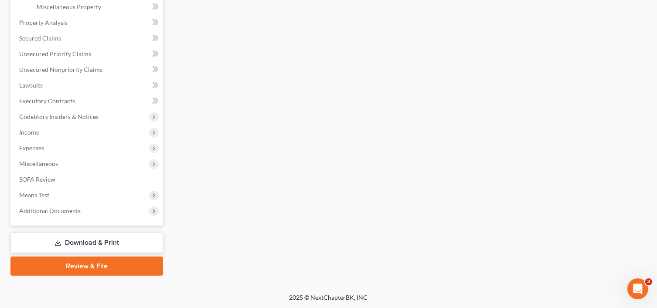
click at [125, 239] on link "Download & Print" at bounding box center [86, 243] width 153 height 20
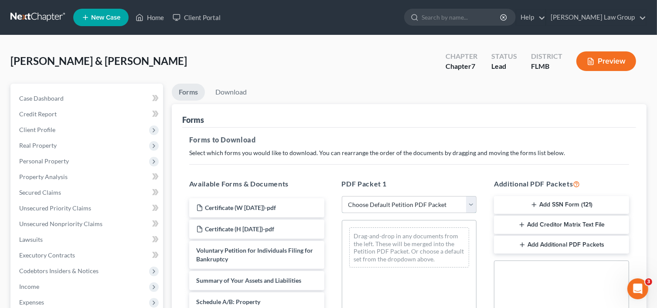
click at [410, 206] on select "Choose Default Petition PDF Packet Complete Bankruptcy Petition (all forms and …" at bounding box center [409, 204] width 135 height 17
click at [342, 196] on select "Choose Default Petition PDF Packet Complete Bankruptcy Petition (all forms and …" at bounding box center [409, 204] width 135 height 17
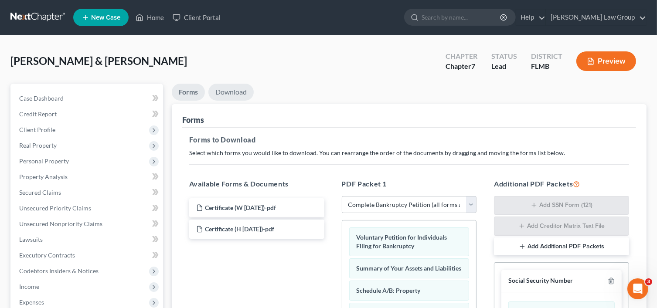
click at [236, 94] on link "Download" at bounding box center [230, 92] width 45 height 17
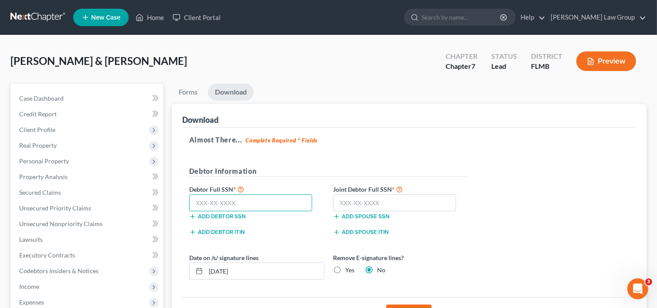
click at [239, 201] on input "text" at bounding box center [250, 202] width 123 height 17
click at [360, 203] on input "text" at bounding box center [394, 202] width 123 height 17
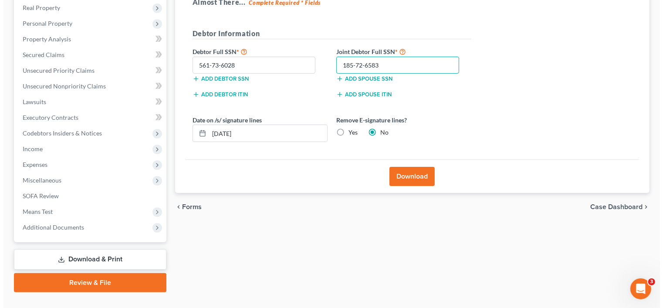
scroll to position [154, 0]
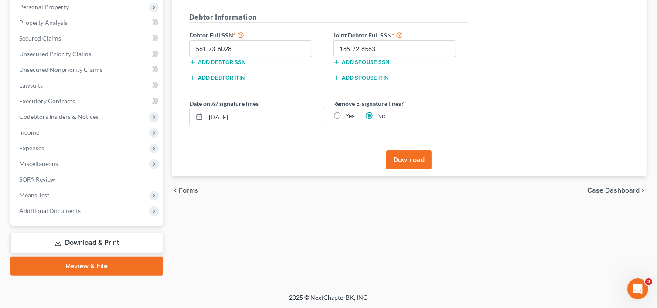
click at [345, 116] on label "Yes" at bounding box center [349, 116] width 9 height 9
click at [349, 116] on input "Yes" at bounding box center [352, 115] width 6 height 6
click at [419, 163] on button "Download" at bounding box center [408, 159] width 45 height 19
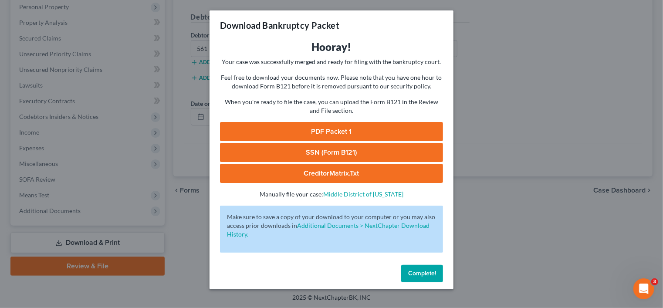
click at [367, 128] on link "PDF Packet 1" at bounding box center [331, 131] width 223 height 19
click at [343, 150] on link "SSN (Form B121)" at bounding box center [331, 152] width 223 height 19
